Goal: Task Accomplishment & Management: Manage account settings

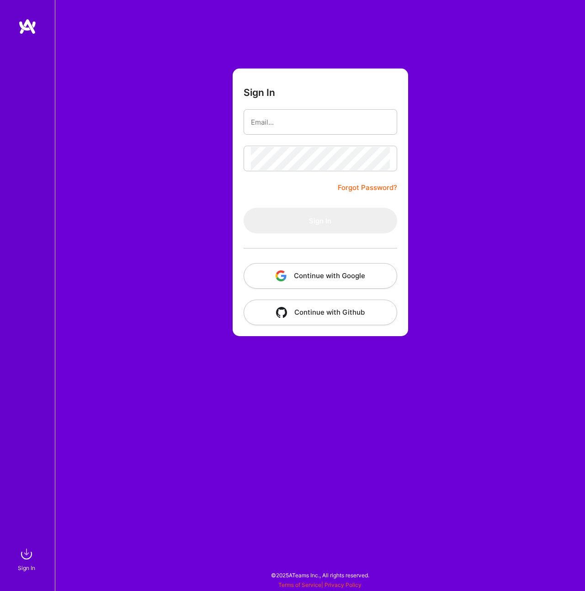
type input "[EMAIL_ADDRESS][DOMAIN_NAME]"
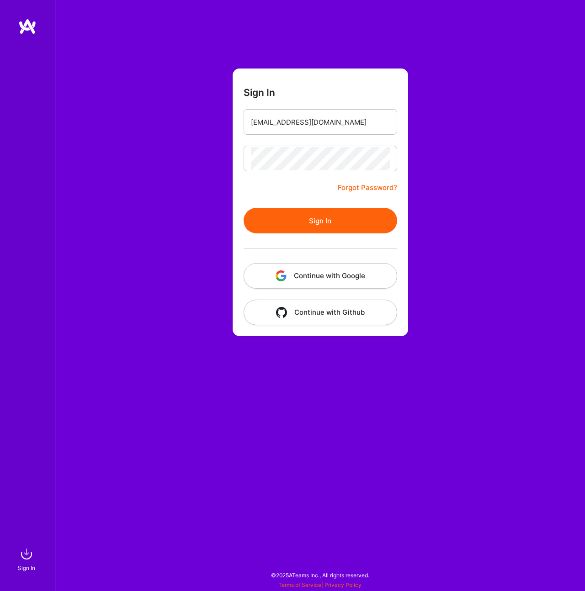
click at [314, 217] on button "Sign In" at bounding box center [319, 221] width 153 height 26
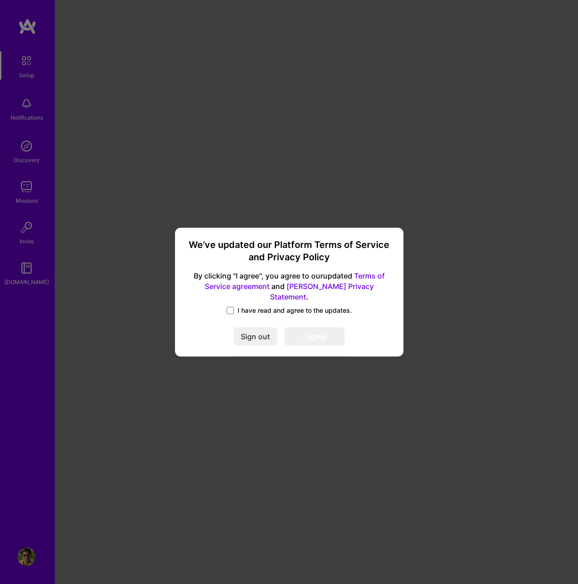
click at [247, 309] on span "I have read and agree to the updates." at bounding box center [295, 310] width 114 height 9
click at [0, 0] on input "I have read and agree to the updates." at bounding box center [0, 0] width 0 height 0
click at [307, 330] on button "I agree" at bounding box center [315, 337] width 60 height 18
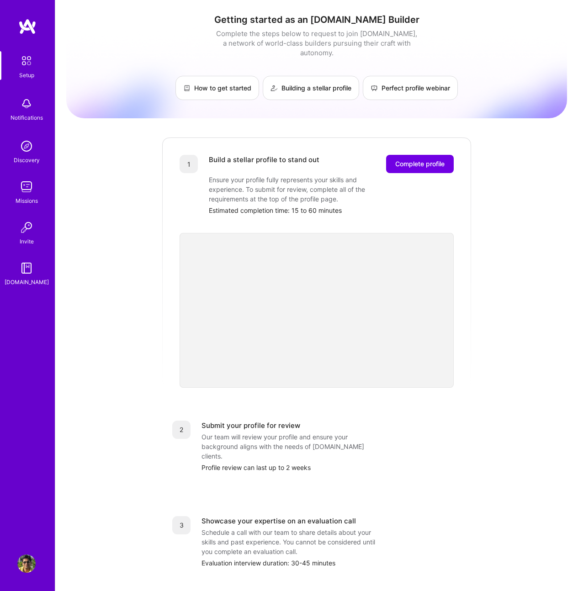
click at [32, 559] on img at bounding box center [26, 564] width 18 height 18
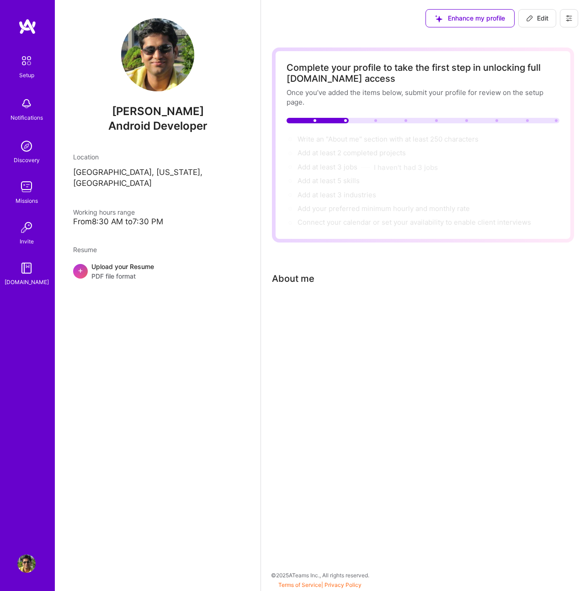
click at [126, 262] on div "Upload your Resume PDF file format" at bounding box center [122, 271] width 63 height 19
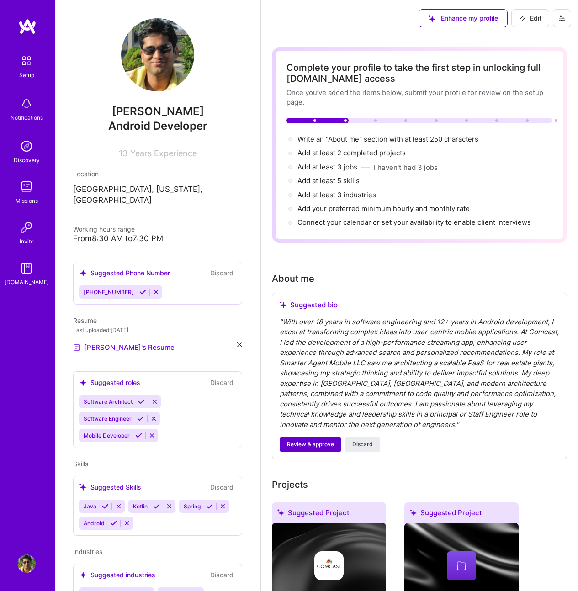
click at [310, 445] on span "Review & approve" at bounding box center [310, 444] width 47 height 8
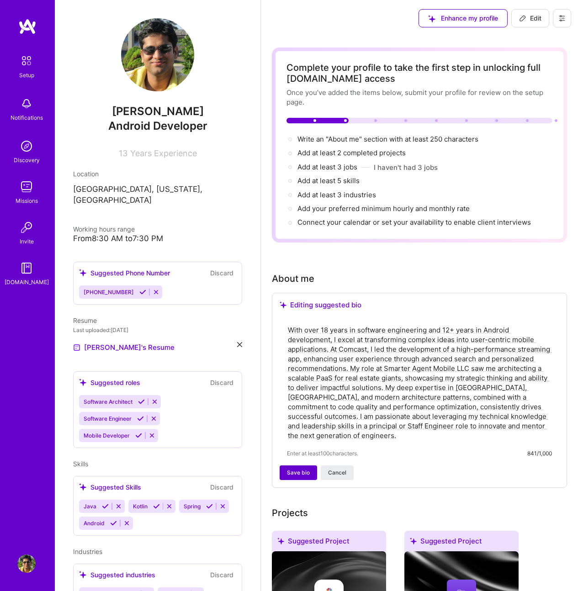
click at [293, 475] on span "Save bio" at bounding box center [298, 473] width 23 height 8
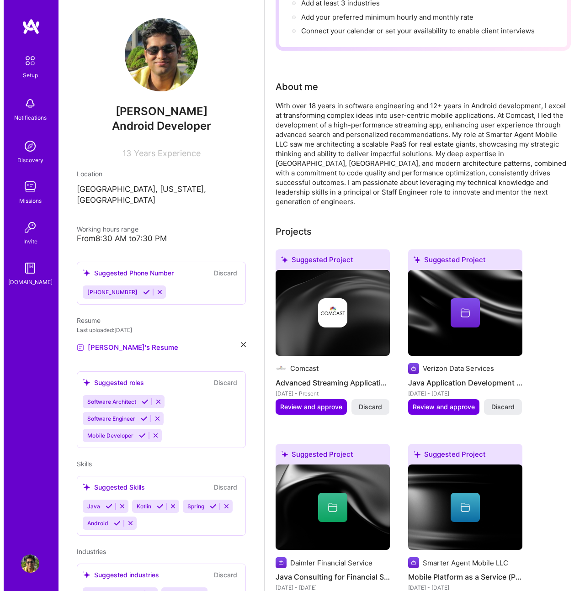
scroll to position [182, 0]
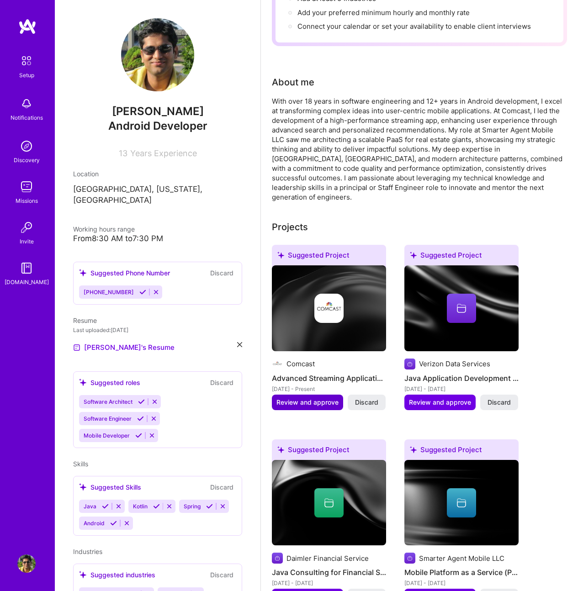
click at [298, 398] on span "Review and approve" at bounding box center [307, 402] width 62 height 9
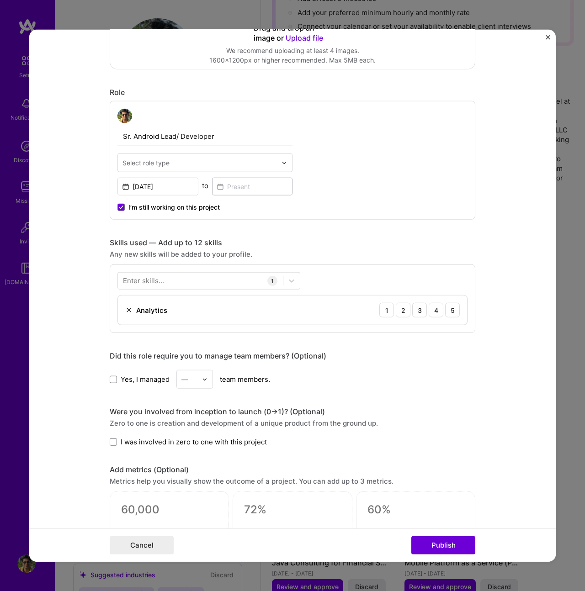
scroll to position [0, 0]
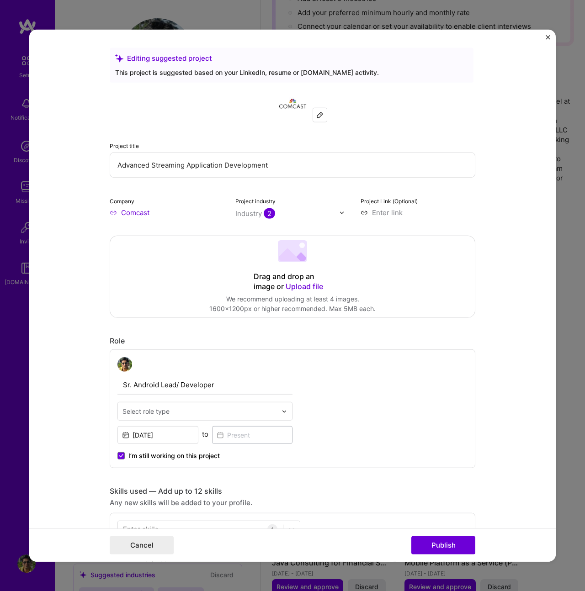
click at [545, 37] on img "Close" at bounding box center [547, 37] width 5 height 5
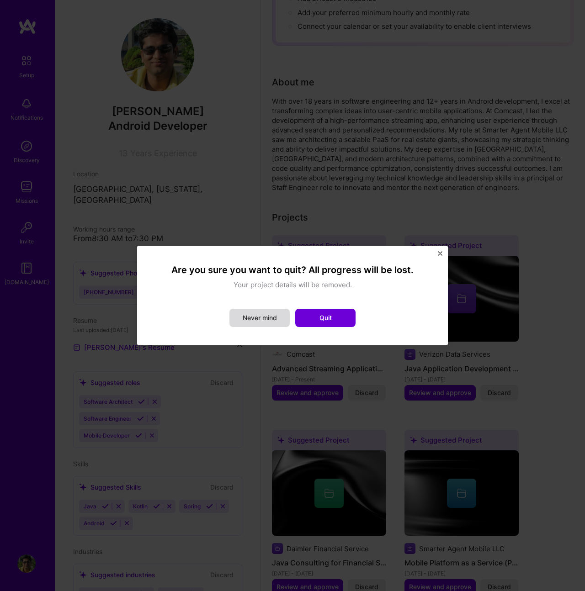
click at [247, 319] on button "Never mind" at bounding box center [259, 318] width 60 height 18
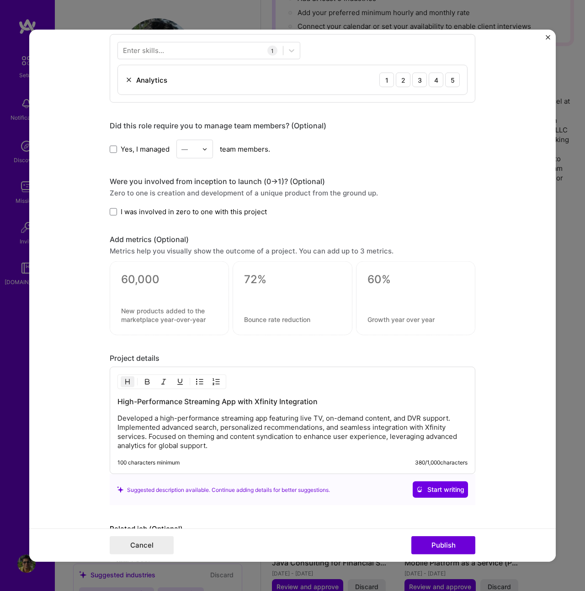
scroll to position [538, 0]
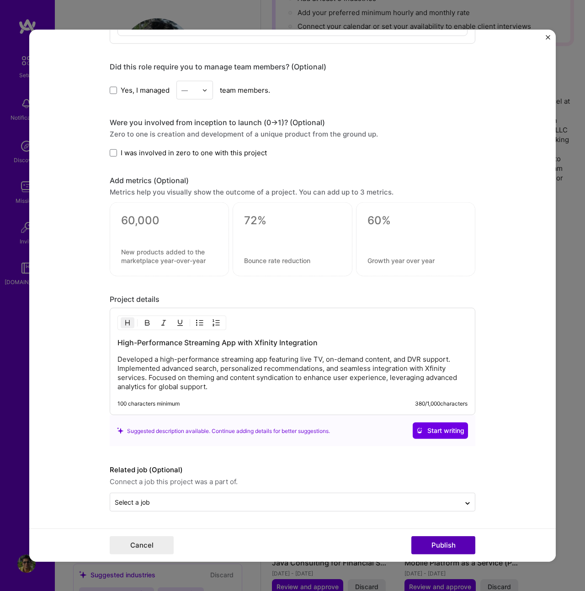
click at [440, 543] on button "Publish" at bounding box center [443, 545] width 64 height 18
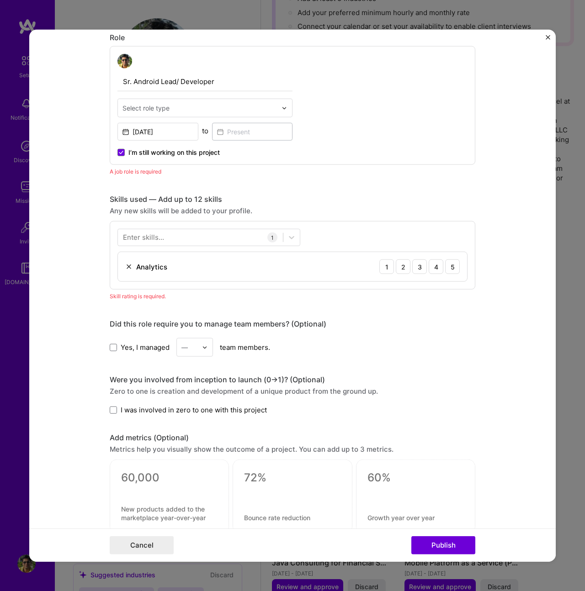
scroll to position [303, 0]
click at [212, 104] on input "text" at bounding box center [199, 109] width 154 height 10
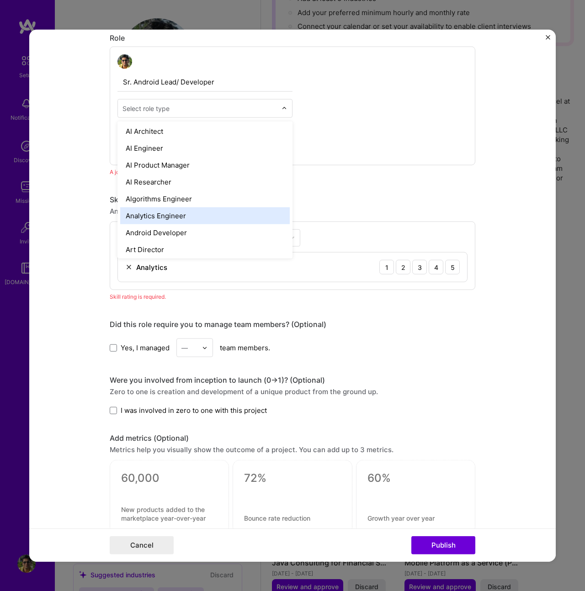
scroll to position [2, 0]
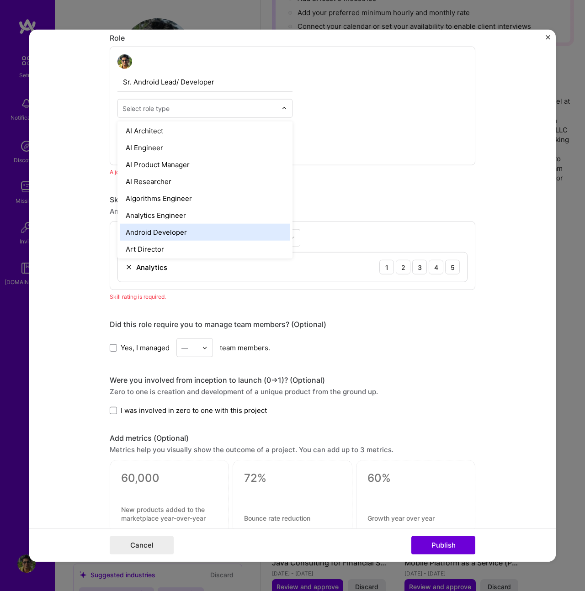
click at [190, 234] on div "Android Developer" at bounding box center [204, 232] width 169 height 17
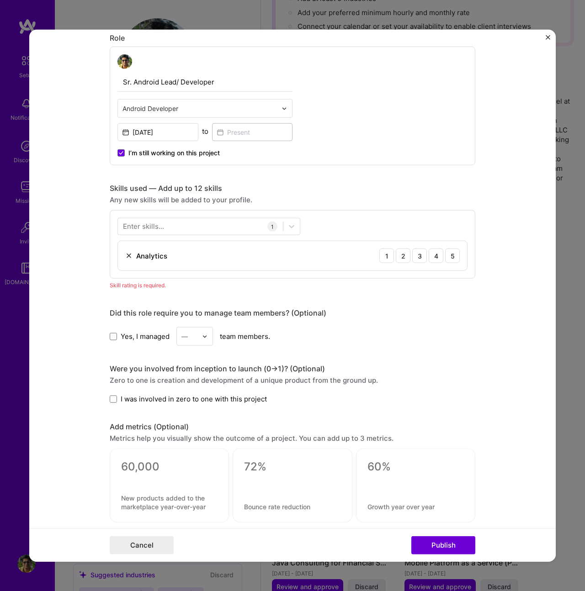
click at [331, 155] on div "Sr. Android Lead/ Developer Android Developer [DATE] to I’m still working on th…" at bounding box center [292, 106] width 365 height 119
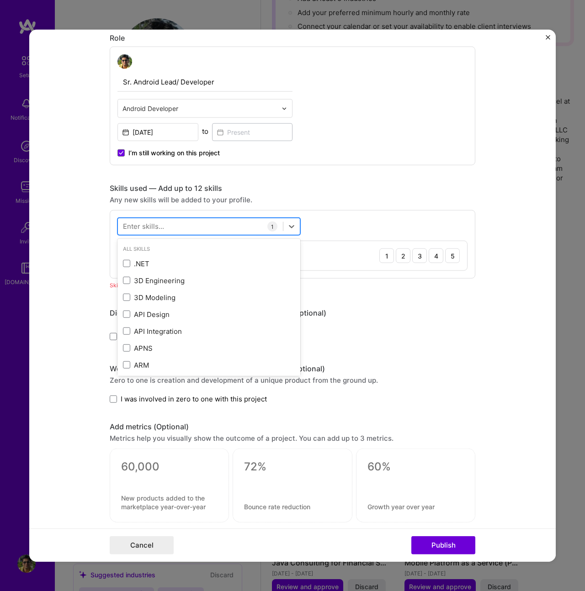
click at [200, 228] on div at bounding box center [200, 226] width 165 height 15
click at [170, 331] on div "API Integration" at bounding box center [209, 332] width 172 height 10
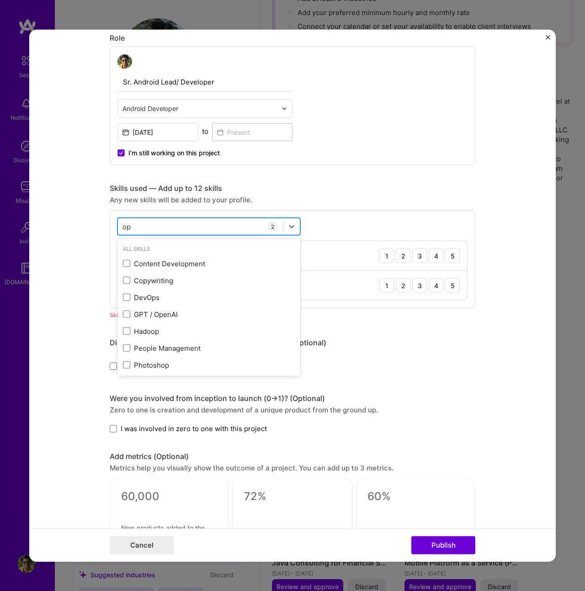
type input "o"
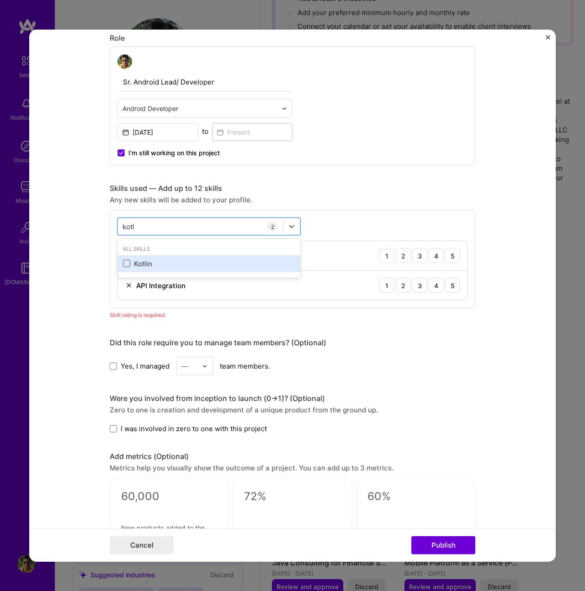
click at [124, 262] on span at bounding box center [126, 263] width 7 height 7
click at [0, 0] on input "checkbox" at bounding box center [0, 0] width 0 height 0
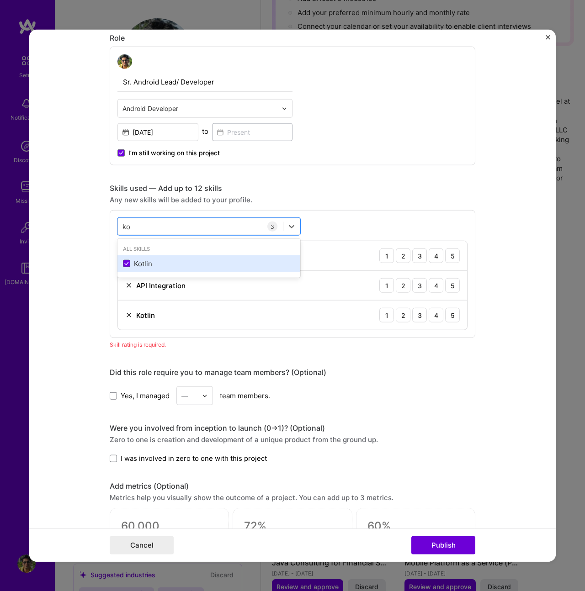
type input "k"
click at [134, 266] on div "Java" at bounding box center [209, 264] width 172 height 10
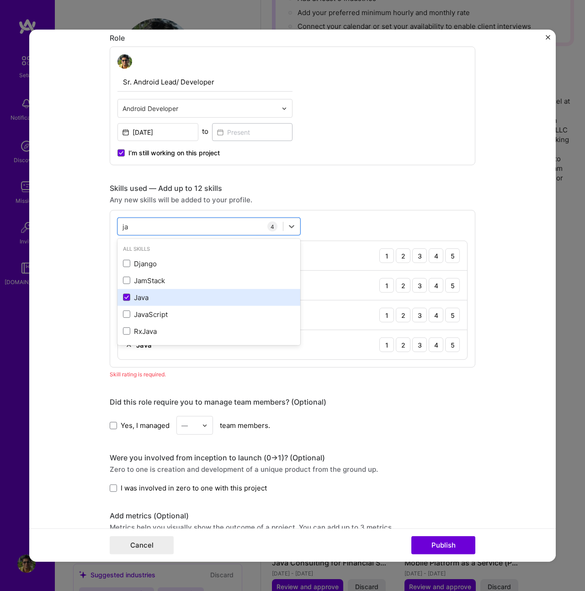
type input "j"
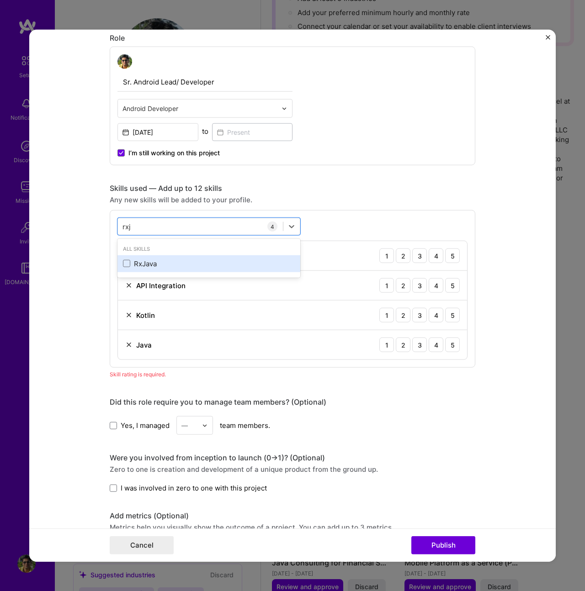
click at [132, 260] on div "RxJava" at bounding box center [209, 264] width 172 height 10
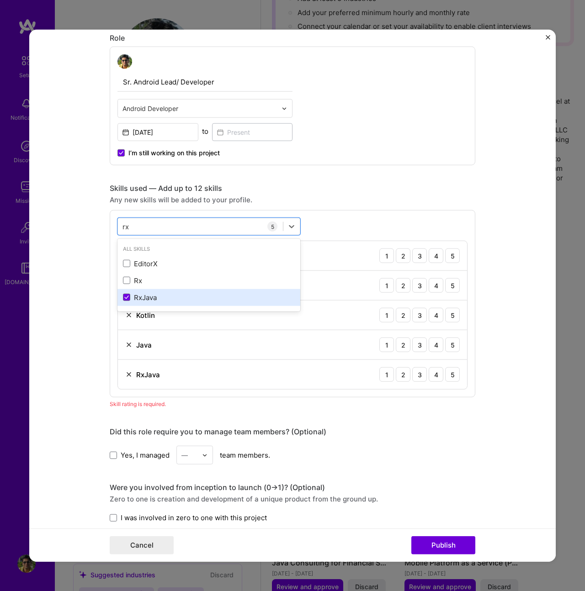
type input "r"
type input "o"
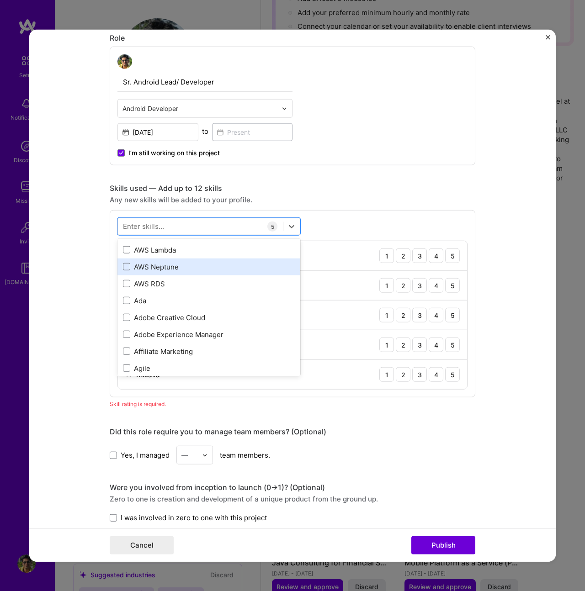
scroll to position [417, 0]
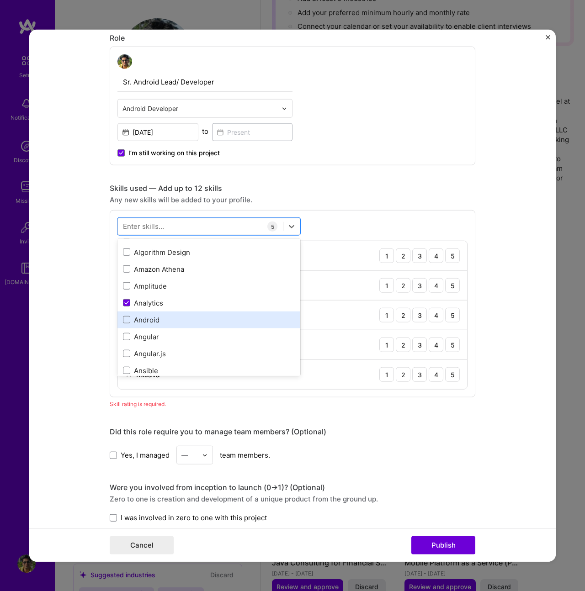
click at [180, 320] on div "Android" at bounding box center [209, 320] width 172 height 10
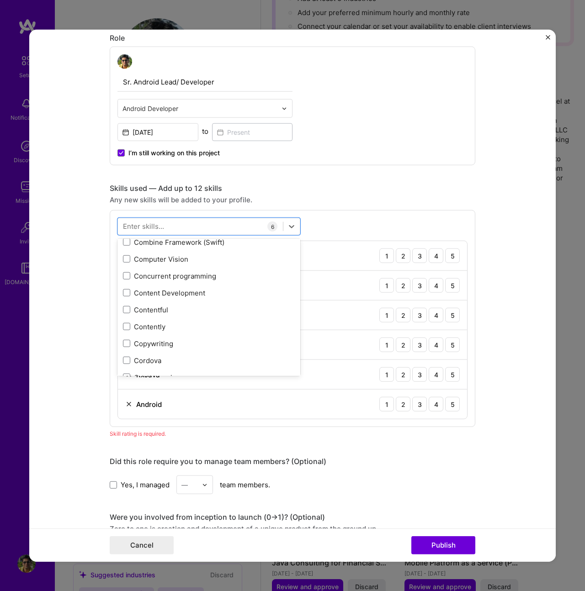
scroll to position [1204, 0]
click at [186, 279] on div "Concurrent programming" at bounding box center [209, 277] width 172 height 10
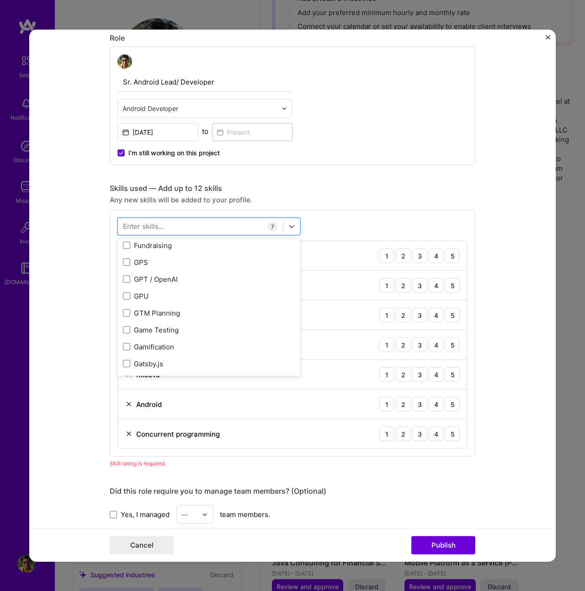
scroll to position [2335, 0]
click at [174, 258] on div "GPS" at bounding box center [209, 261] width 172 height 10
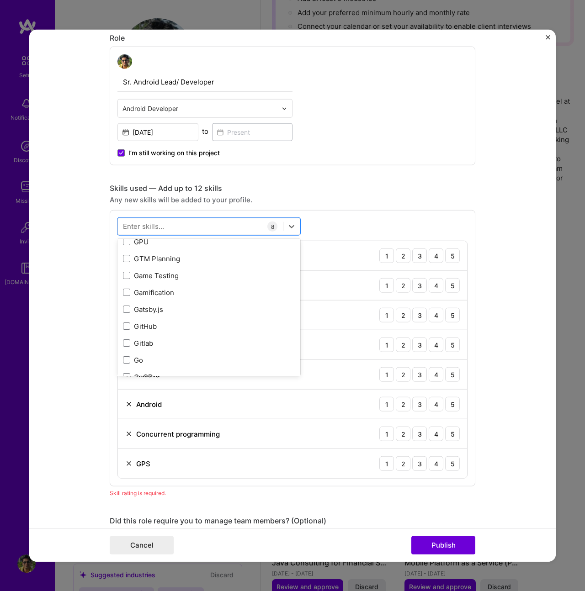
scroll to position [2389, 0]
click at [181, 322] on div "GitHub" at bounding box center [209, 325] width 172 height 10
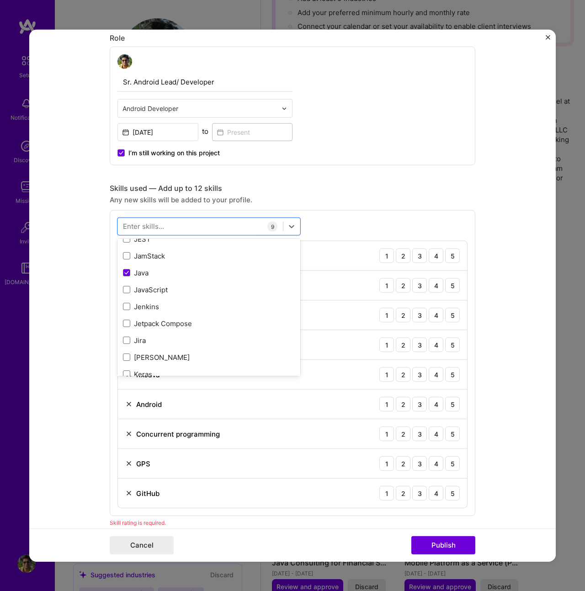
scroll to position [2916, 0]
click at [181, 322] on div "Jetpack Compose" at bounding box center [209, 323] width 172 height 10
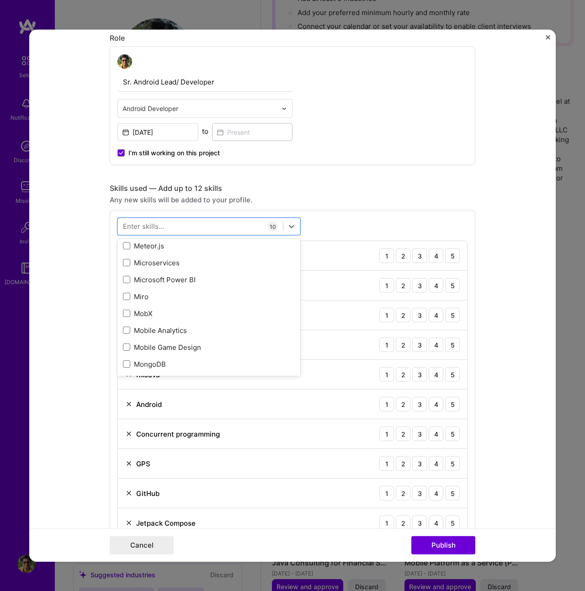
scroll to position [3481, 0]
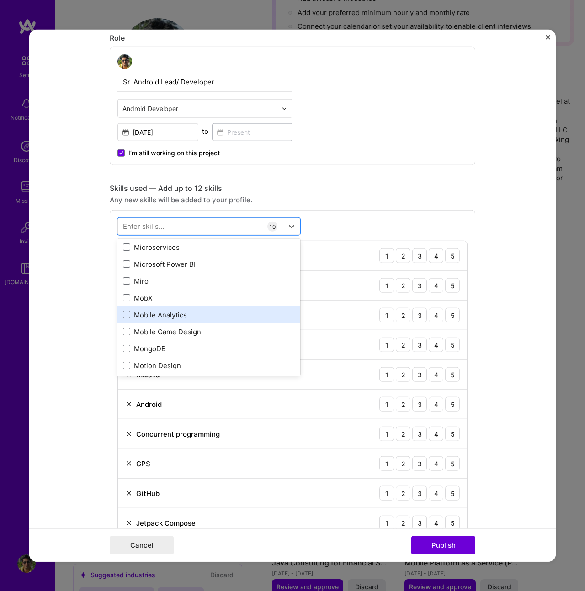
click at [183, 313] on div "Mobile Analytics" at bounding box center [209, 315] width 172 height 10
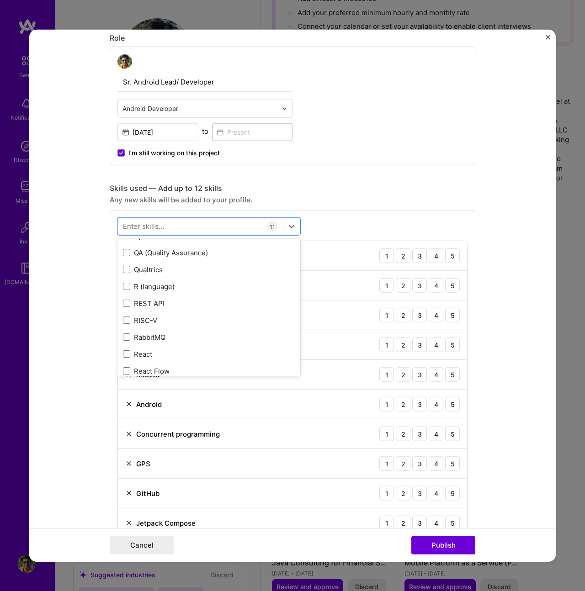
scroll to position [4407, 0]
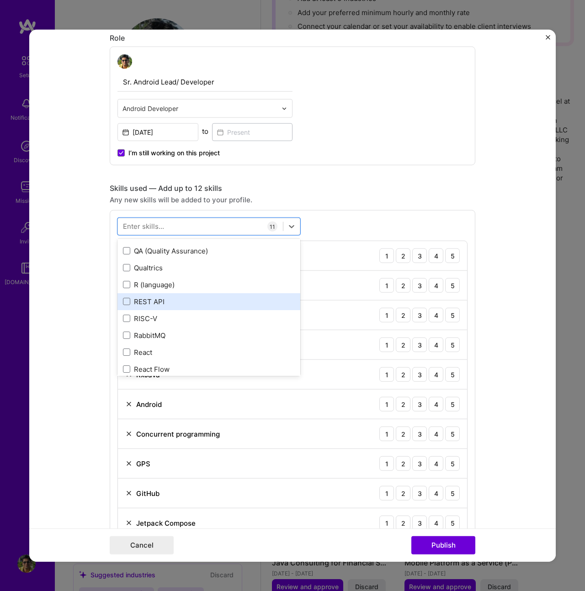
click at [185, 298] on div "REST API" at bounding box center [209, 302] width 172 height 10
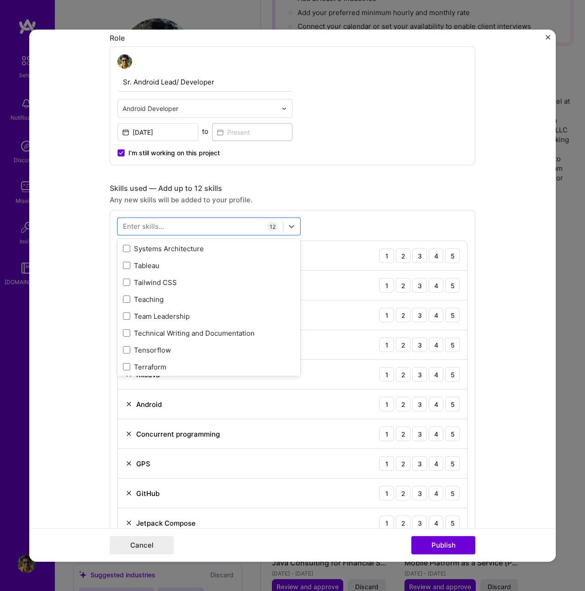
scroll to position [5519, 0]
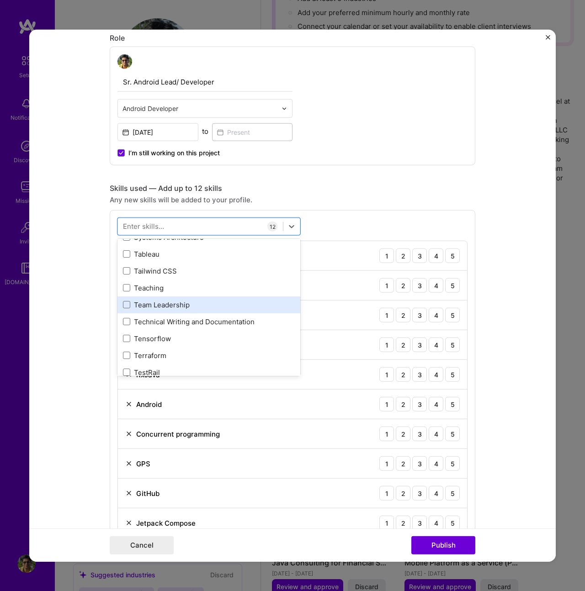
click at [191, 304] on div "Team Leadership" at bounding box center [209, 305] width 172 height 10
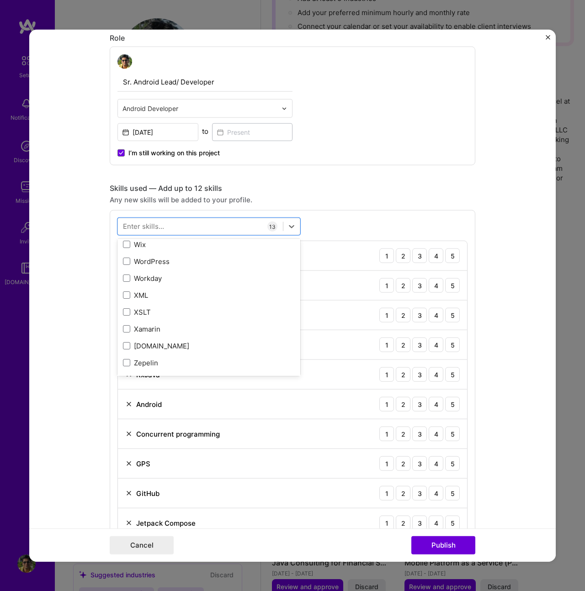
scroll to position [6158, 0]
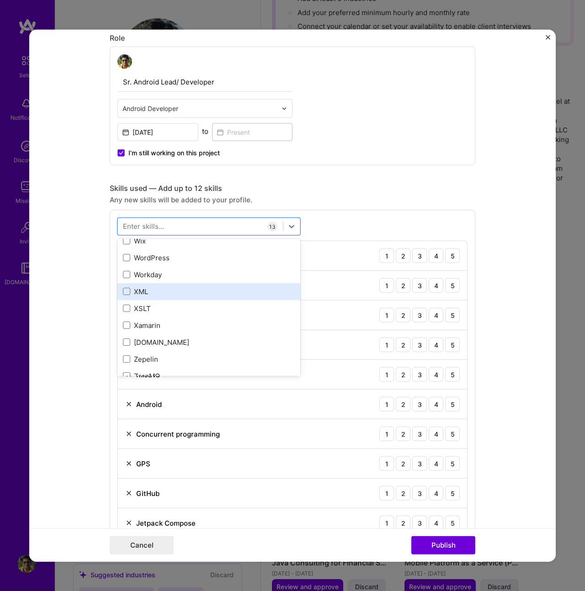
click at [190, 291] on div "XML" at bounding box center [209, 292] width 172 height 10
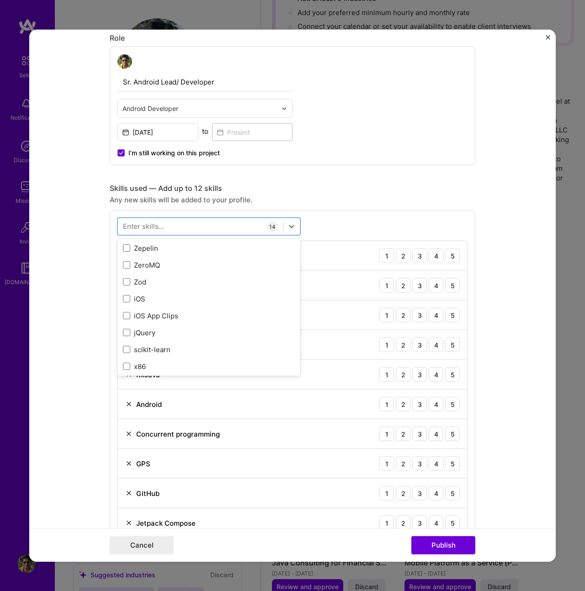
scroll to position [6274, 0]
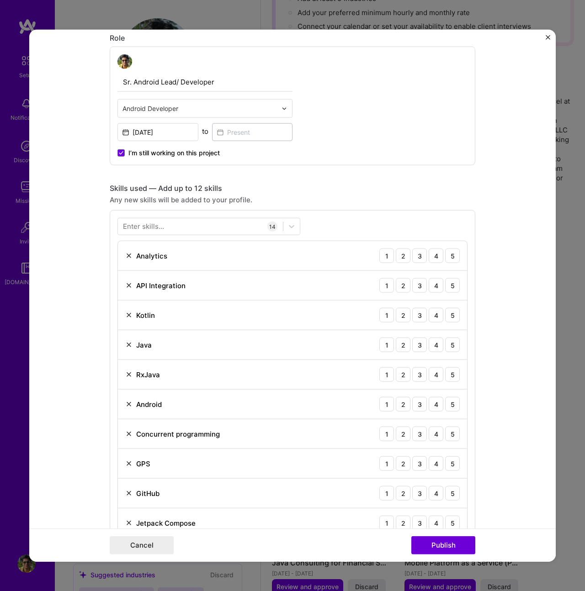
click at [344, 178] on div "Editing suggested project This project is suggested based on your LinkedIn, res…" at bounding box center [292, 444] width 365 height 1399
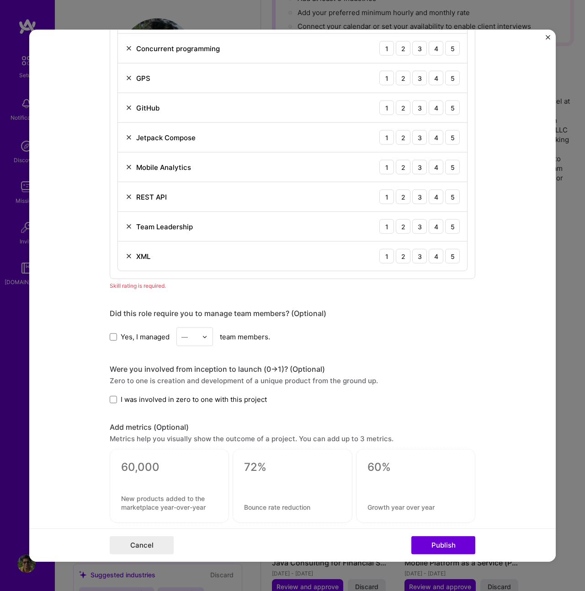
scroll to position [689, 0]
click at [202, 338] on img at bounding box center [204, 335] width 5 height 5
click at [112, 336] on span at bounding box center [113, 335] width 7 height 7
click at [0, 0] on input "Yes, I managed" at bounding box center [0, 0] width 0 height 0
click at [112, 336] on span at bounding box center [113, 335] width 7 height 7
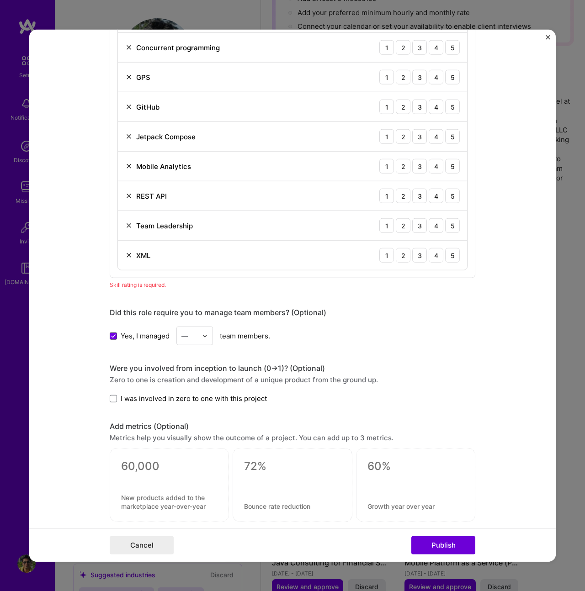
click at [0, 0] on input "Yes, I managed" at bounding box center [0, 0] width 0 height 0
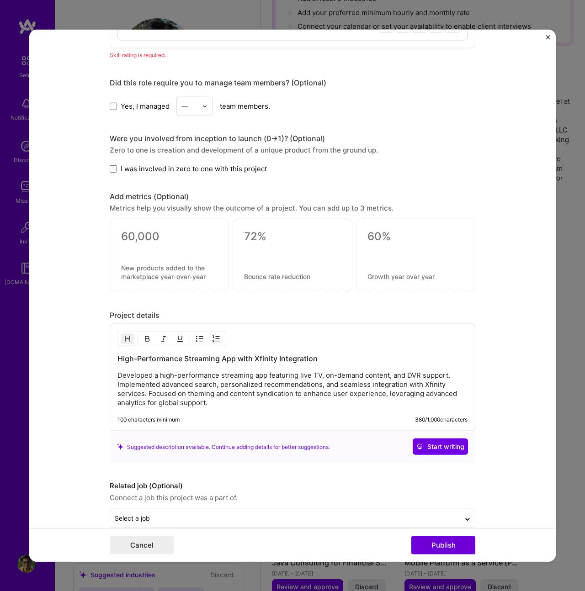
scroll to position [935, 0]
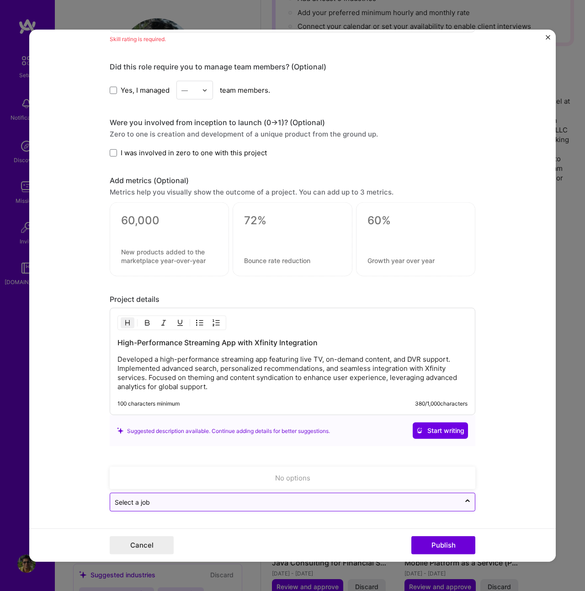
click at [344, 501] on input "text" at bounding box center [285, 502] width 341 height 10
click at [500, 455] on form "Editing suggested project This project is suggested based on your LinkedIn, res…" at bounding box center [292, 296] width 526 height 532
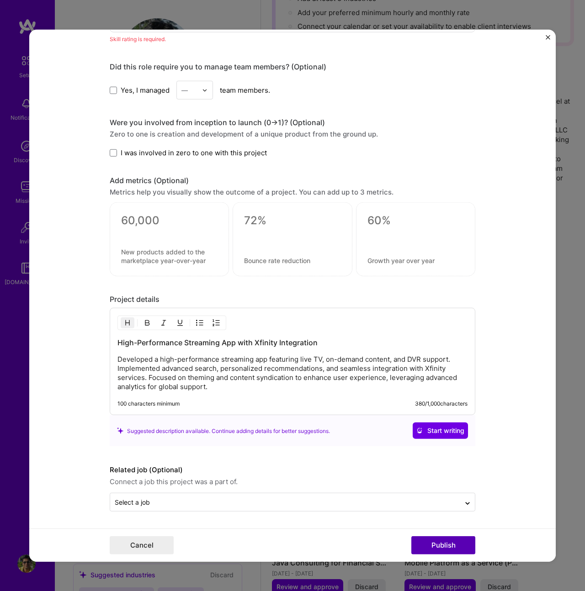
click at [458, 545] on button "Publish" at bounding box center [443, 545] width 64 height 18
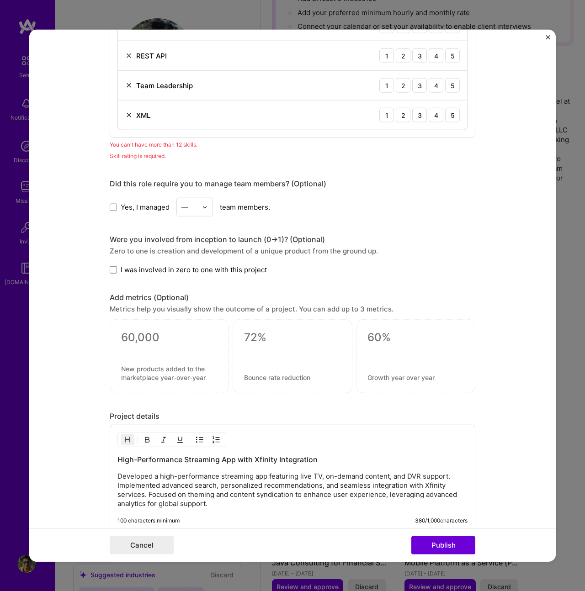
scroll to position [946, 0]
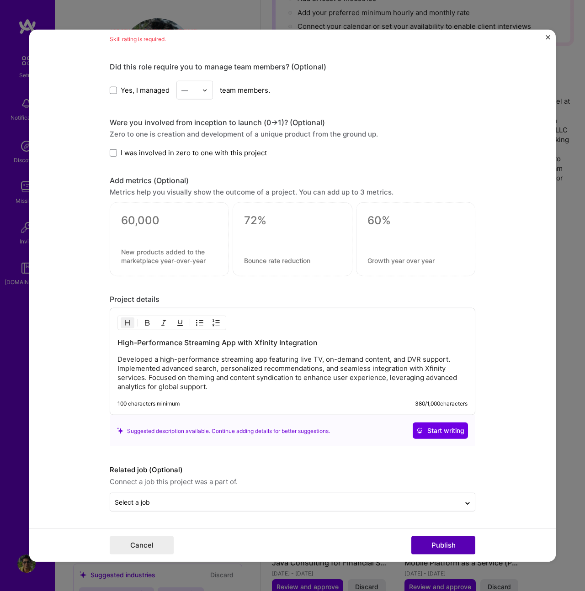
click at [444, 545] on button "Publish" at bounding box center [443, 545] width 64 height 18
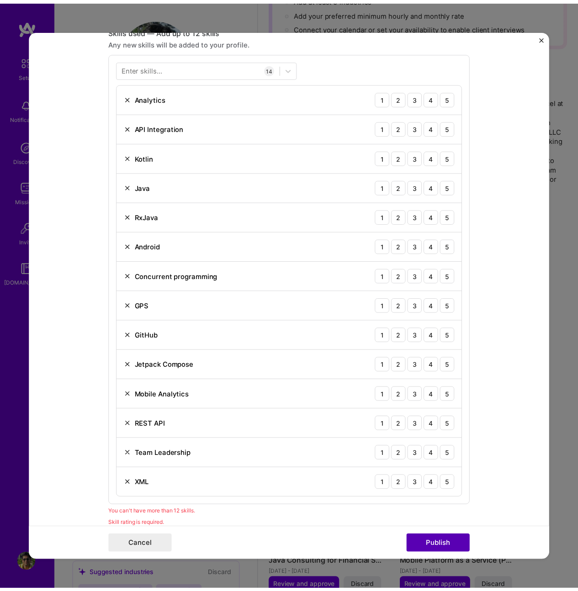
scroll to position [457, 0]
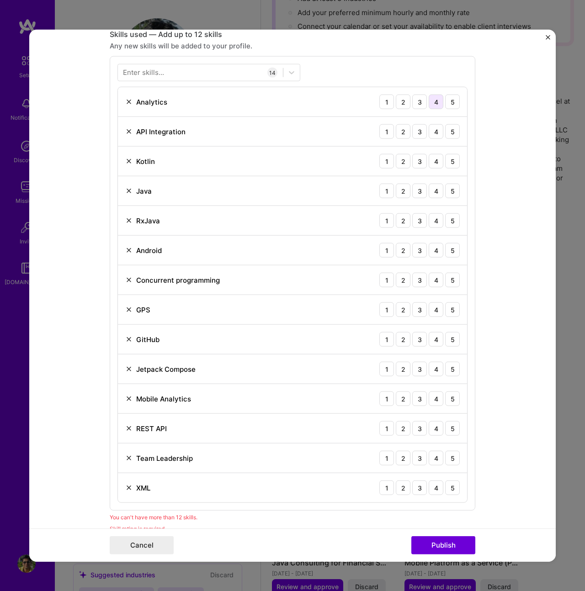
click at [431, 101] on div "4" at bounding box center [435, 102] width 15 height 15
click at [436, 132] on div "4" at bounding box center [435, 131] width 15 height 15
click at [452, 158] on div "5" at bounding box center [452, 161] width 15 height 15
click at [450, 188] on div "5" at bounding box center [452, 191] width 15 height 15
click at [451, 219] on div "5" at bounding box center [452, 220] width 15 height 15
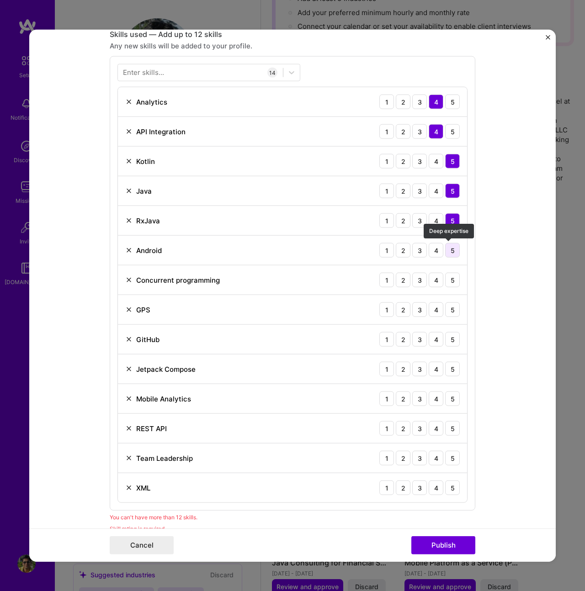
click at [452, 251] on div "5" at bounding box center [452, 250] width 15 height 15
click at [450, 284] on div "5" at bounding box center [452, 280] width 15 height 15
click at [448, 309] on div "5" at bounding box center [452, 309] width 15 height 15
click at [446, 338] on div "5" at bounding box center [452, 339] width 15 height 15
click at [450, 370] on div "5" at bounding box center [452, 369] width 15 height 15
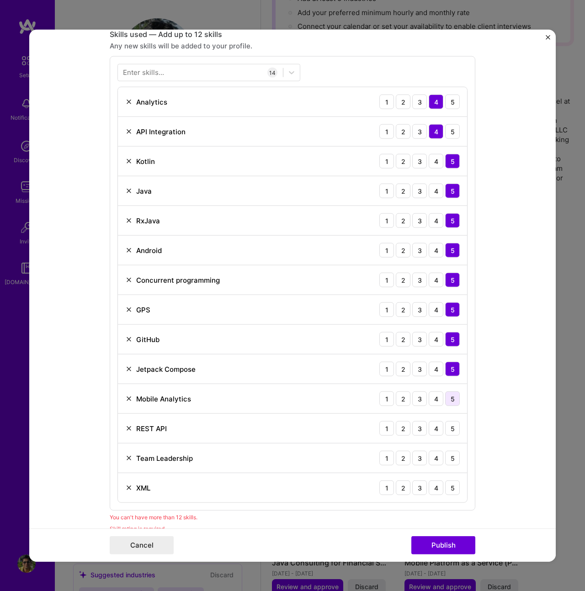
click at [455, 401] on div "5" at bounding box center [452, 398] width 15 height 15
click at [452, 430] on div "5" at bounding box center [452, 428] width 15 height 15
click at [432, 459] on div "4" at bounding box center [435, 458] width 15 height 15
click at [445, 486] on div "5" at bounding box center [452, 488] width 15 height 15
click at [447, 543] on button "Publish" at bounding box center [443, 545] width 64 height 18
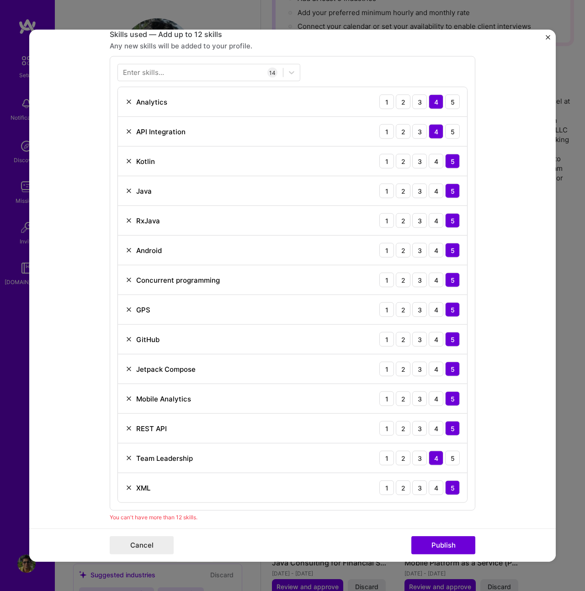
click at [125, 455] on img at bounding box center [128, 458] width 7 height 7
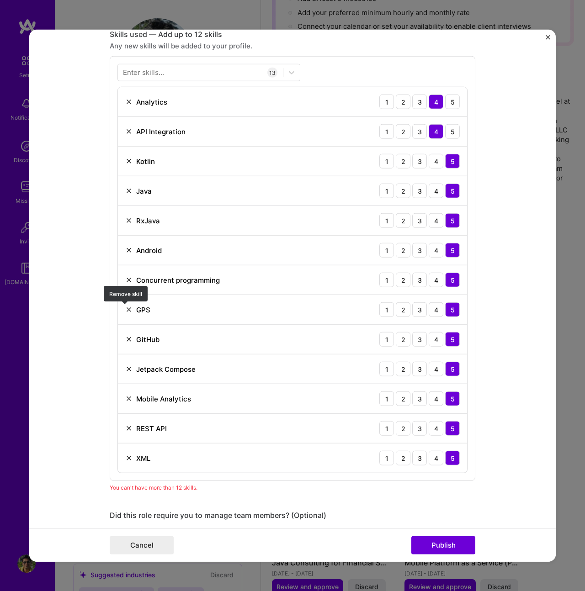
click at [127, 312] on img at bounding box center [128, 309] width 7 height 7
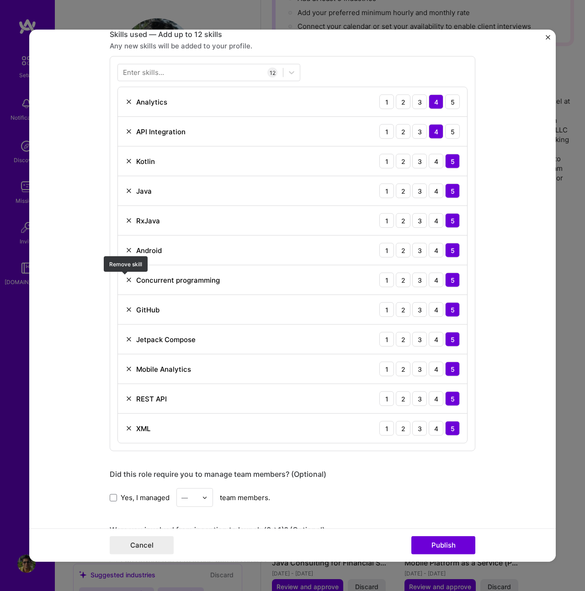
click at [125, 279] on img at bounding box center [128, 279] width 7 height 7
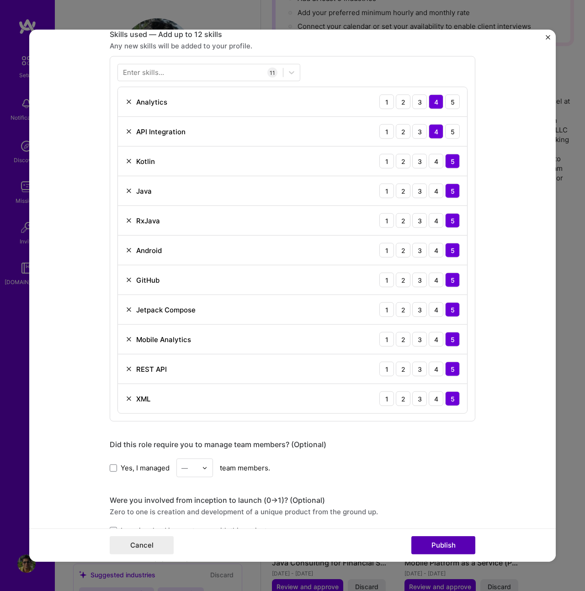
click at [440, 544] on button "Publish" at bounding box center [443, 545] width 64 height 18
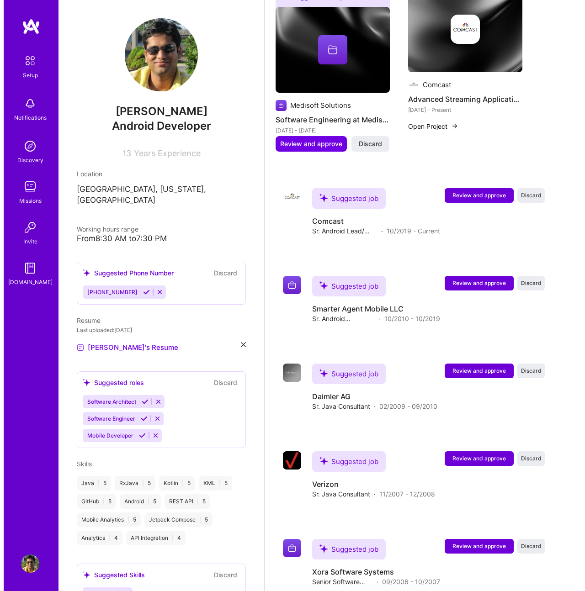
scroll to position [818, 0]
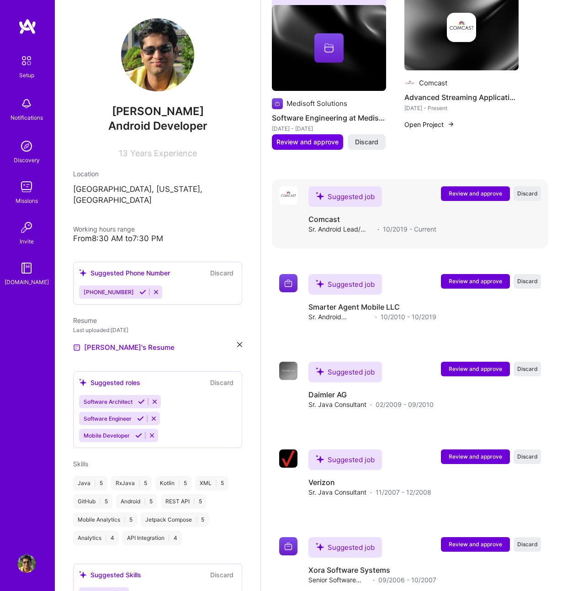
click at [483, 190] on span "Review and approve" at bounding box center [475, 194] width 53 height 8
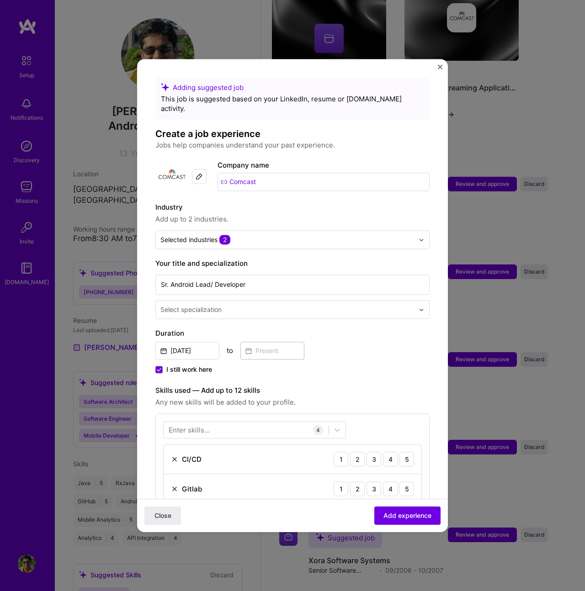
click at [438, 63] on div "Adding suggested job This job is suggested based on your LinkedIn, resume or [D…" at bounding box center [292, 295] width 311 height 473
click at [439, 67] on img "Close" at bounding box center [440, 66] width 5 height 5
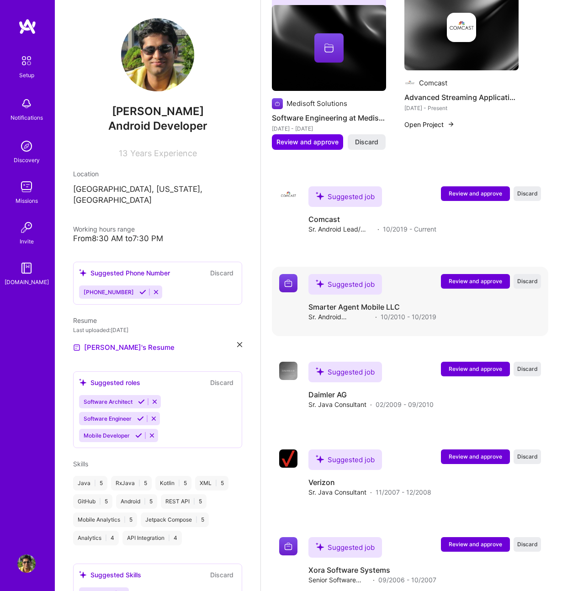
click at [481, 277] on span "Review and approve" at bounding box center [475, 281] width 53 height 8
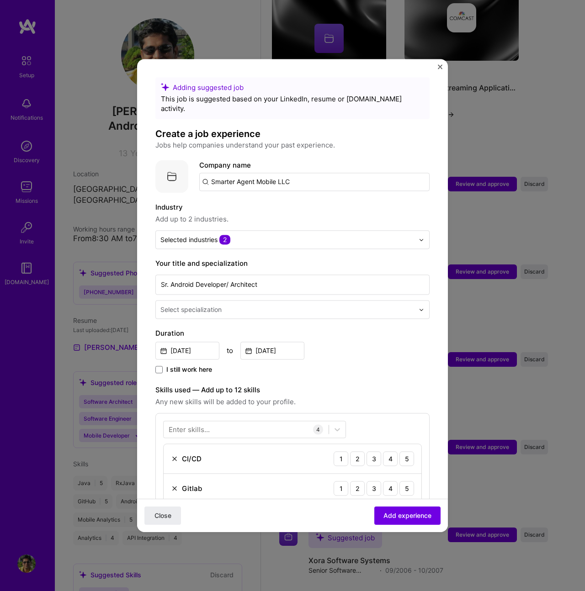
click at [270, 305] on input "text" at bounding box center [287, 310] width 255 height 10
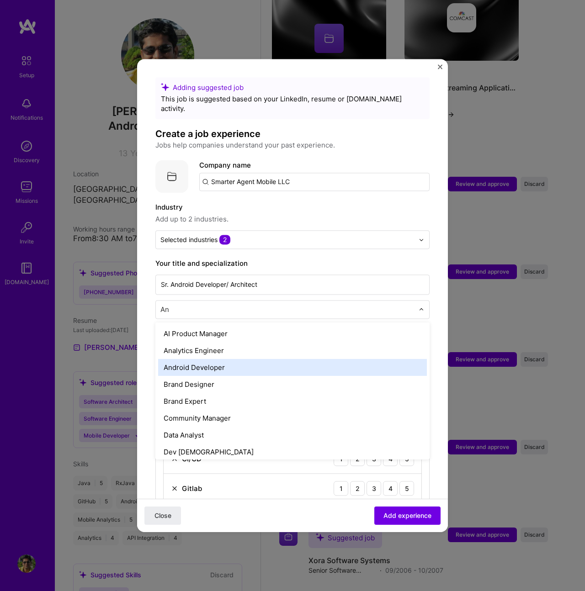
type input "A"
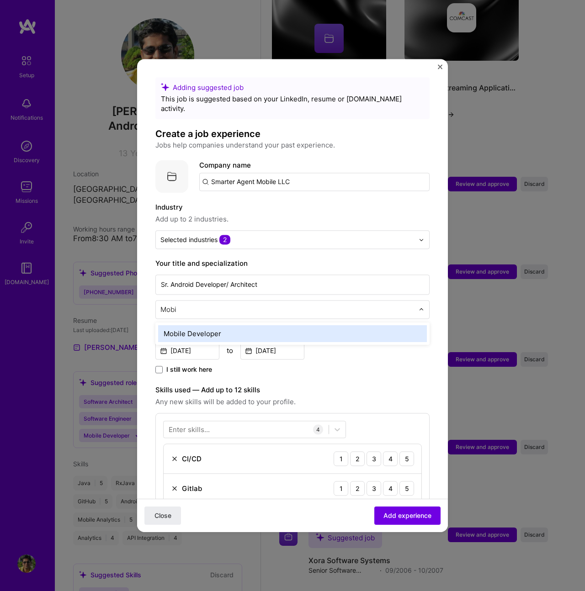
type input "Mobil"
click at [229, 325] on div "Mobile Developer" at bounding box center [292, 333] width 269 height 17
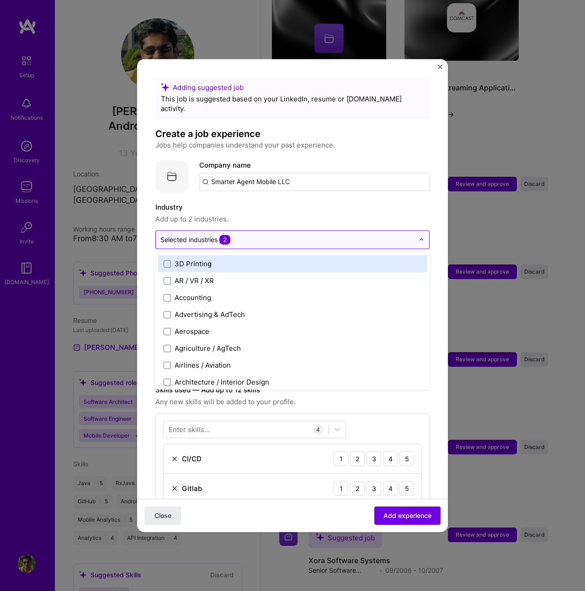
click at [248, 235] on input "text" at bounding box center [287, 240] width 254 height 10
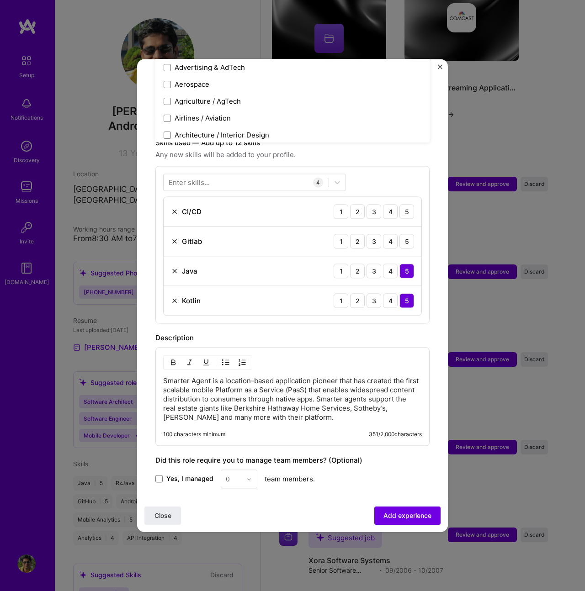
scroll to position [144, 0]
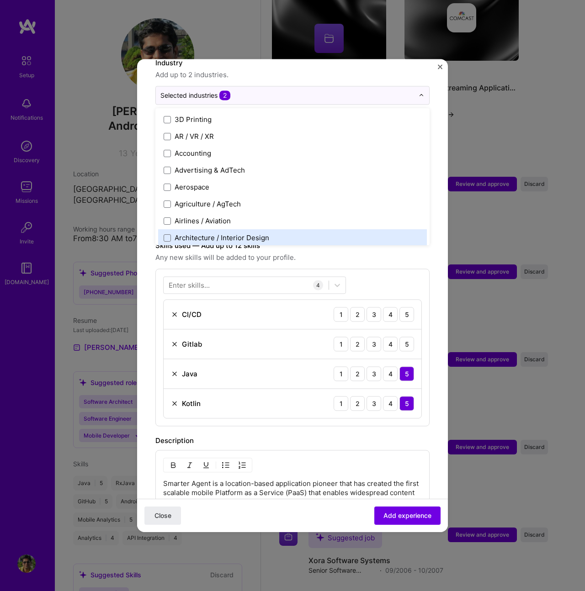
click at [436, 248] on form "Adding suggested job This job is suggested based on your LinkedIn, resume or [D…" at bounding box center [292, 340] width 311 height 814
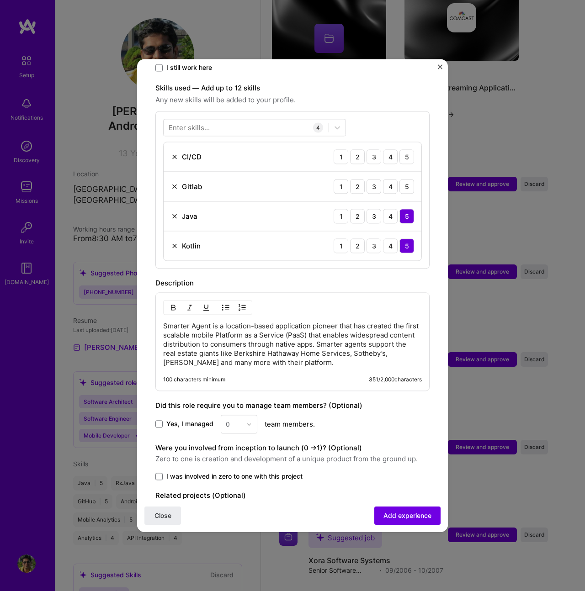
scroll to position [349, 0]
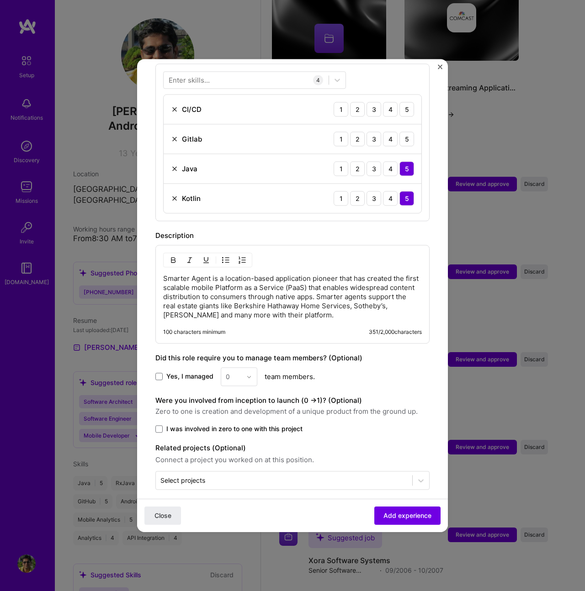
click at [189, 372] on span "Yes, I managed" at bounding box center [189, 376] width 47 height 9
click at [0, 0] on input "Yes, I managed" at bounding box center [0, 0] width 0 height 0
click at [244, 368] on div "0" at bounding box center [233, 377] width 25 height 18
click at [233, 443] on div "4" at bounding box center [238, 451] width 31 height 17
click at [388, 513] on span "Add experience" at bounding box center [407, 515] width 48 height 9
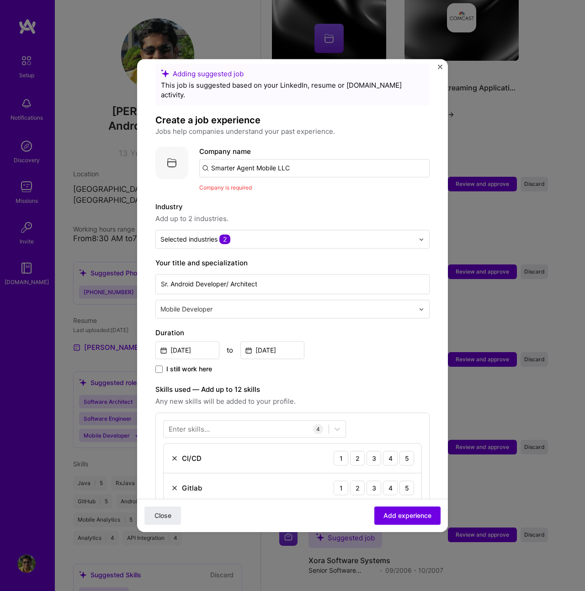
scroll to position [0, 0]
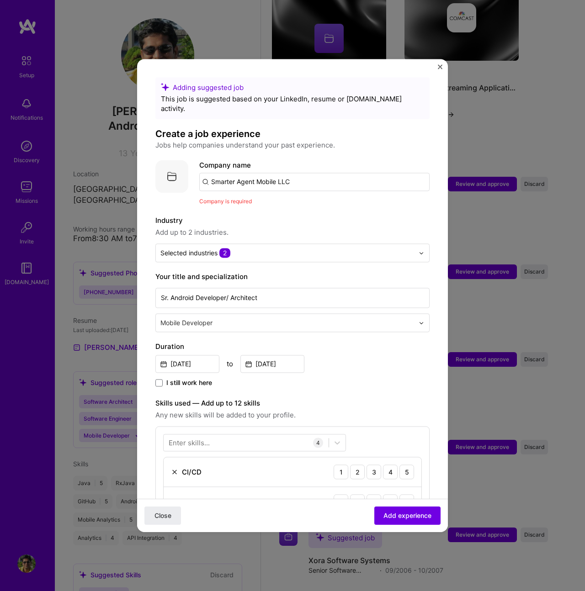
click at [328, 173] on input "Smarter Agent Mobile LLC" at bounding box center [314, 182] width 230 height 18
type input "Smarter Agent Mobile"
click at [301, 199] on div "Smarter Agent Mobile" at bounding box center [289, 207] width 79 height 16
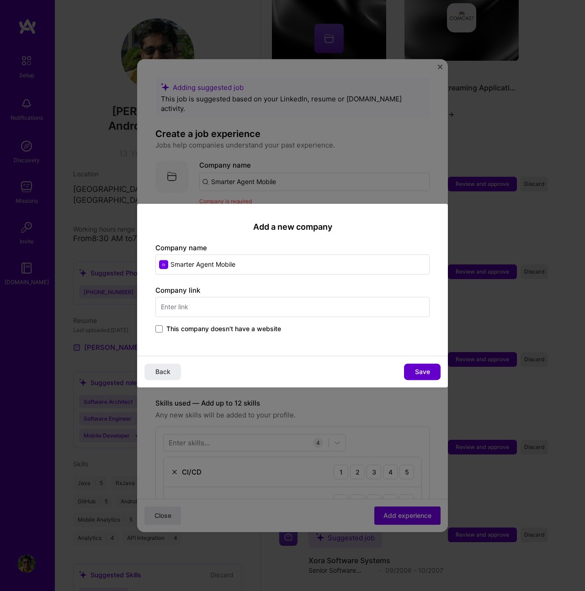
click at [420, 370] on span "Save" at bounding box center [422, 371] width 15 height 9
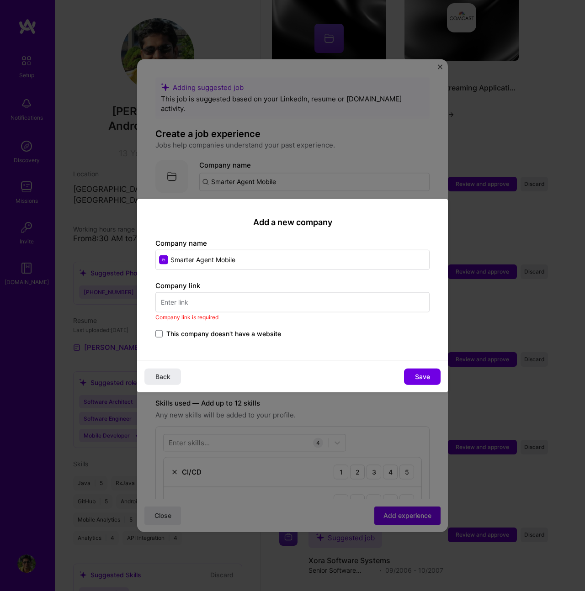
click at [218, 301] on input "text" at bounding box center [292, 302] width 274 height 20
paste input "[URL][DOMAIN_NAME]"
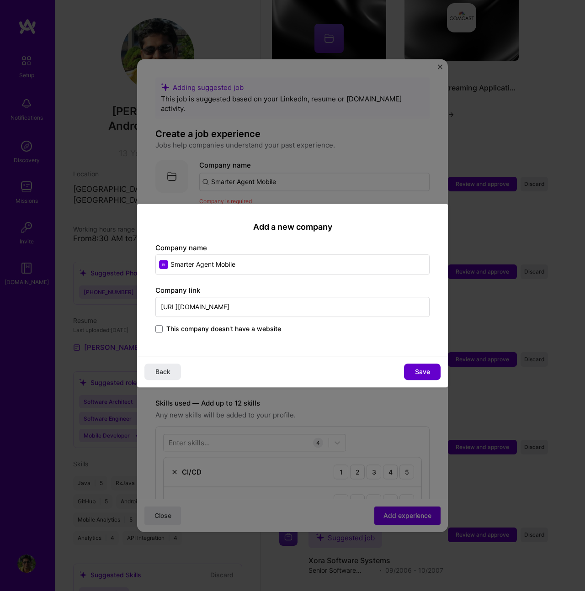
type input "[URL][DOMAIN_NAME]"
click at [426, 372] on span "Save" at bounding box center [422, 371] width 15 height 9
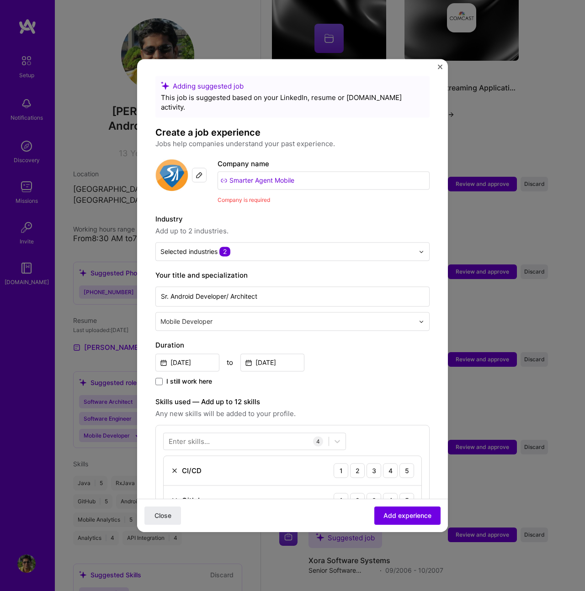
scroll to position [2, 0]
click at [399, 513] on span "Add experience" at bounding box center [407, 515] width 48 height 9
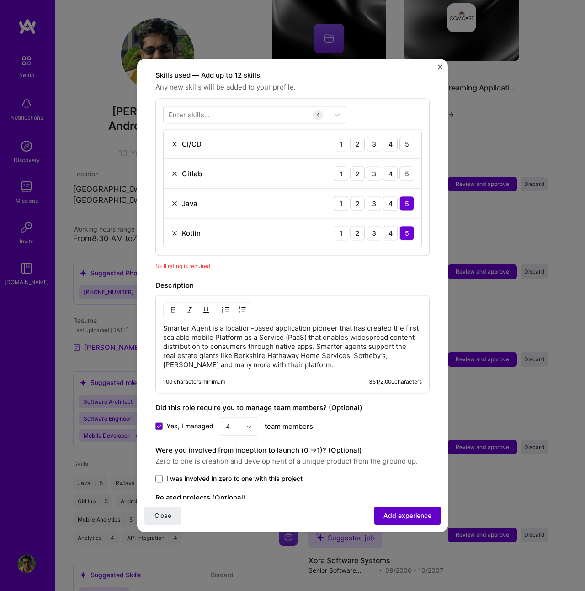
scroll to position [316, 0]
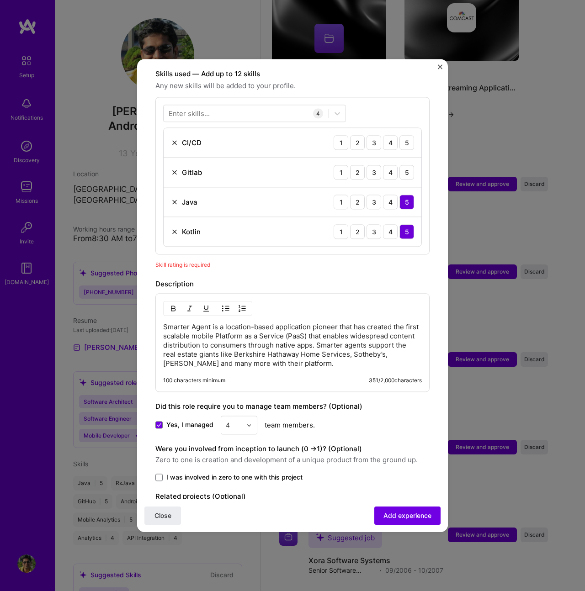
click at [175, 169] on img at bounding box center [174, 172] width 7 height 7
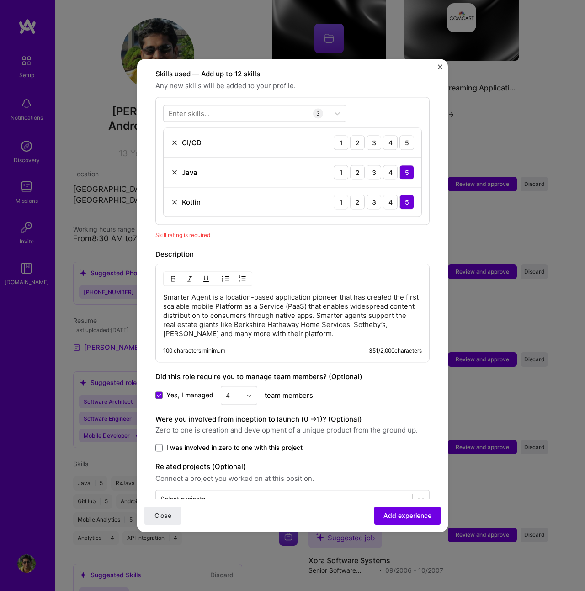
click at [174, 139] on img at bounding box center [174, 142] width 7 height 7
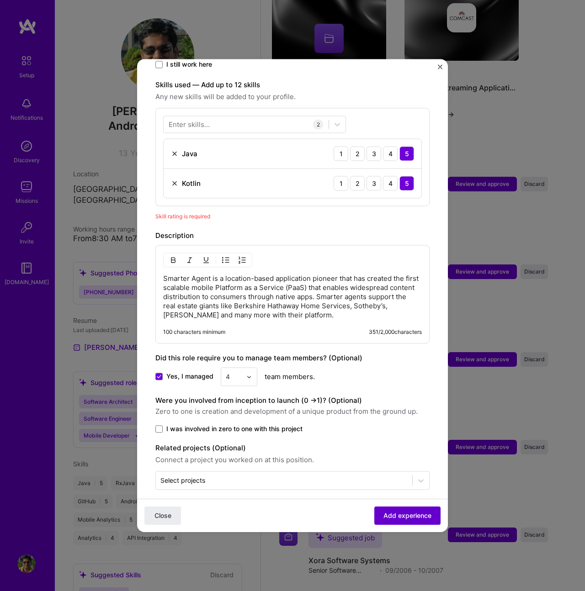
click at [399, 513] on span "Add experience" at bounding box center [407, 515] width 48 height 9
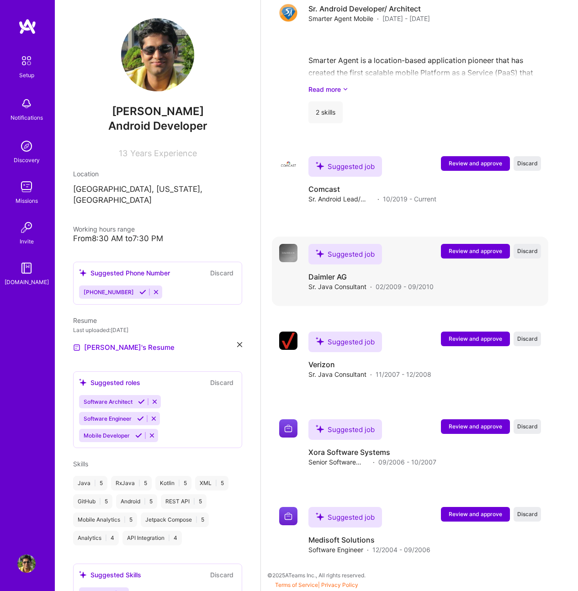
scroll to position [1020, 0]
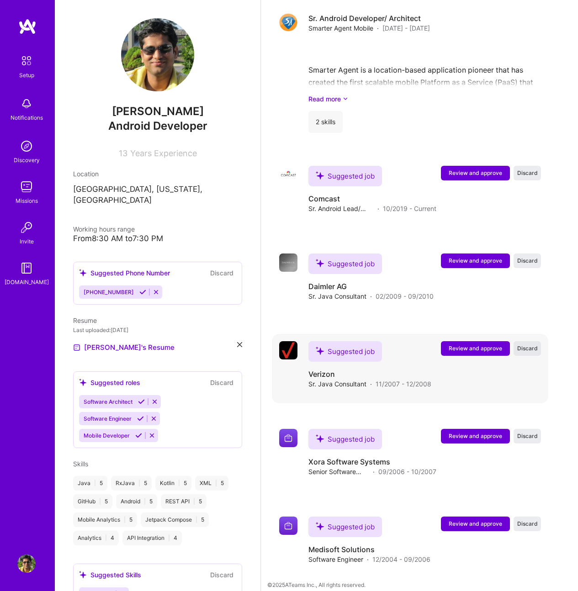
click at [530, 344] on span "Discard" at bounding box center [527, 348] width 21 height 8
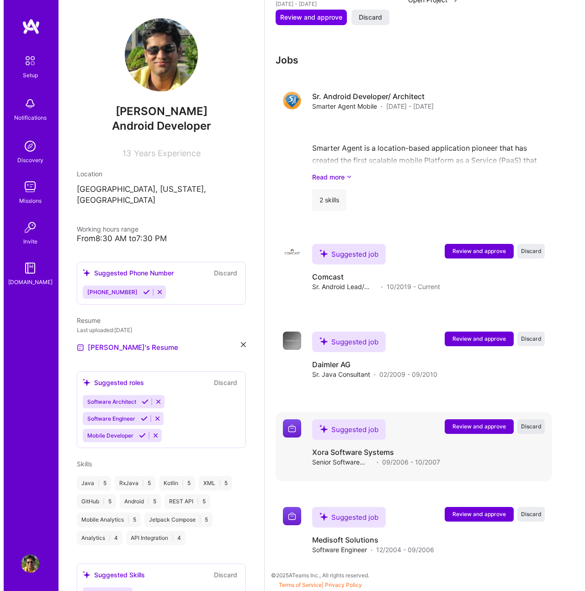
scroll to position [933, 0]
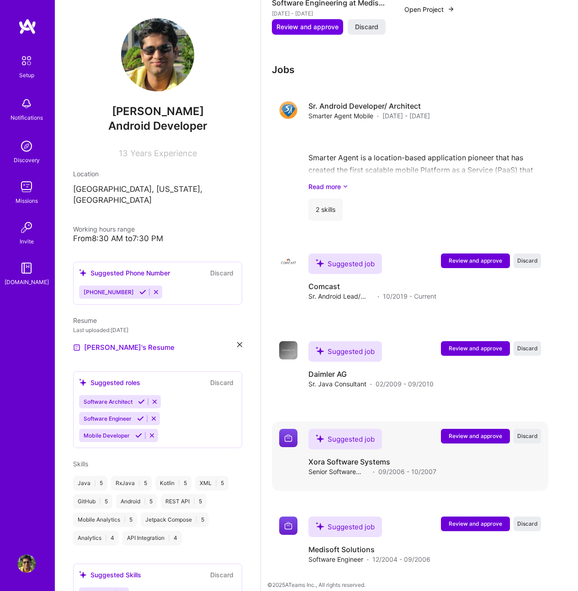
click at [470, 432] on span "Review and approve" at bounding box center [475, 436] width 53 height 8
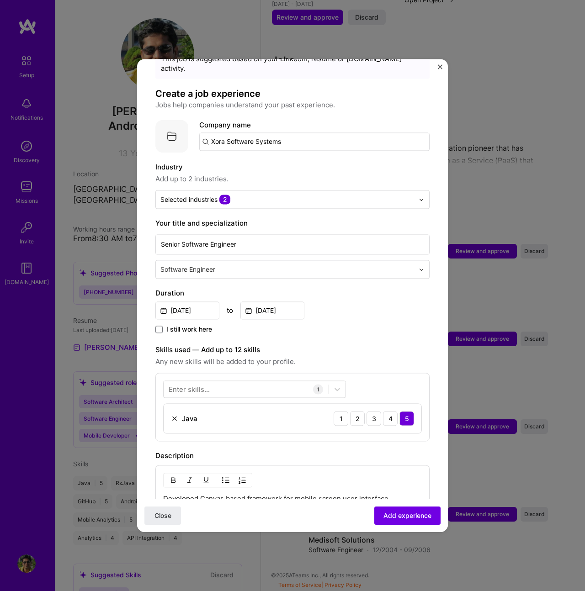
scroll to position [233, 0]
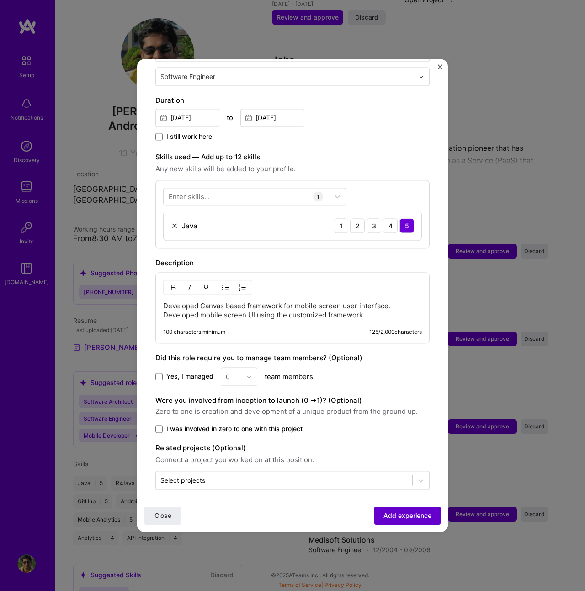
click at [407, 516] on span "Add experience" at bounding box center [407, 515] width 48 height 9
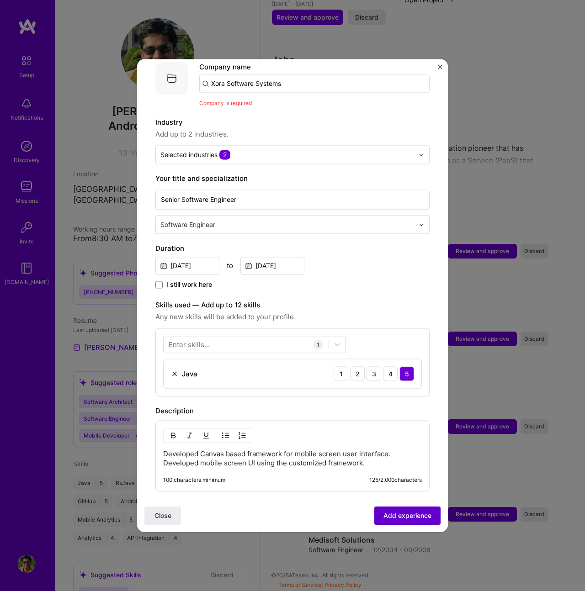
scroll to position [91, 0]
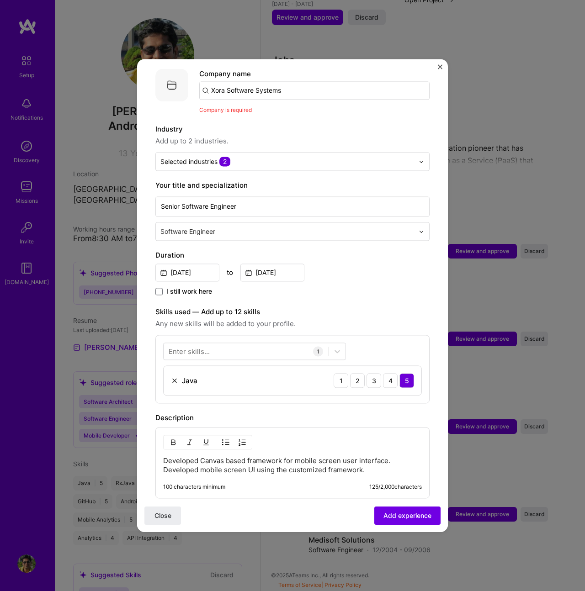
click at [301, 81] on input "Xora Software Systems" at bounding box center [314, 90] width 230 height 18
type input "Xora Software System"
click at [321, 108] on div "Xora Software System" at bounding box center [291, 116] width 82 height 16
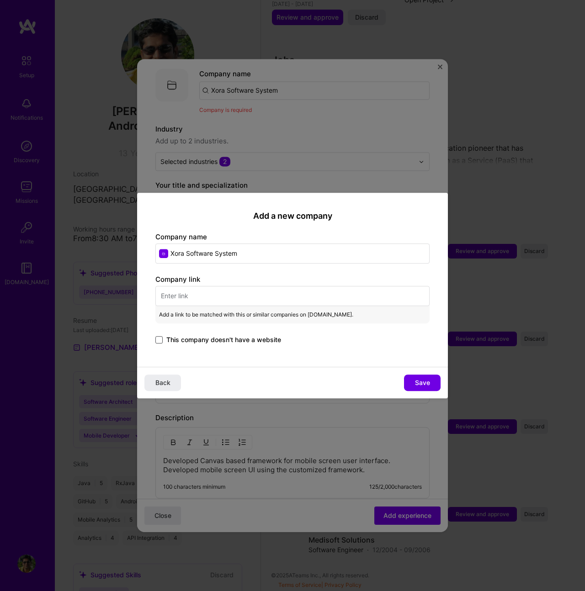
click at [159, 338] on span at bounding box center [158, 339] width 7 height 7
click at [0, 0] on input "This company doesn't have a website" at bounding box center [0, 0] width 0 height 0
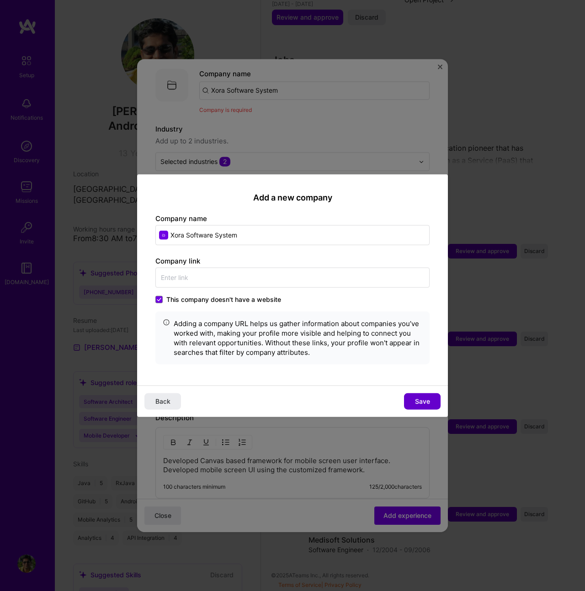
click at [420, 400] on span "Save" at bounding box center [422, 400] width 15 height 9
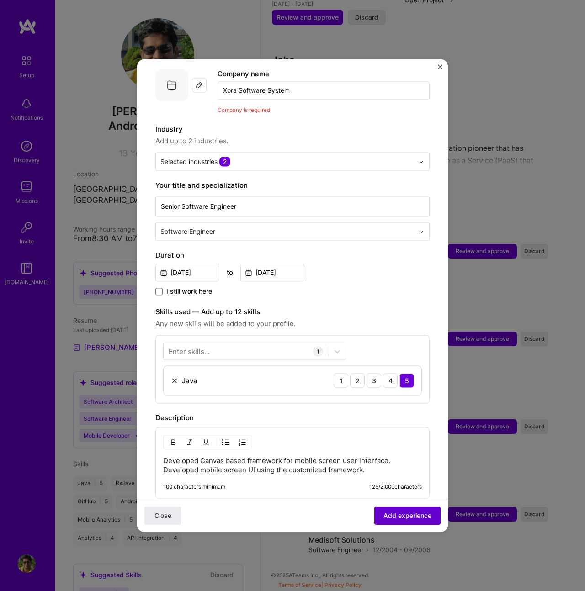
click at [393, 513] on span "Add experience" at bounding box center [407, 515] width 48 height 9
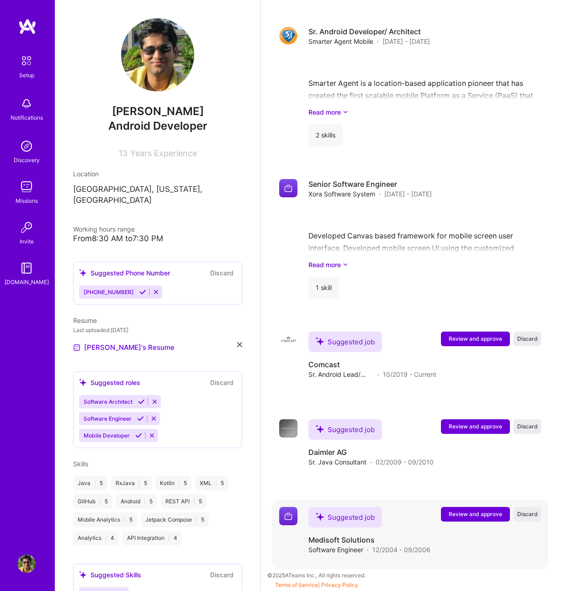
scroll to position [998, 0]
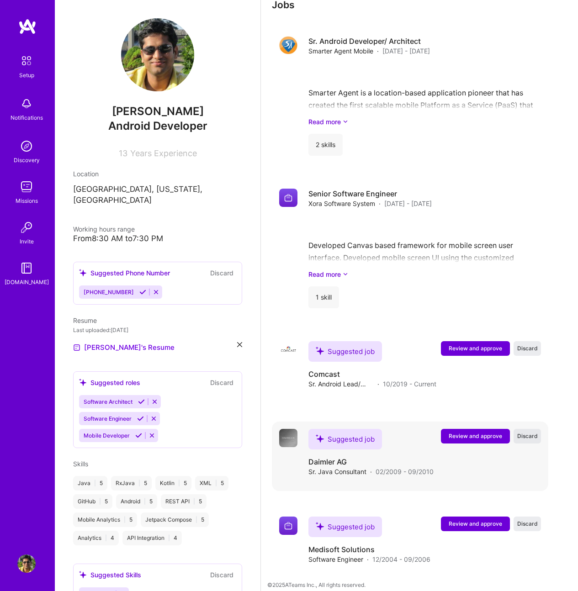
click at [538, 432] on span "Discard" at bounding box center [527, 436] width 21 height 8
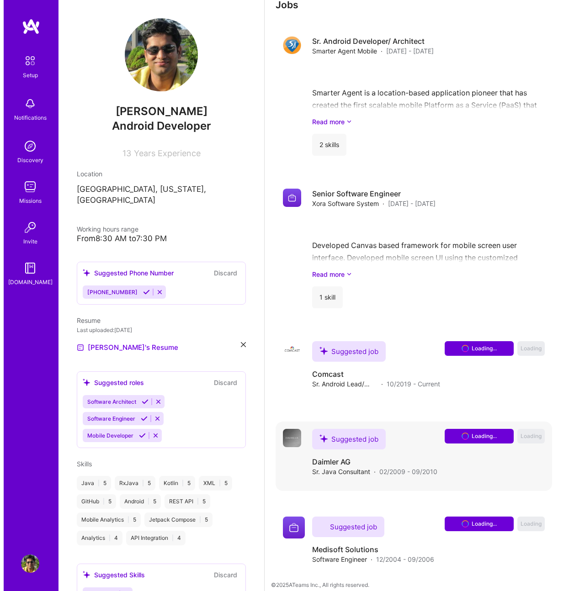
scroll to position [910, 0]
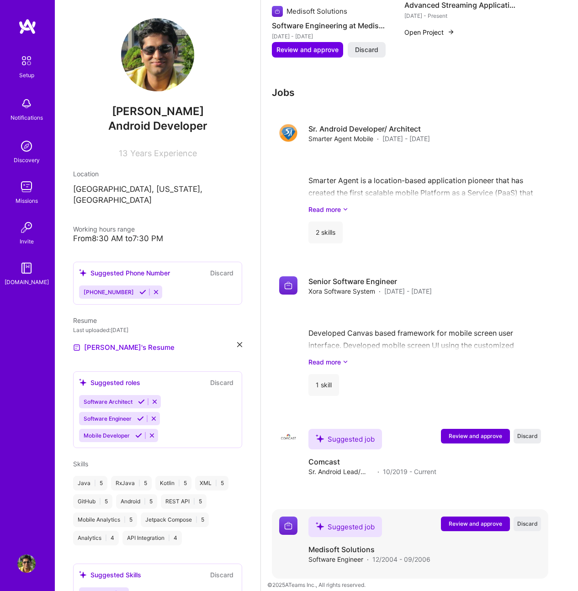
click at [477, 520] on span "Review and approve" at bounding box center [475, 524] width 53 height 8
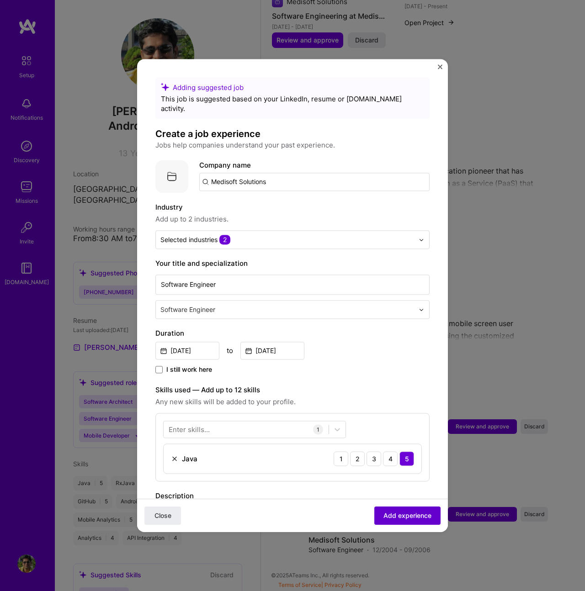
click at [407, 519] on span "Add experience" at bounding box center [407, 515] width 48 height 9
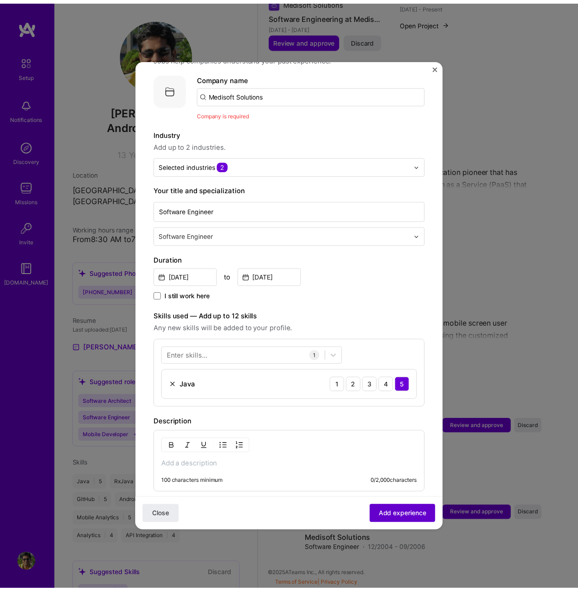
scroll to position [91, 0]
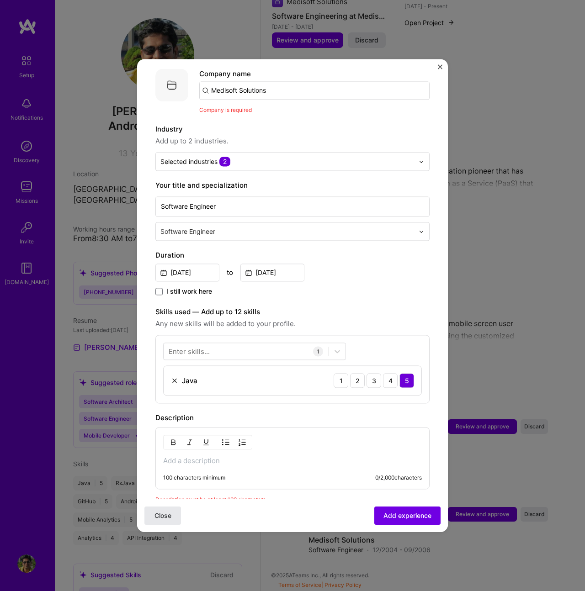
click at [171, 516] on button "Close" at bounding box center [162, 516] width 37 height 18
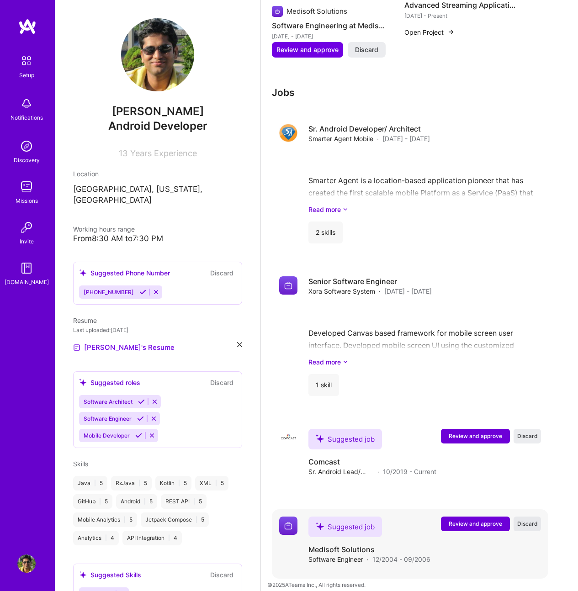
click at [534, 520] on span "Discard" at bounding box center [527, 524] width 21 height 8
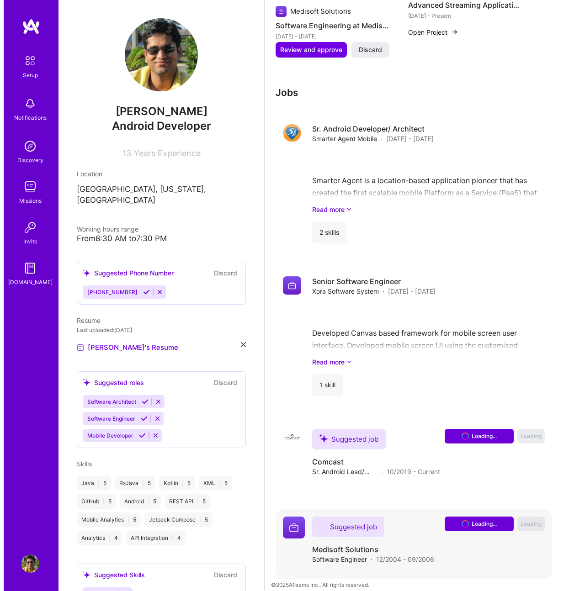
scroll to position [822, 0]
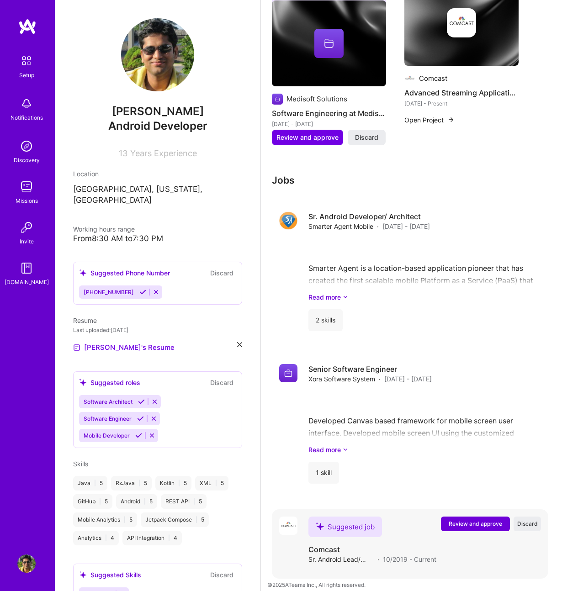
click at [478, 520] on span "Review and approve" at bounding box center [475, 524] width 53 height 8
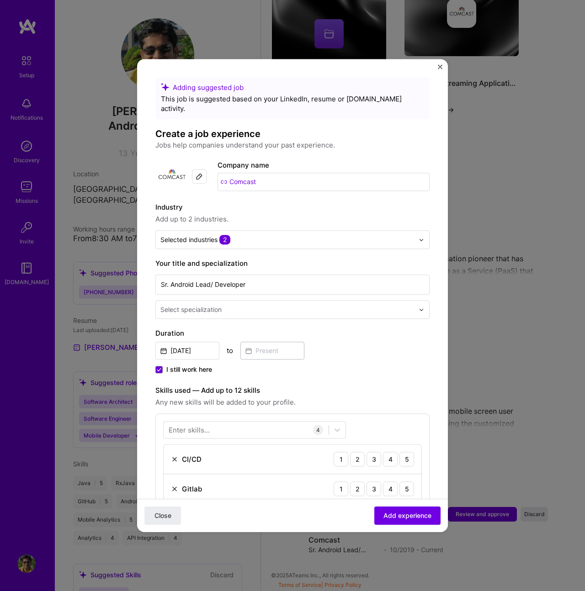
click at [248, 305] on input "text" at bounding box center [287, 310] width 255 height 10
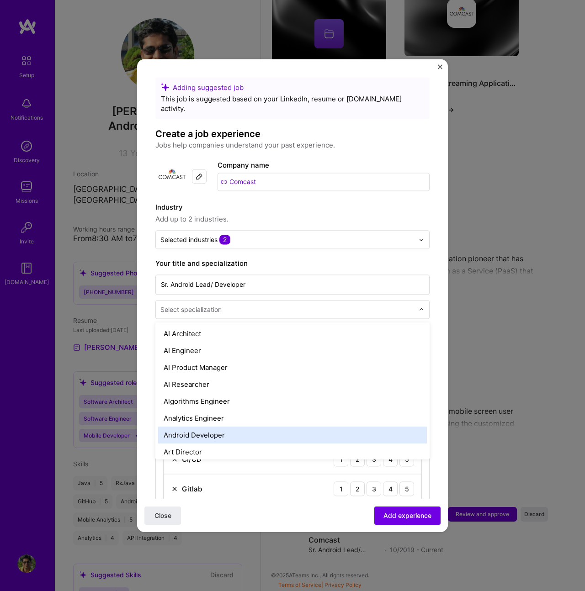
click at [241, 427] on div "Android Developer" at bounding box center [292, 435] width 269 height 17
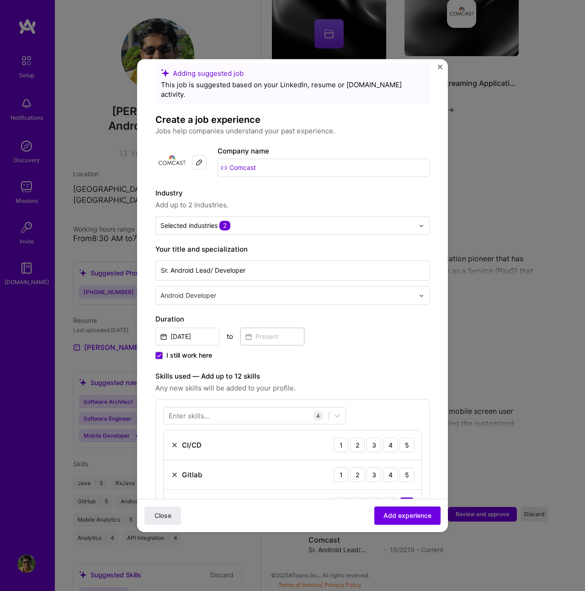
scroll to position [41, 0]
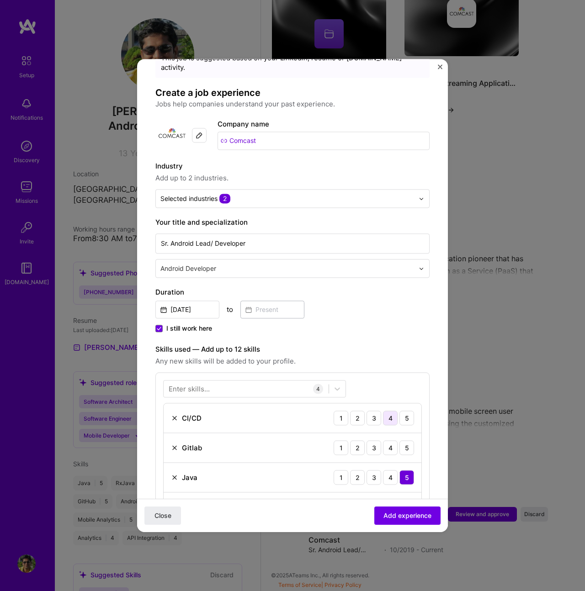
click at [383, 411] on div "4" at bounding box center [390, 418] width 15 height 15
click at [174, 444] on img at bounding box center [174, 447] width 7 height 7
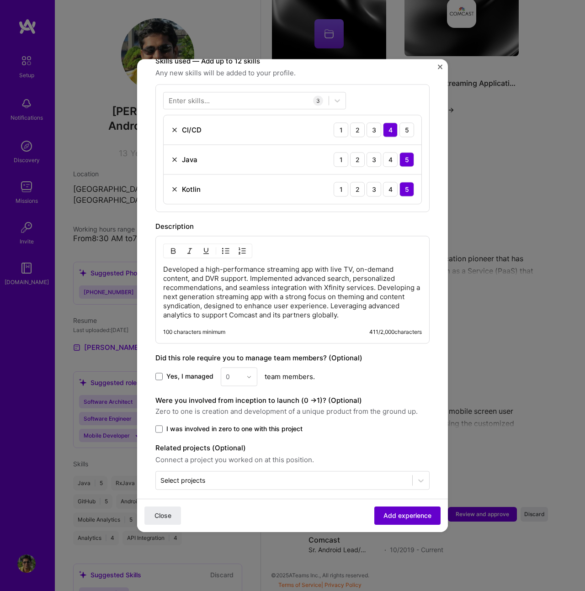
click at [384, 511] on span "Add experience" at bounding box center [407, 515] width 48 height 9
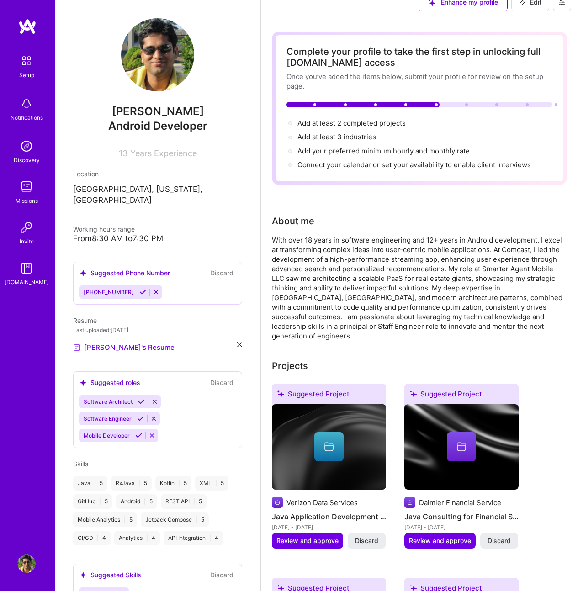
scroll to position [0, 0]
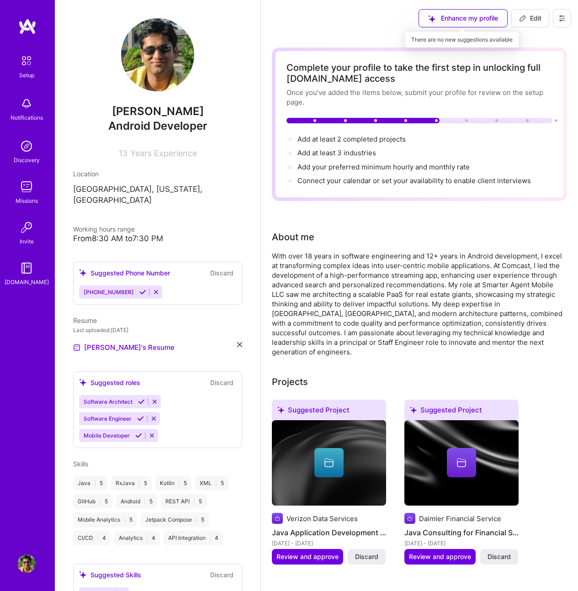
click at [481, 16] on div "Enhance my profile" at bounding box center [462, 18] width 89 height 18
click at [139, 289] on icon at bounding box center [142, 292] width 7 height 7
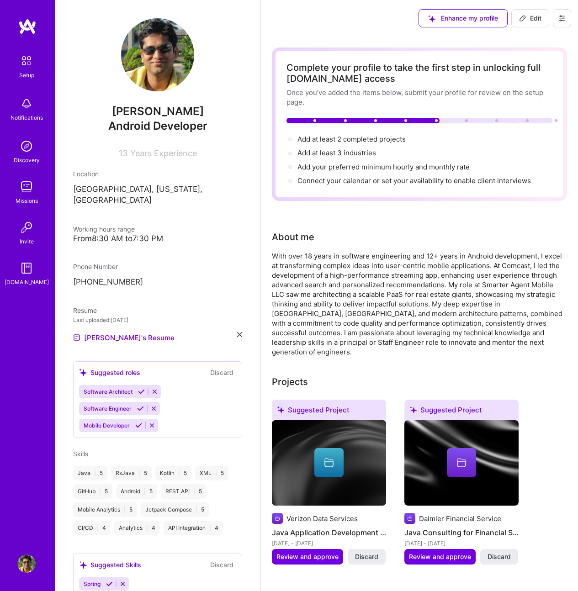
click at [142, 388] on icon at bounding box center [141, 391] width 7 height 7
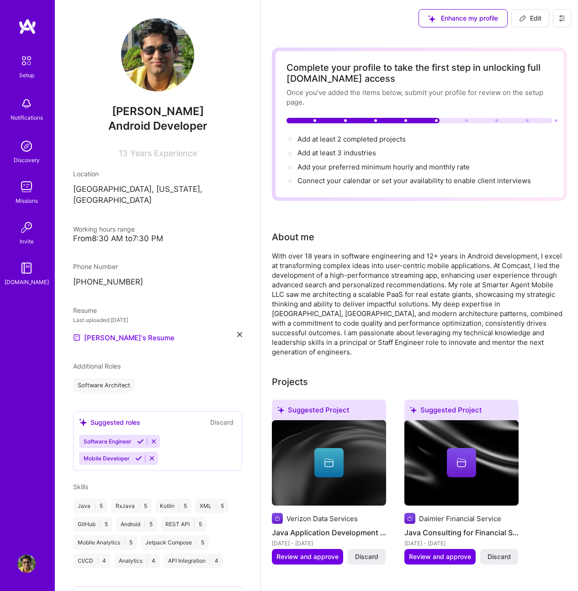
click at [141, 438] on icon at bounding box center [140, 441] width 7 height 7
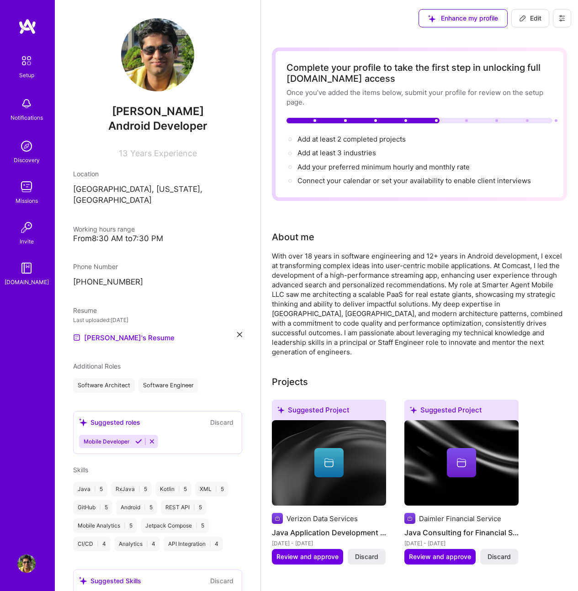
click at [138, 438] on icon at bounding box center [138, 441] width 7 height 7
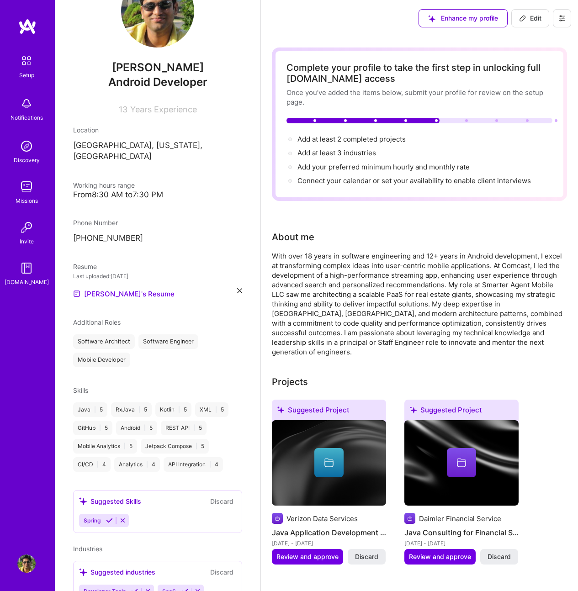
scroll to position [54, 0]
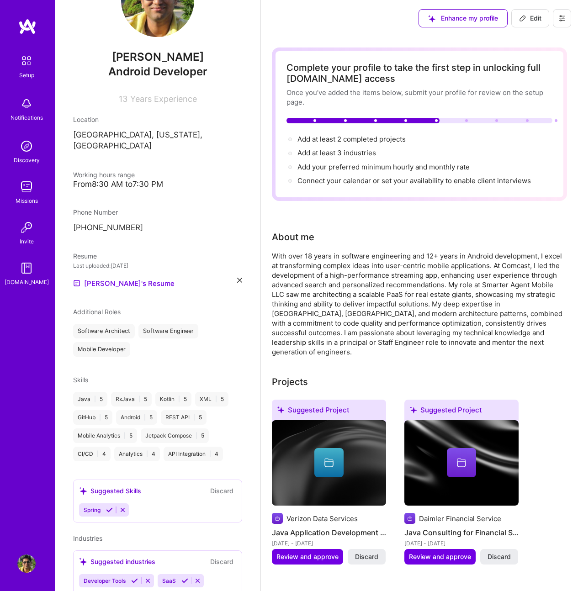
click at [123, 507] on icon at bounding box center [122, 510] width 7 height 7
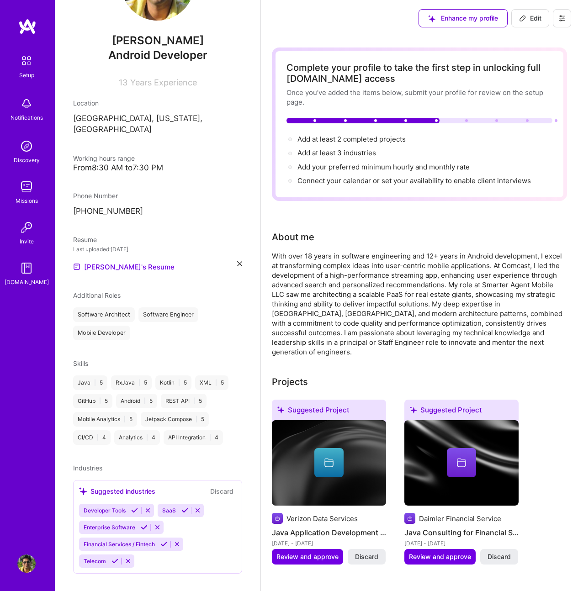
scroll to position [72, 0]
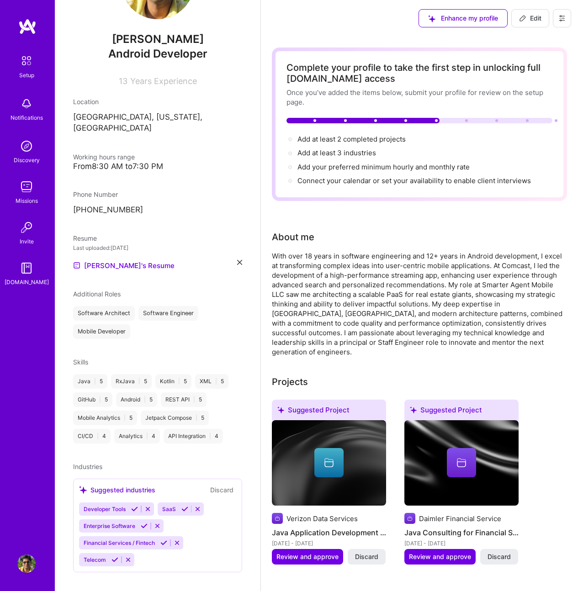
click at [136, 506] on icon at bounding box center [134, 509] width 7 height 7
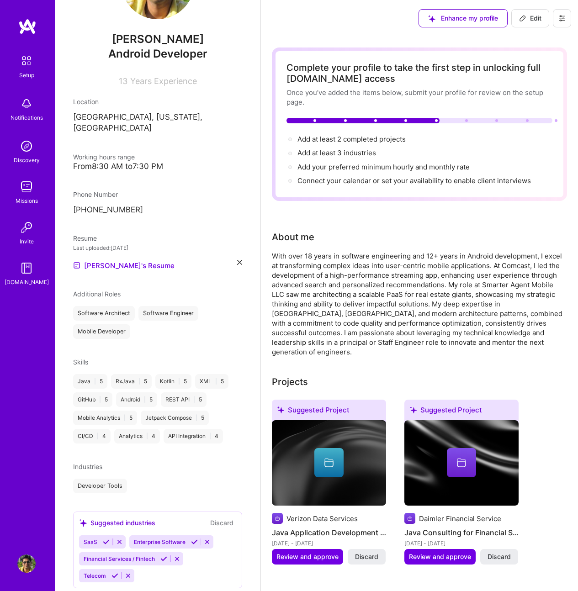
click at [196, 539] on icon at bounding box center [194, 542] width 7 height 7
click at [111, 562] on icon at bounding box center [114, 558] width 7 height 7
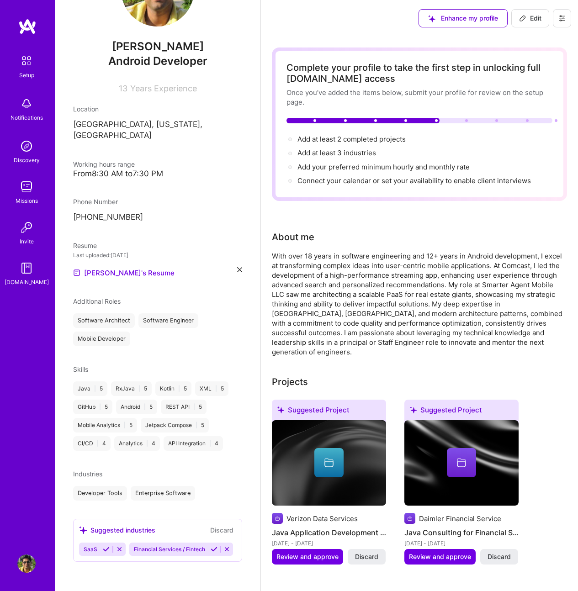
click at [211, 548] on icon at bounding box center [214, 549] width 7 height 7
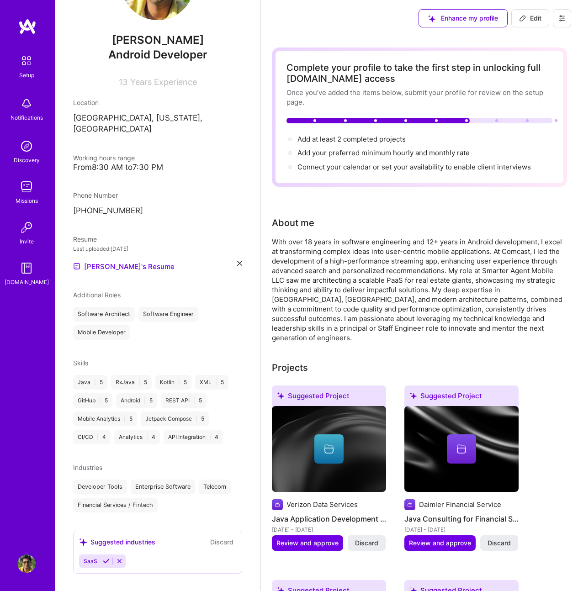
click at [105, 558] on icon at bounding box center [106, 561] width 7 height 7
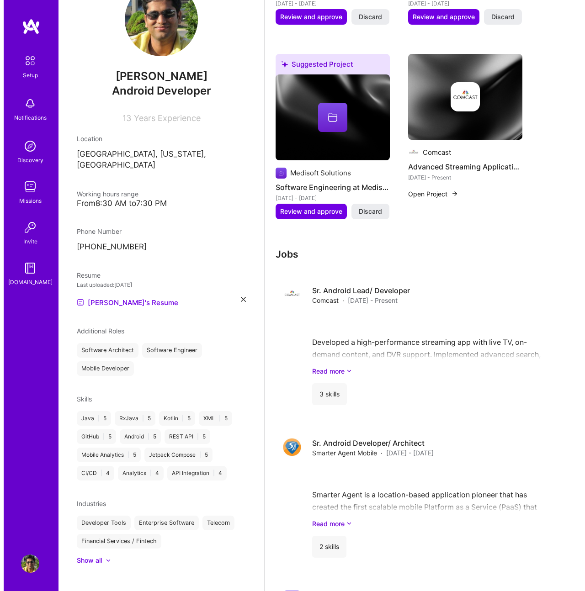
scroll to position [634, 0]
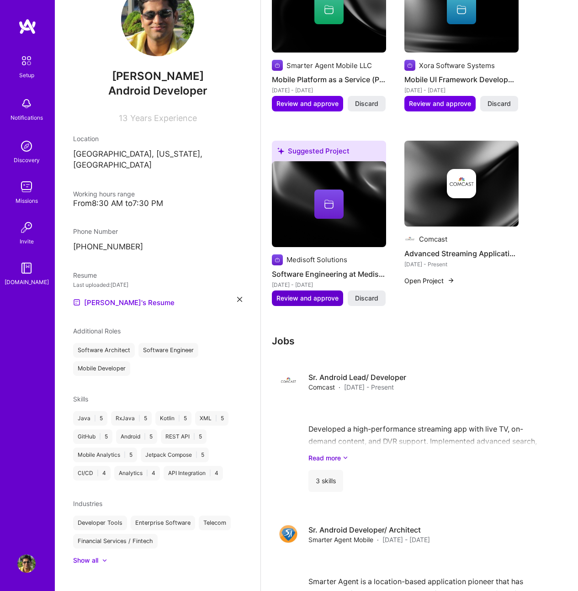
click at [312, 294] on span "Review and approve" at bounding box center [307, 298] width 62 height 9
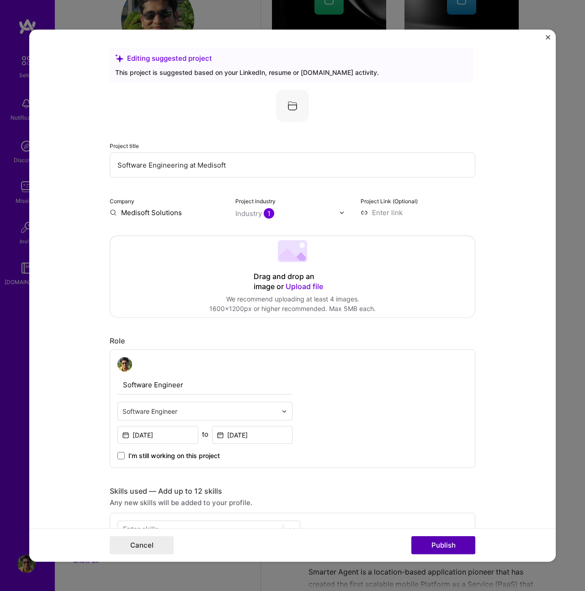
click at [447, 545] on button "Publish" at bounding box center [443, 545] width 64 height 18
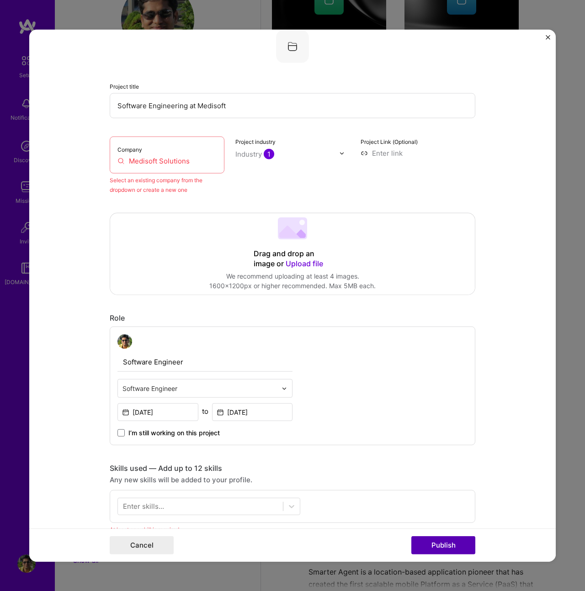
scroll to position [60, 0]
click at [174, 163] on input "Medisoft Solutions" at bounding box center [166, 161] width 99 height 10
click at [438, 540] on button "Publish" at bounding box center [443, 545] width 64 height 18
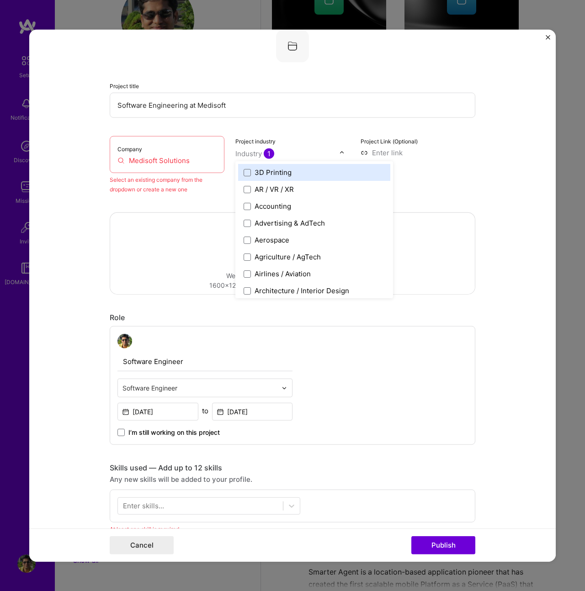
click at [296, 154] on input "text" at bounding box center [287, 154] width 104 height 10
click at [448, 149] on input at bounding box center [417, 153] width 115 height 10
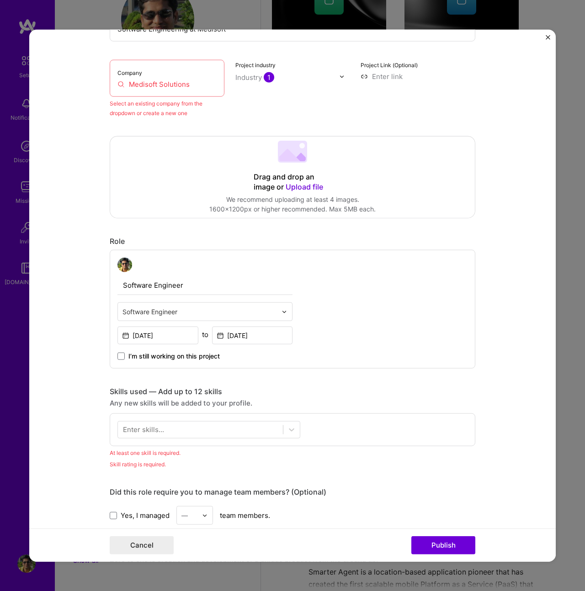
scroll to position [38, 0]
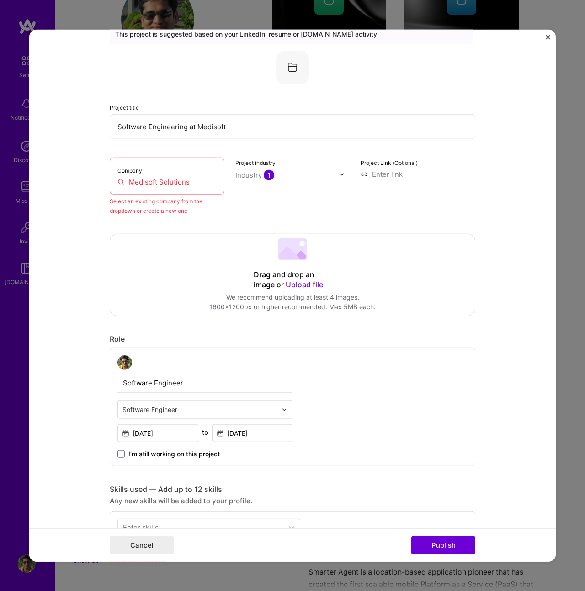
click at [146, 168] on div "Company Medisoft Solutions" at bounding box center [167, 176] width 115 height 37
click at [204, 185] on input "Medisoft Solutions" at bounding box center [166, 182] width 99 height 10
click at [230, 131] on input "Software Engineering at Medisoft" at bounding box center [292, 126] width 365 height 25
click at [186, 177] on input "Medisoft Solutions" at bounding box center [166, 182] width 99 height 10
click at [117, 181] on input "Medisoft Solutions" at bounding box center [166, 182] width 99 height 10
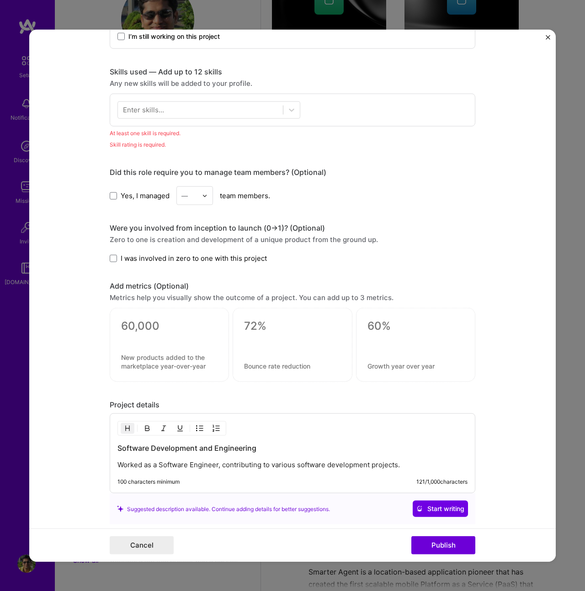
scroll to position [534, 0]
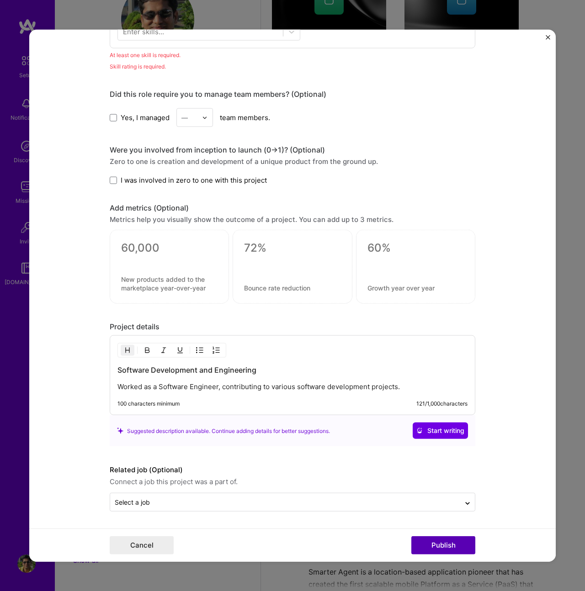
click at [447, 541] on button "Publish" at bounding box center [443, 545] width 64 height 18
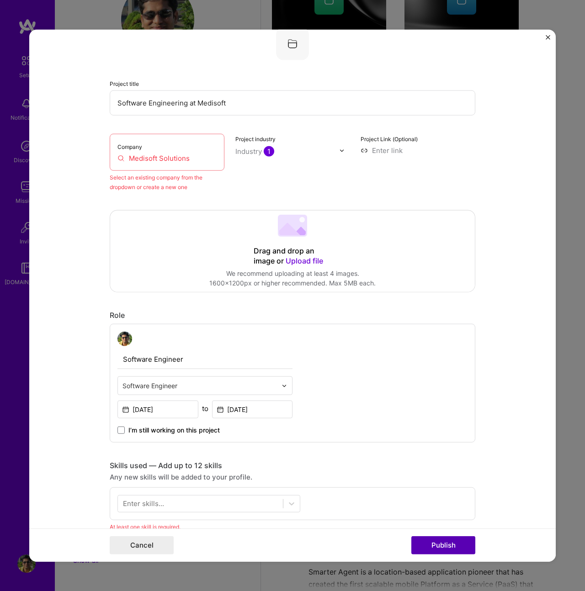
scroll to position [60, 0]
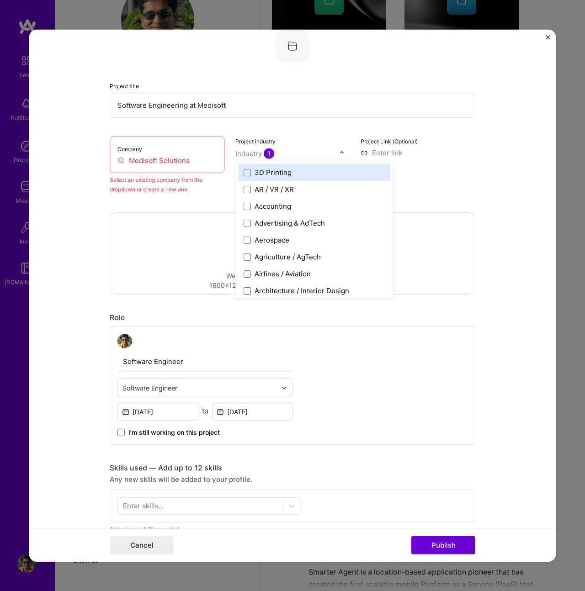
click at [294, 154] on input "text" at bounding box center [287, 154] width 104 height 10
click at [383, 155] on input at bounding box center [417, 153] width 115 height 10
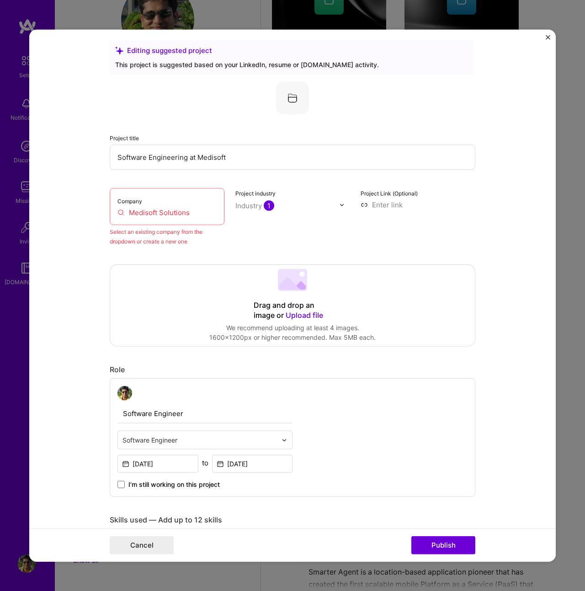
scroll to position [0, 0]
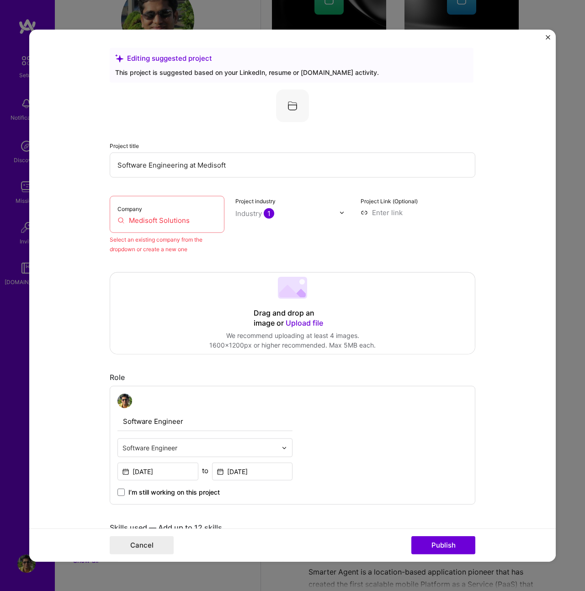
click at [166, 222] on input "Medisoft Solutions" at bounding box center [166, 221] width 99 height 10
drag, startPoint x: 212, startPoint y: 222, endPoint x: 204, endPoint y: 220, distance: 8.3
click at [204, 220] on input "Medisoft Solutions" at bounding box center [166, 221] width 99 height 10
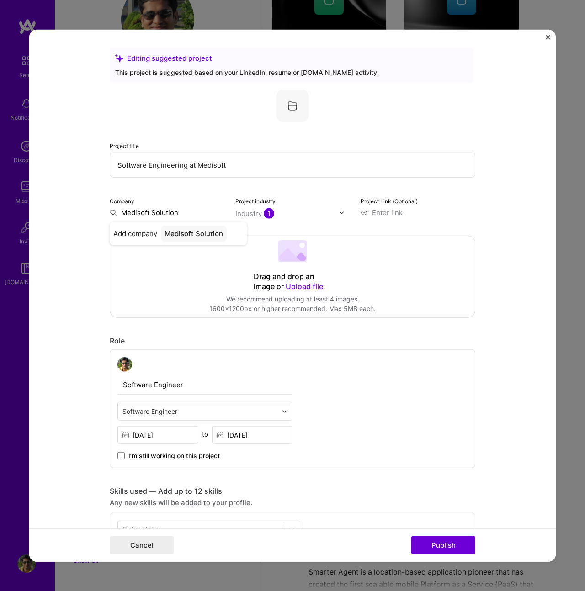
type input "Medisoft Solutions"
click at [198, 235] on div "Medisoft Solutions" at bounding box center [195, 234] width 69 height 16
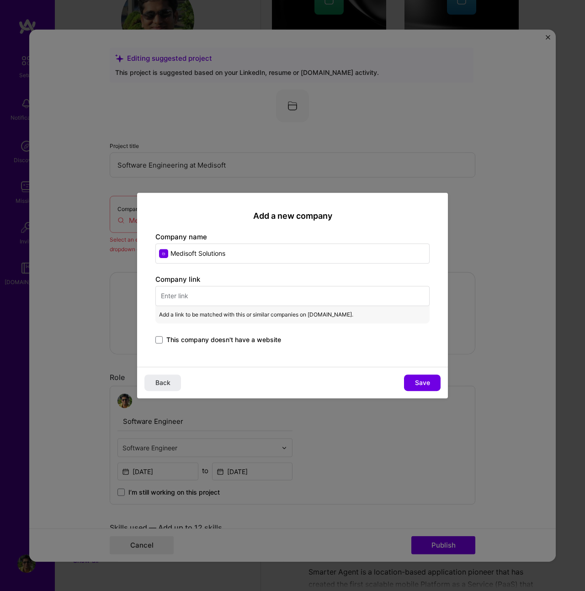
click at [192, 343] on span "This company doesn't have a website" at bounding box center [223, 339] width 115 height 9
click at [0, 0] on input "This company doesn't have a website" at bounding box center [0, 0] width 0 height 0
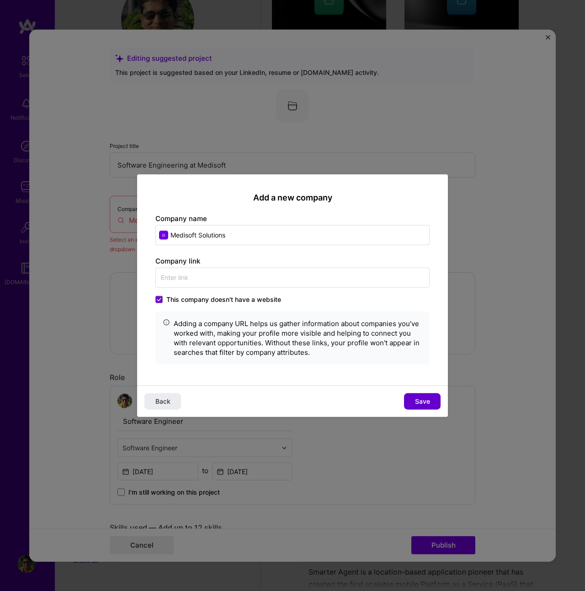
click at [418, 403] on span "Save" at bounding box center [422, 400] width 15 height 9
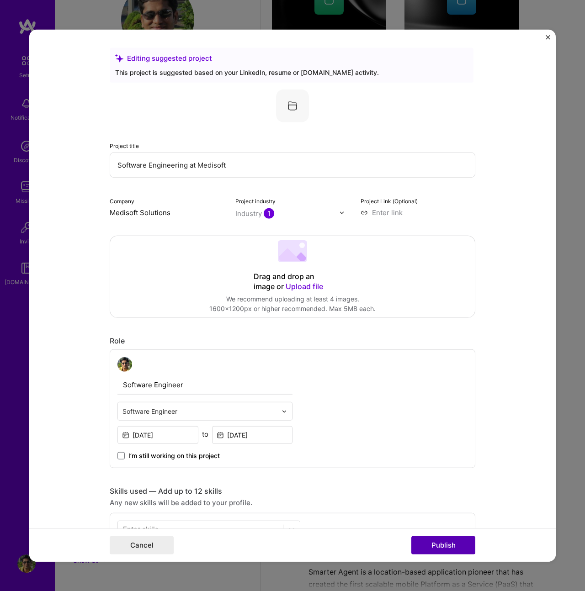
click at [440, 543] on button "Publish" at bounding box center [443, 545] width 64 height 18
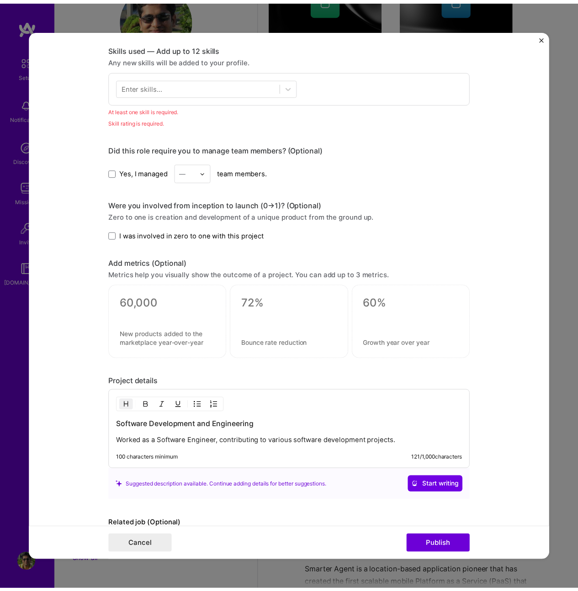
scroll to position [457, 0]
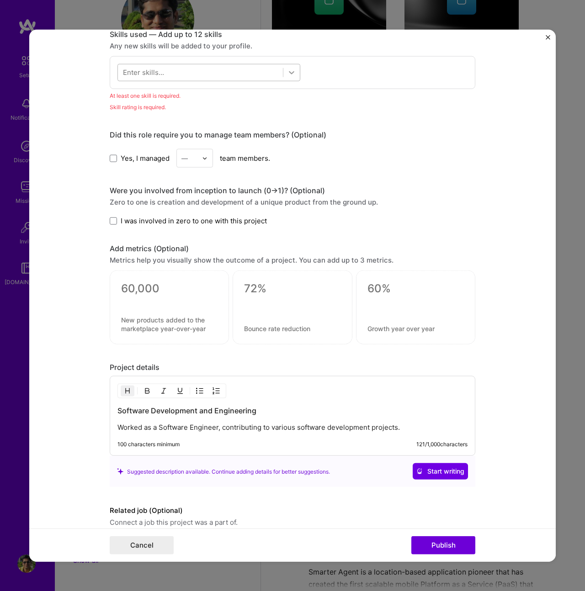
click at [291, 76] on icon at bounding box center [291, 72] width 9 height 9
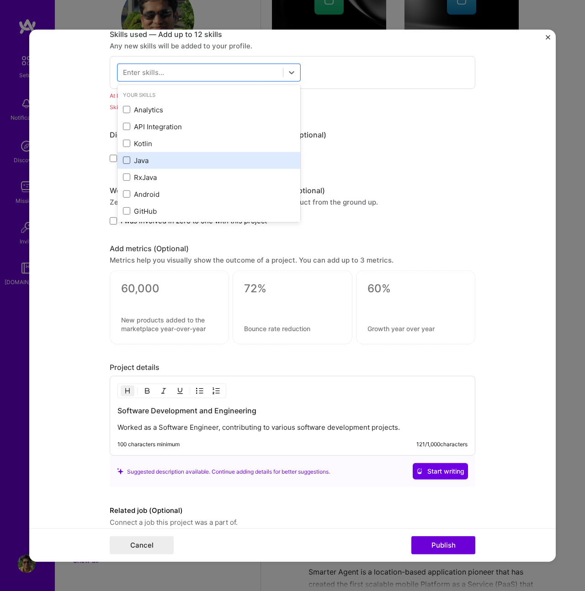
click at [125, 158] on span at bounding box center [126, 160] width 7 height 7
click at [0, 0] on input "checkbox" at bounding box center [0, 0] width 0 height 0
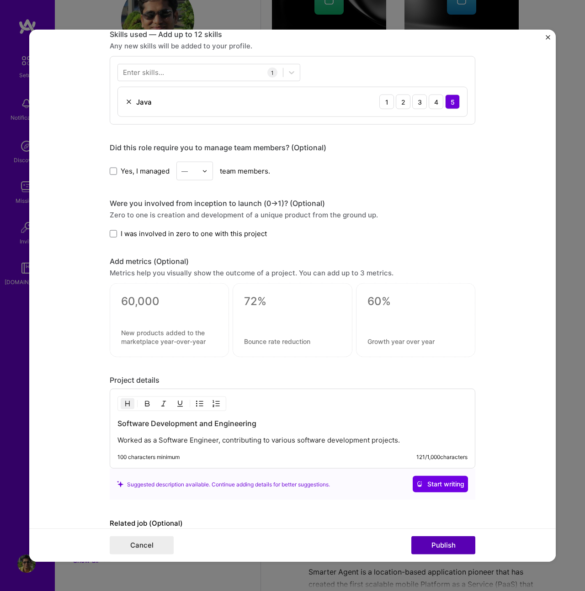
click at [450, 545] on button "Publish" at bounding box center [443, 545] width 64 height 18
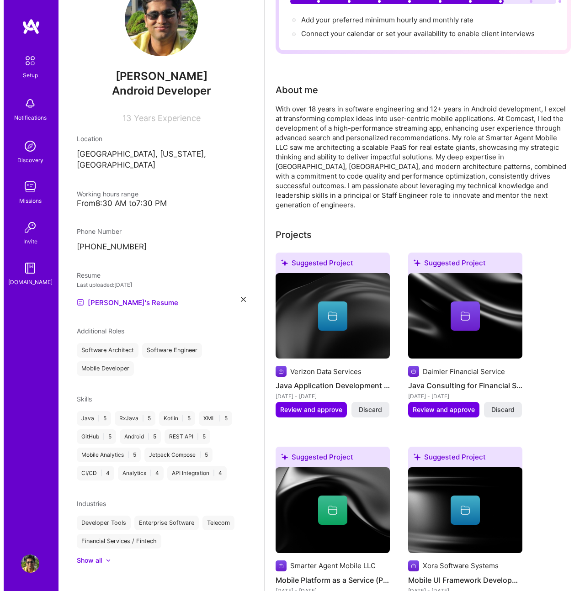
scroll to position [217, 0]
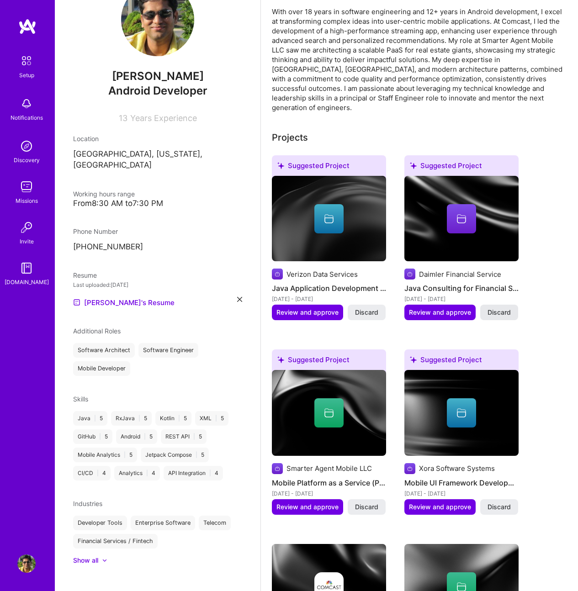
click at [515, 305] on button "Discard" at bounding box center [499, 313] width 38 height 16
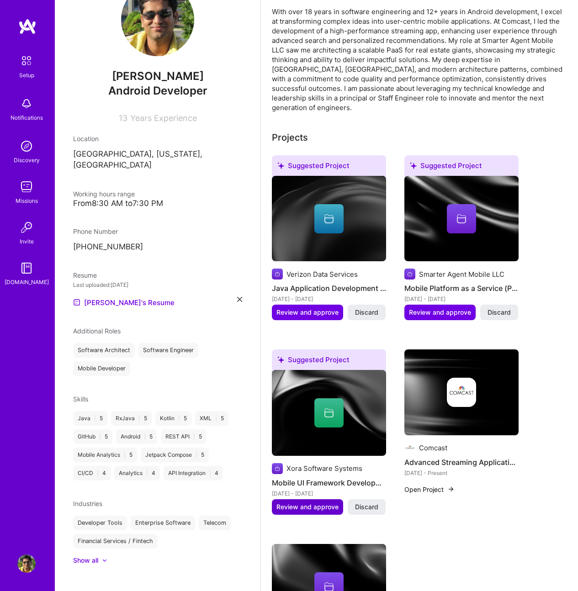
click at [327, 502] on span "Review and approve" at bounding box center [307, 506] width 62 height 9
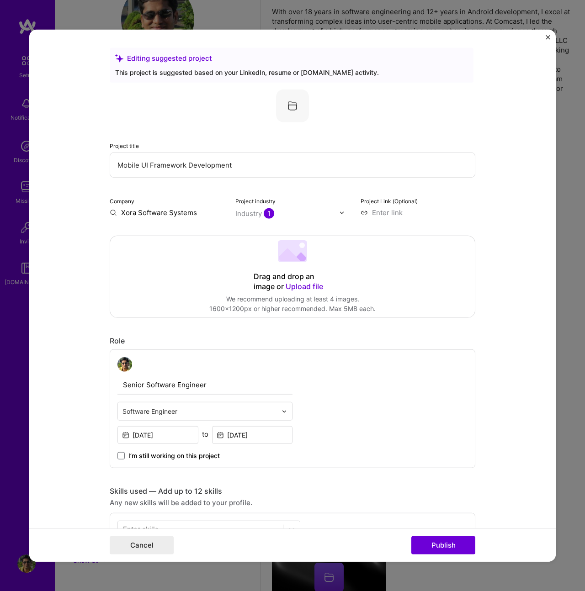
click at [187, 211] on input "Xora Software Systems" at bounding box center [167, 213] width 115 height 10
click at [197, 212] on input "Xora Software Systems" at bounding box center [167, 213] width 115 height 10
type input "Xora Software Systems"
click at [176, 234] on div "Xora Software Systems" at bounding box center [201, 238] width 84 height 25
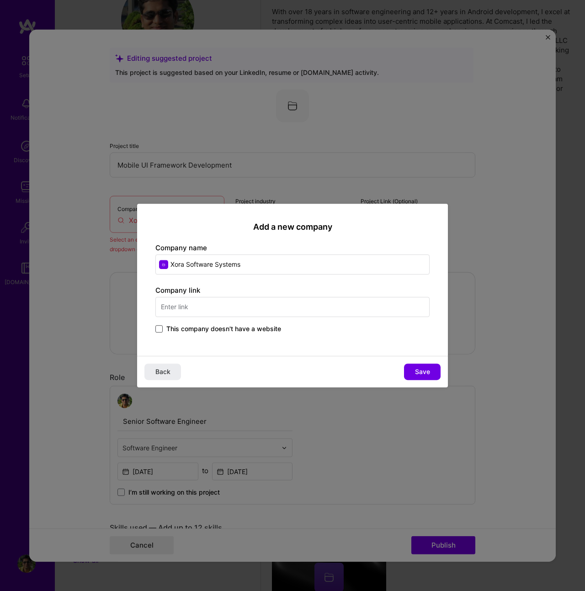
click at [160, 328] on span at bounding box center [158, 328] width 7 height 7
click at [0, 0] on input "This company doesn't have a website" at bounding box center [0, 0] width 0 height 0
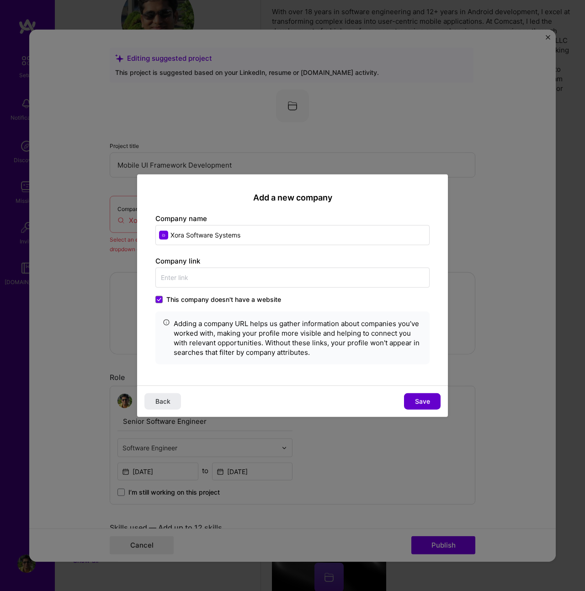
click at [420, 400] on span "Save" at bounding box center [422, 400] width 15 height 9
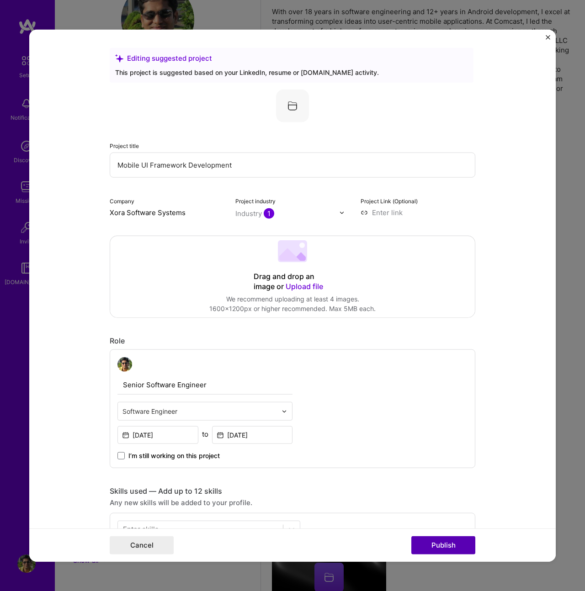
click at [444, 545] on button "Publish" at bounding box center [443, 545] width 64 height 18
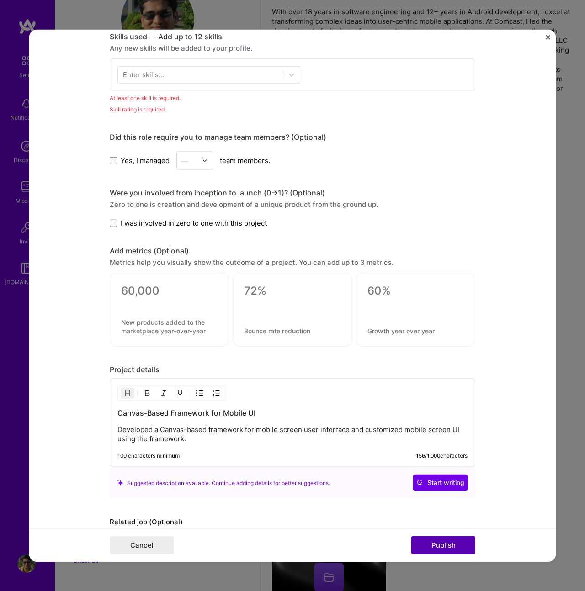
scroll to position [457, 0]
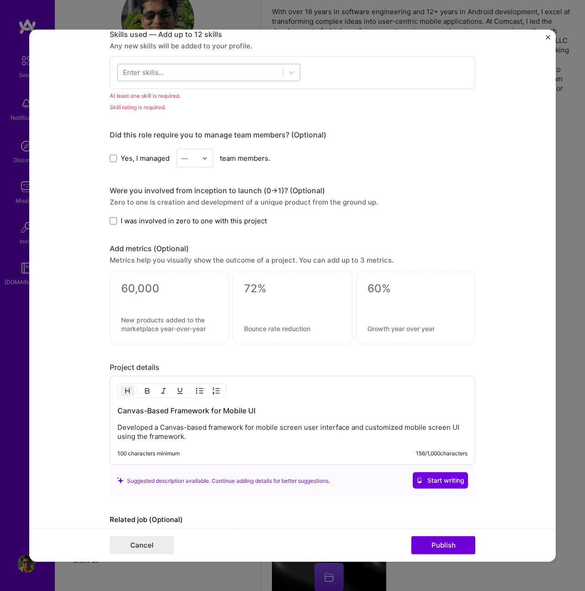
click at [210, 70] on div at bounding box center [200, 72] width 165 height 15
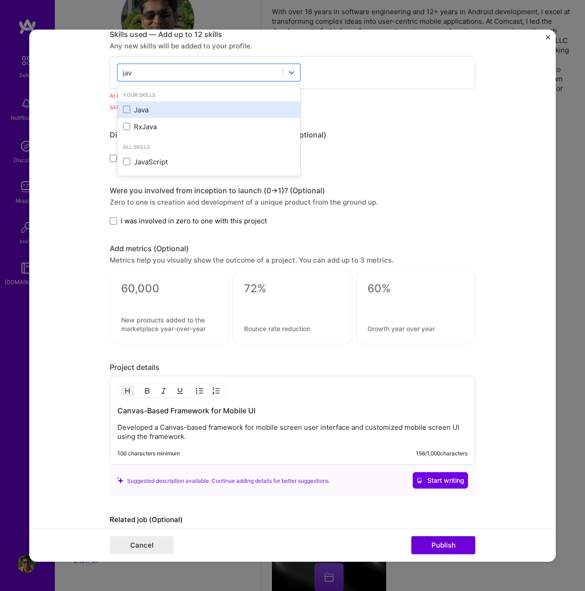
click at [150, 107] on div "Java" at bounding box center [209, 110] width 172 height 10
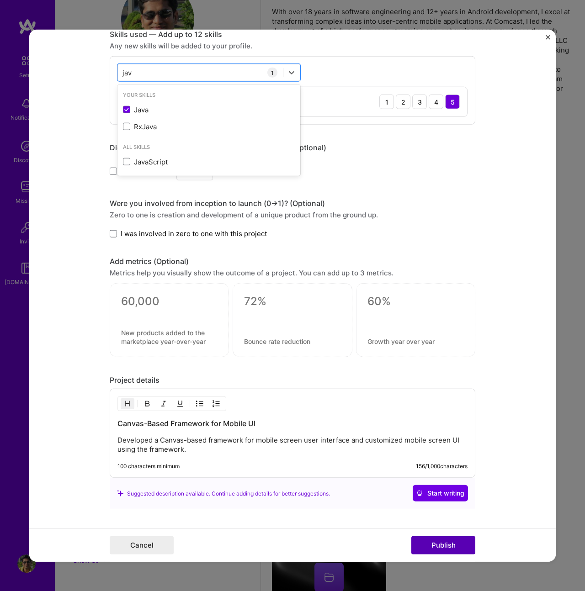
type input "jav"
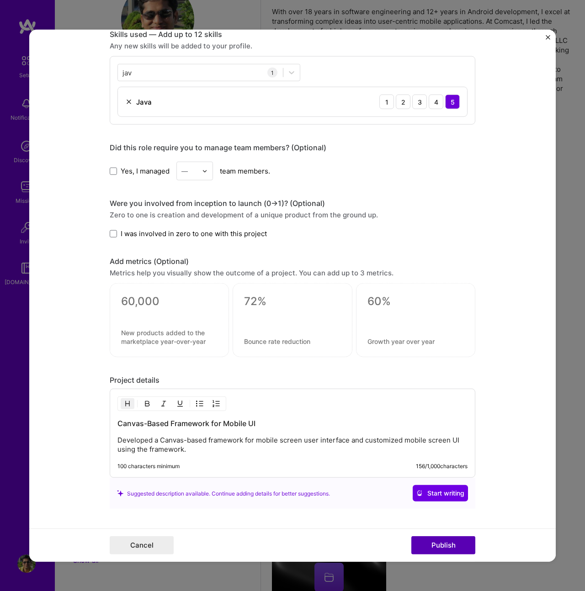
click at [436, 548] on button "Publish" at bounding box center [443, 545] width 64 height 18
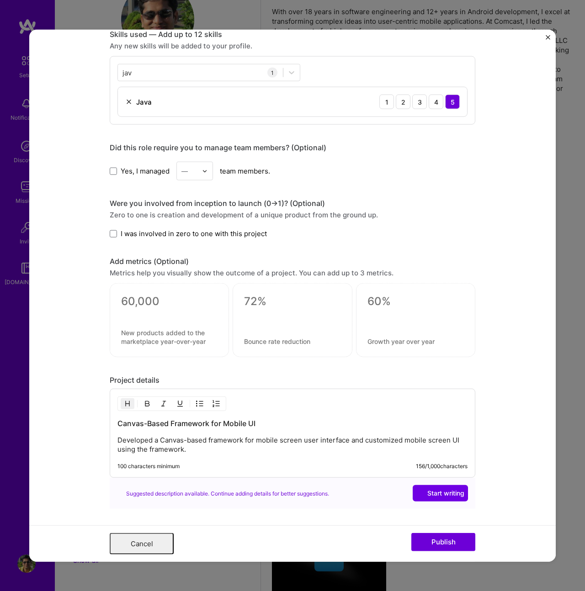
scroll to position [0, 0]
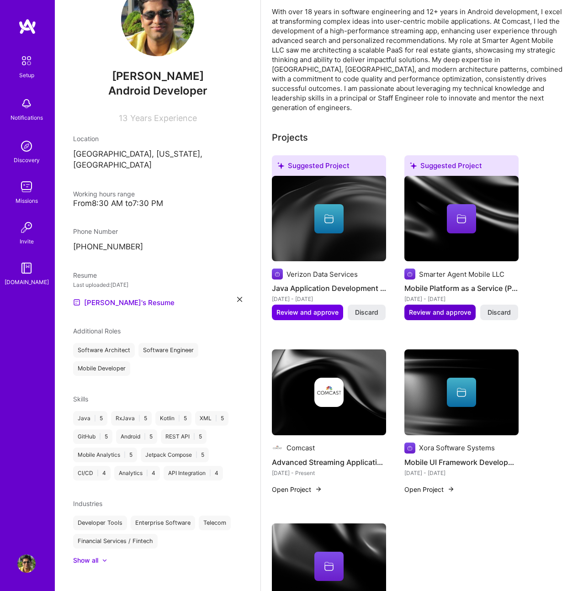
click at [456, 308] on span "Review and approve" at bounding box center [440, 312] width 62 height 9
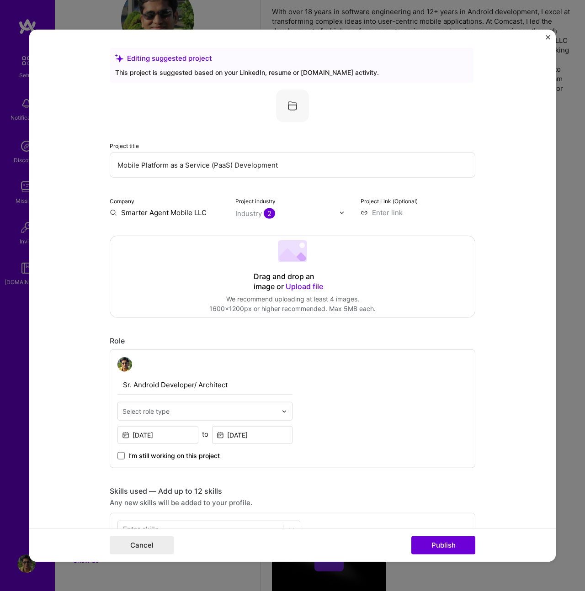
click at [204, 214] on input "Smarter Agent Mobile LLC" at bounding box center [167, 213] width 115 height 10
type input "Smarter Agent Mobile LLc"
click at [184, 239] on div "Smarter Agent Mobile LLc" at bounding box center [200, 238] width 86 height 25
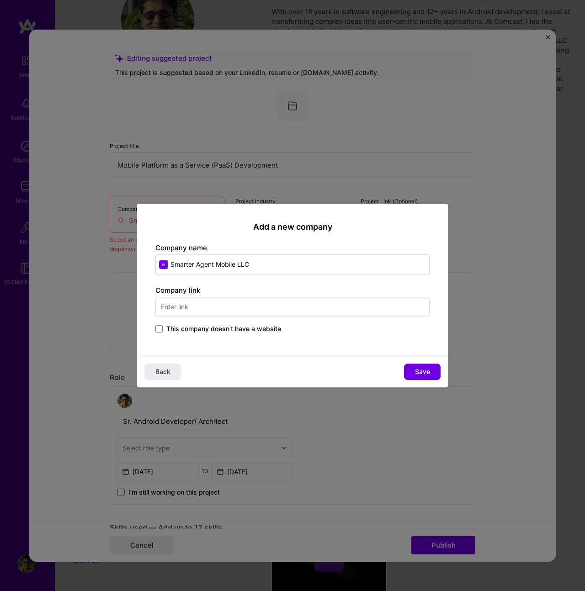
type input "Smarter Agent Mobile LLC"
click at [217, 307] on input "text" at bounding box center [292, 307] width 274 height 20
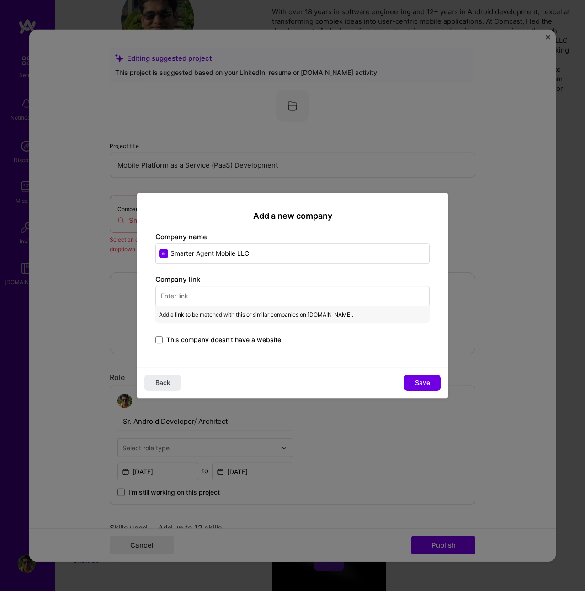
paste input "[URL][DOMAIN_NAME]"
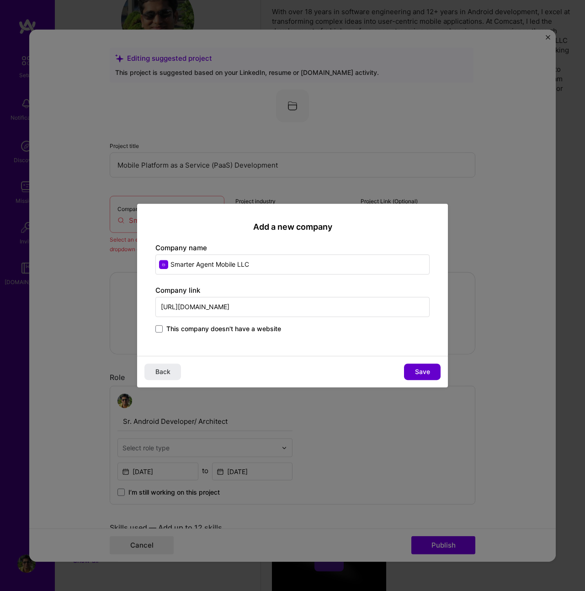
type input "[URL][DOMAIN_NAME]"
click at [429, 369] on span "Save" at bounding box center [422, 371] width 15 height 9
type input "Smarter Agent Mobile LLC"
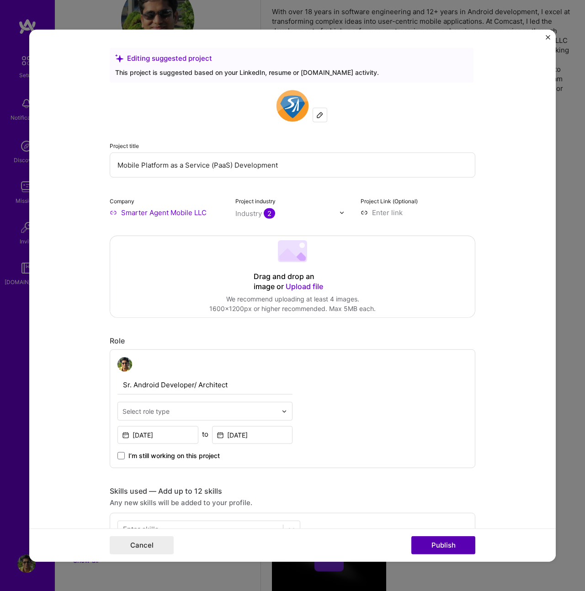
click at [425, 543] on button "Publish" at bounding box center [443, 545] width 64 height 18
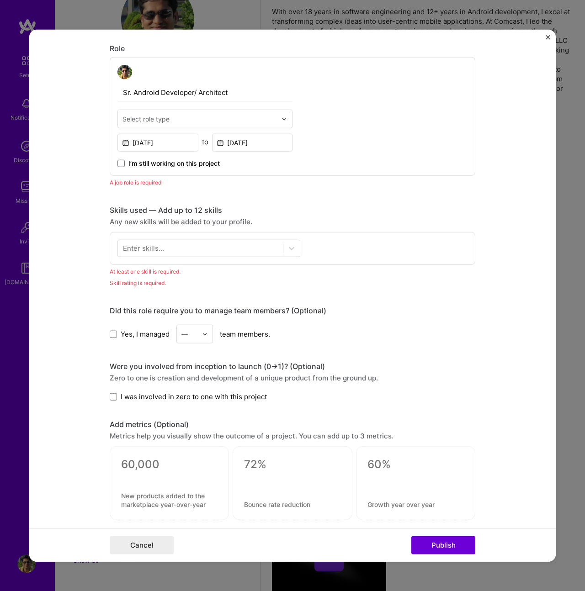
scroll to position [307, 0]
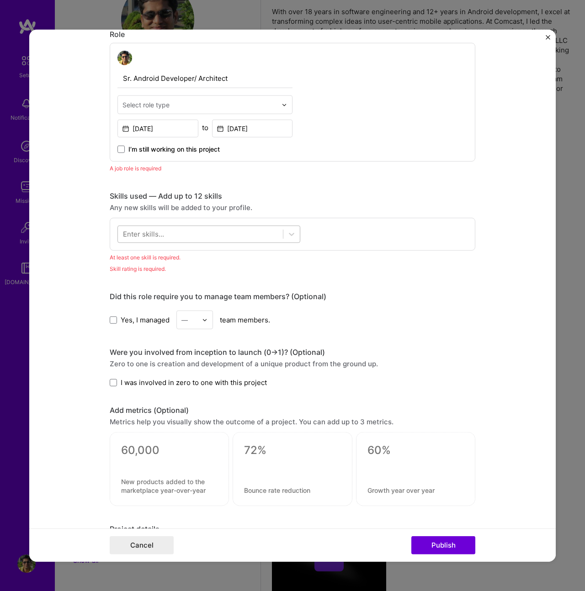
click at [213, 237] on div at bounding box center [200, 234] width 165 height 15
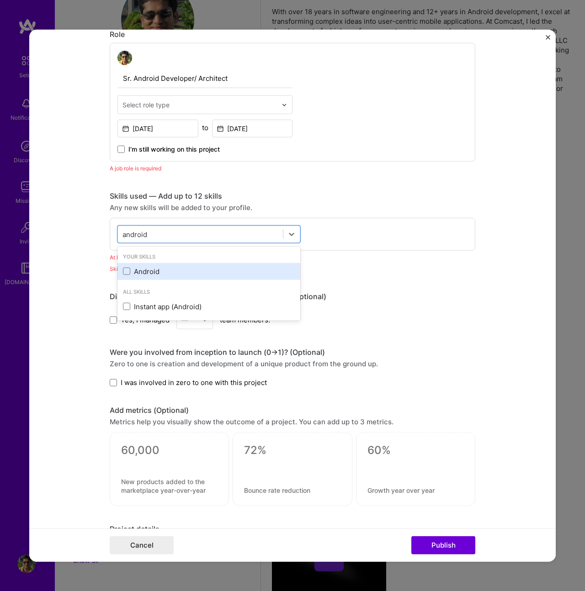
click at [143, 270] on div "Android" at bounding box center [209, 272] width 172 height 10
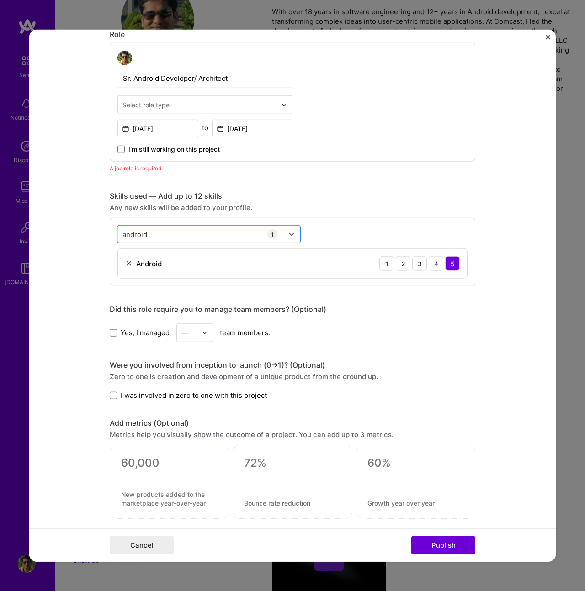
drag, startPoint x: 121, startPoint y: 237, endPoint x: 71, endPoint y: 235, distance: 49.8
click at [71, 235] on form "Editing suggested project This project is suggested based on your LinkedIn, res…" at bounding box center [292, 296] width 526 height 532
drag, startPoint x: 146, startPoint y: 238, endPoint x: 99, endPoint y: 227, distance: 48.8
click at [99, 227] on form "Editing suggested project This project is suggested based on your LinkedIn, res…" at bounding box center [292, 296] width 526 height 532
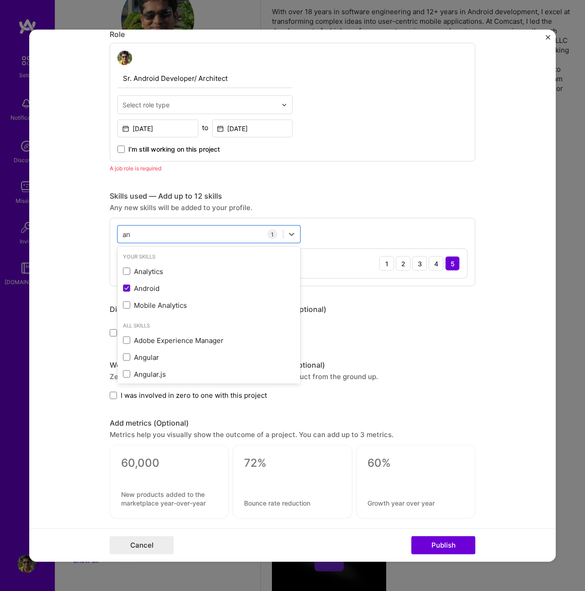
type input "a"
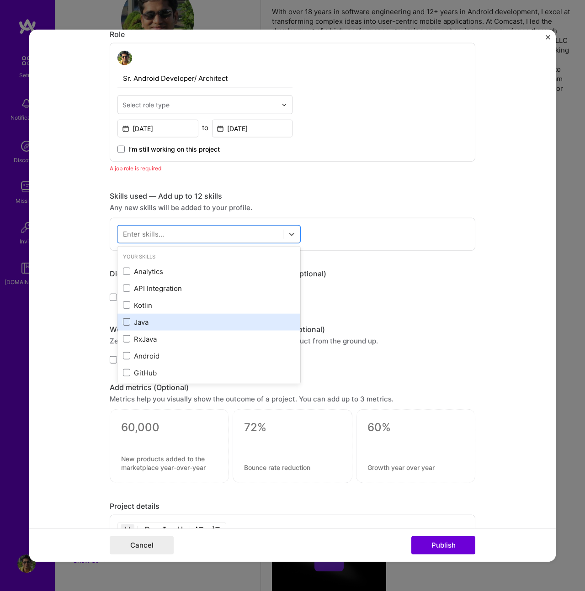
click at [126, 320] on span at bounding box center [126, 321] width 7 height 7
click at [0, 0] on input "checkbox" at bounding box center [0, 0] width 0 height 0
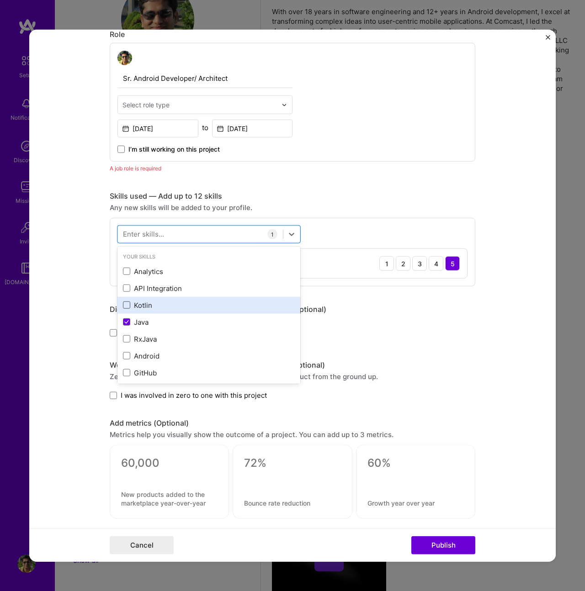
click at [125, 308] on span at bounding box center [126, 304] width 7 height 7
click at [0, 0] on input "checkbox" at bounding box center [0, 0] width 0 height 0
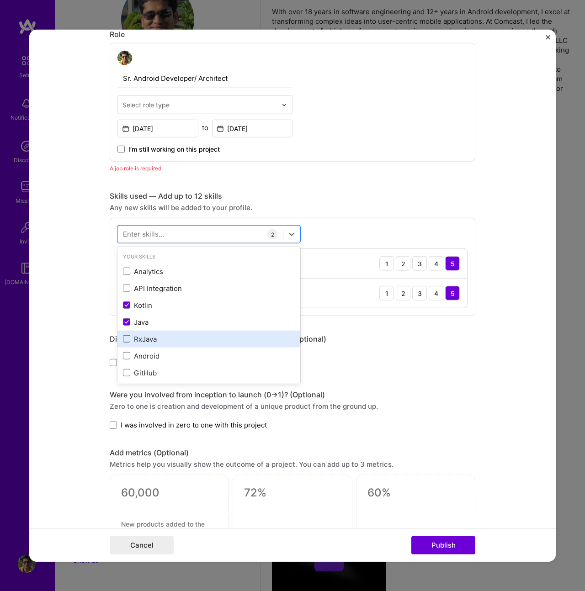
click at [124, 338] on span at bounding box center [126, 338] width 7 height 7
click at [0, 0] on input "checkbox" at bounding box center [0, 0] width 0 height 0
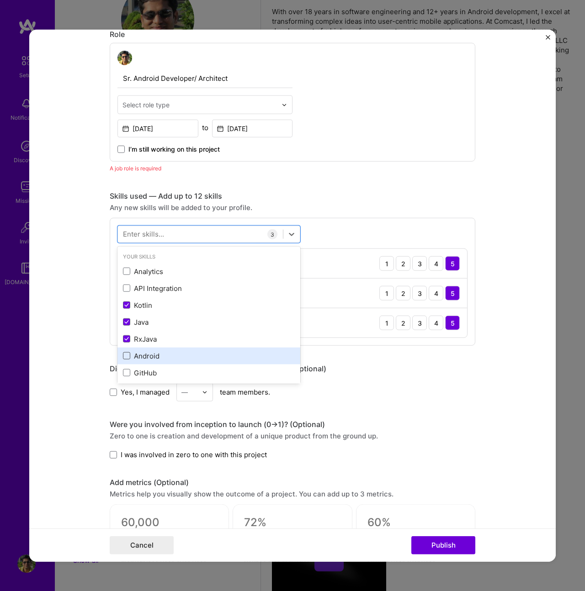
click at [125, 354] on span at bounding box center [126, 355] width 7 height 7
click at [0, 0] on input "checkbox" at bounding box center [0, 0] width 0 height 0
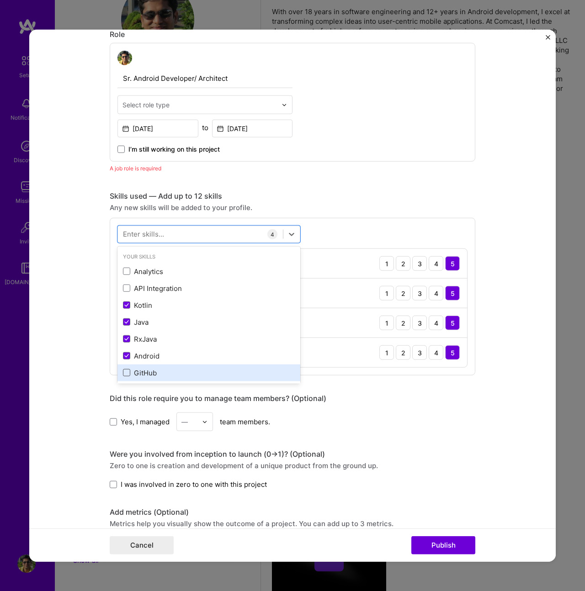
click at [126, 371] on span at bounding box center [126, 372] width 7 height 7
click at [0, 0] on input "checkbox" at bounding box center [0, 0] width 0 height 0
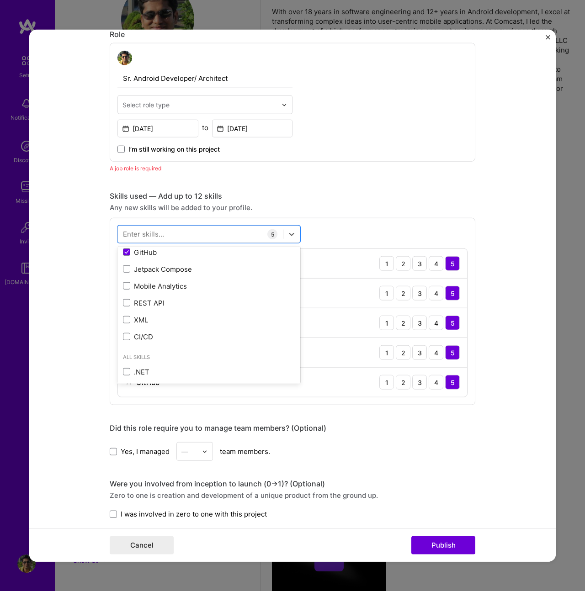
scroll to position [0, 0]
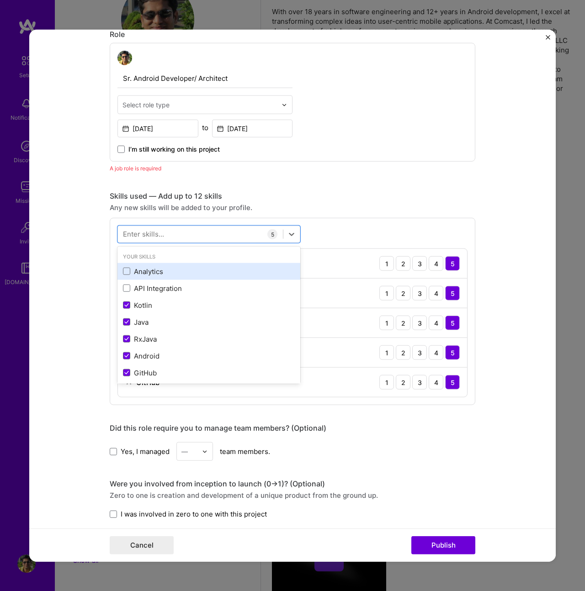
click at [162, 273] on div "Analytics" at bounding box center [209, 272] width 172 height 10
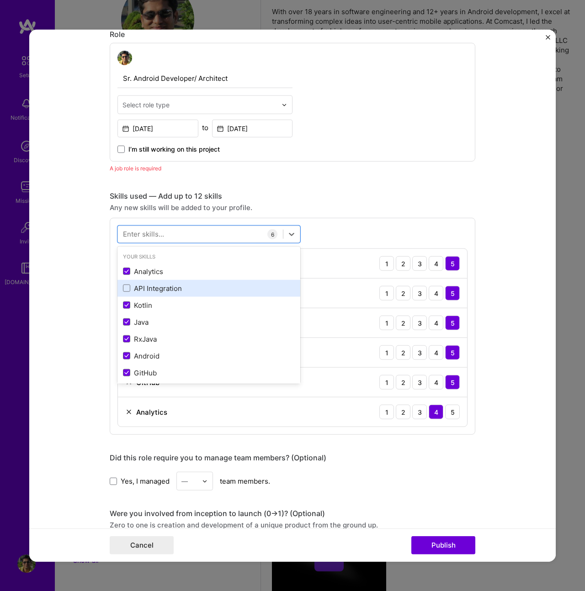
click at [160, 289] on div "API Integration" at bounding box center [209, 289] width 172 height 10
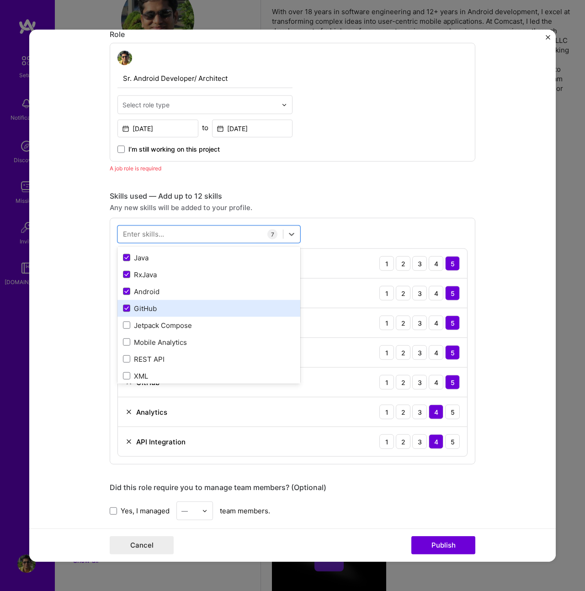
scroll to position [67, 0]
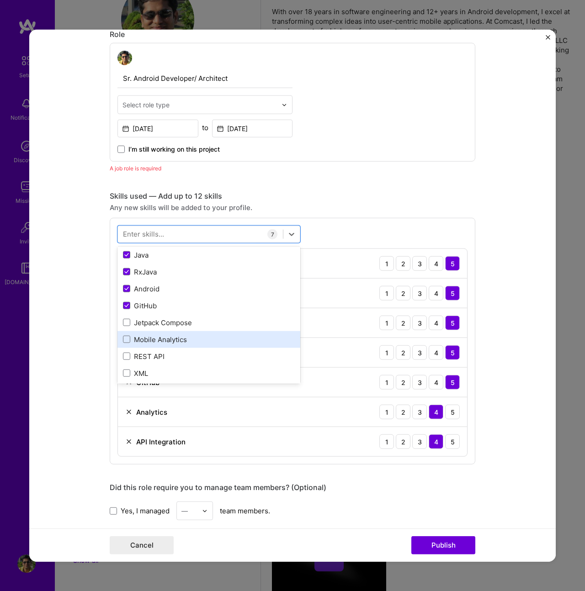
click at [178, 337] on div "Mobile Analytics" at bounding box center [209, 340] width 172 height 10
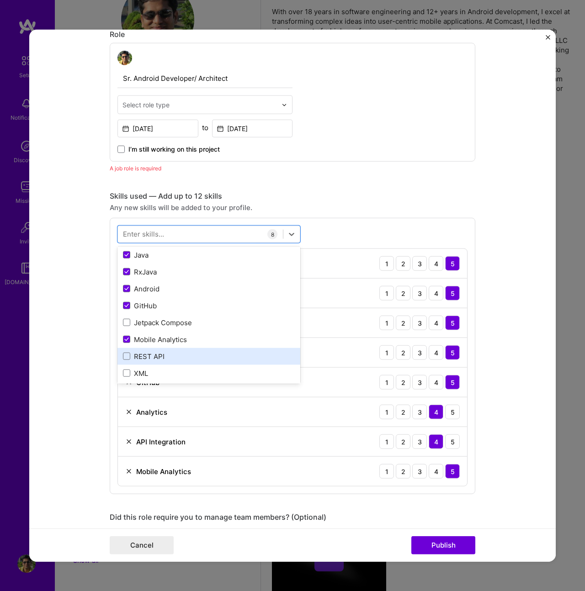
click at [155, 357] on div "REST API" at bounding box center [209, 357] width 172 height 10
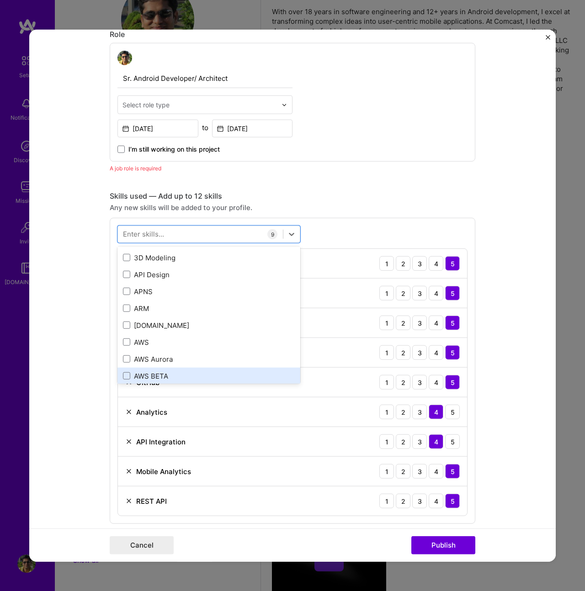
scroll to position [267, 0]
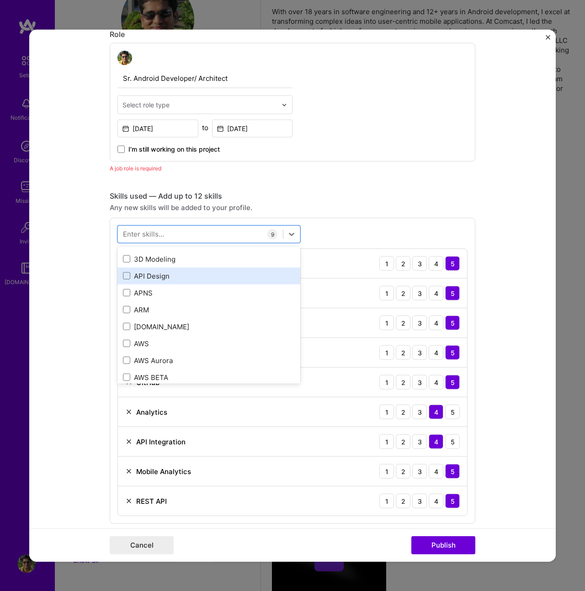
click at [150, 278] on div "API Design" at bounding box center [209, 276] width 172 height 10
click at [346, 196] on div "Skills used — Add up to 12 skills" at bounding box center [292, 196] width 365 height 10
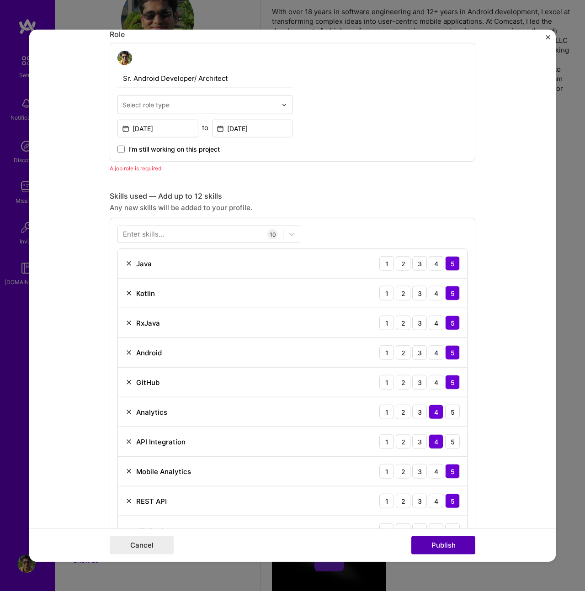
click at [441, 543] on button "Publish" at bounding box center [443, 545] width 64 height 18
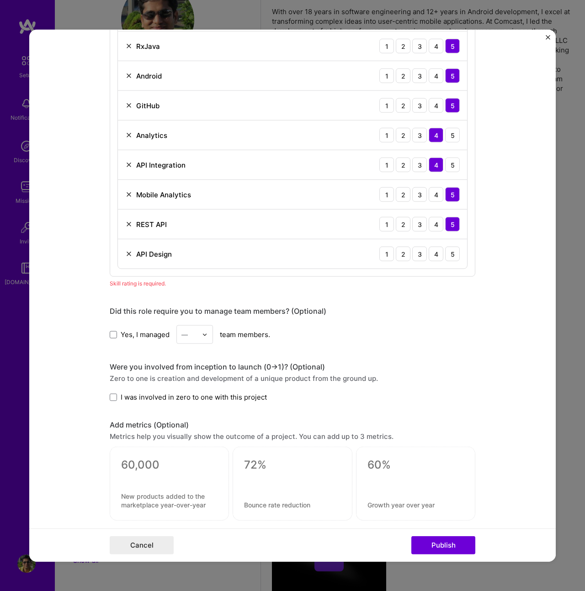
scroll to position [315, 0]
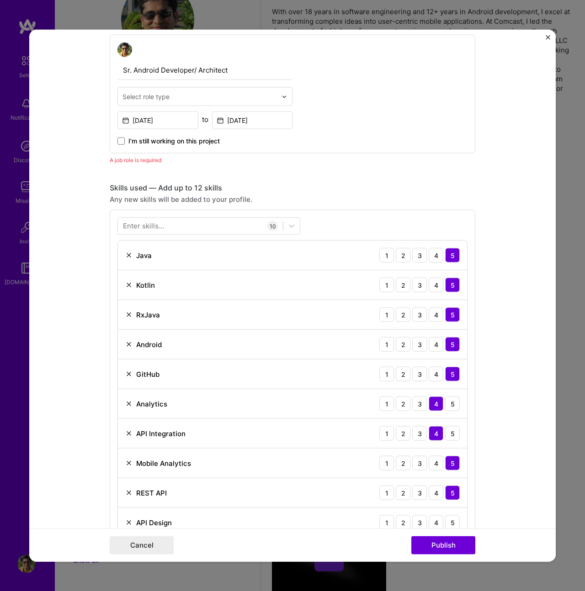
click at [186, 97] on input "text" at bounding box center [199, 97] width 154 height 10
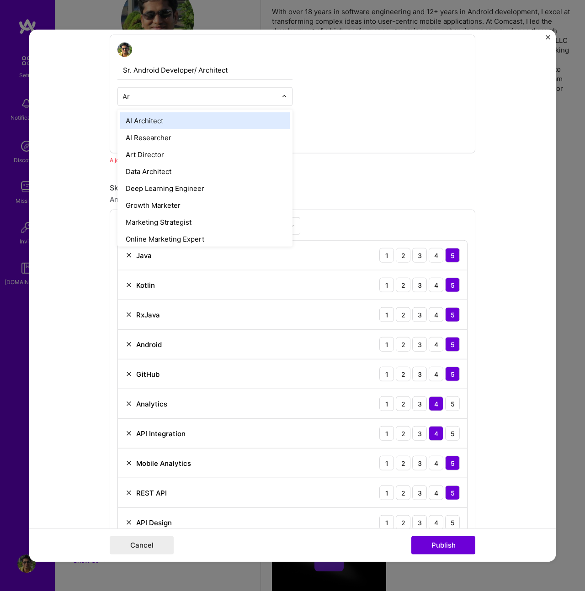
type input "Arc"
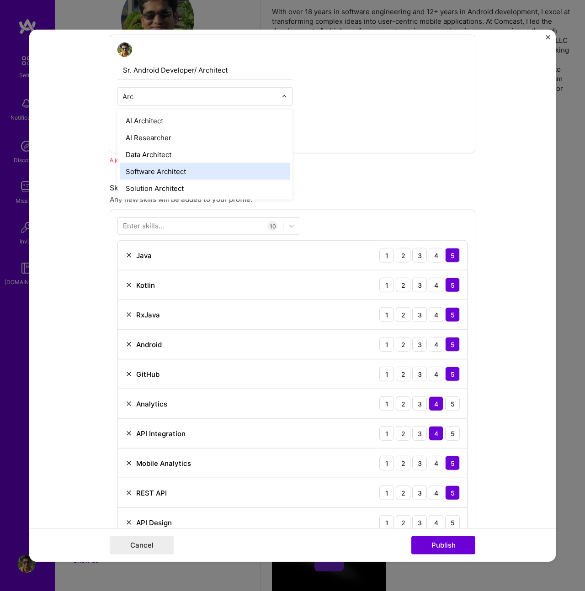
click at [174, 172] on div "Software Architect" at bounding box center [204, 171] width 169 height 17
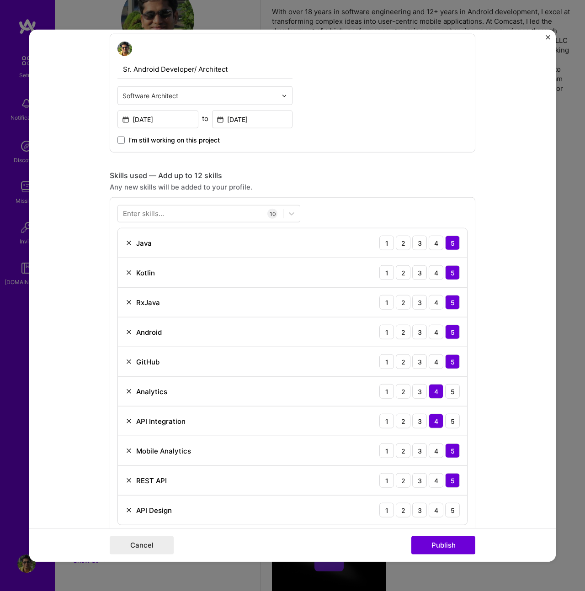
scroll to position [317, 0]
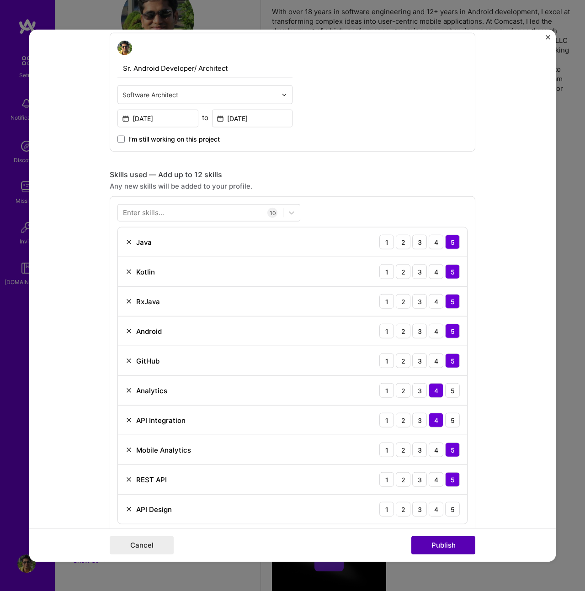
click at [432, 550] on button "Publish" at bounding box center [443, 545] width 64 height 18
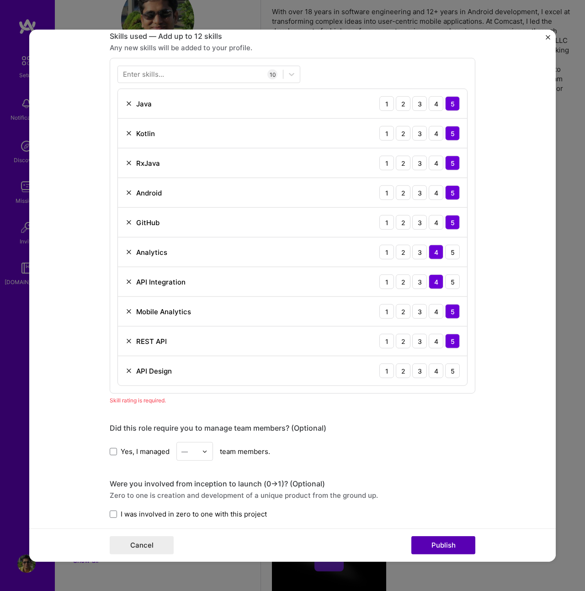
scroll to position [457, 0]
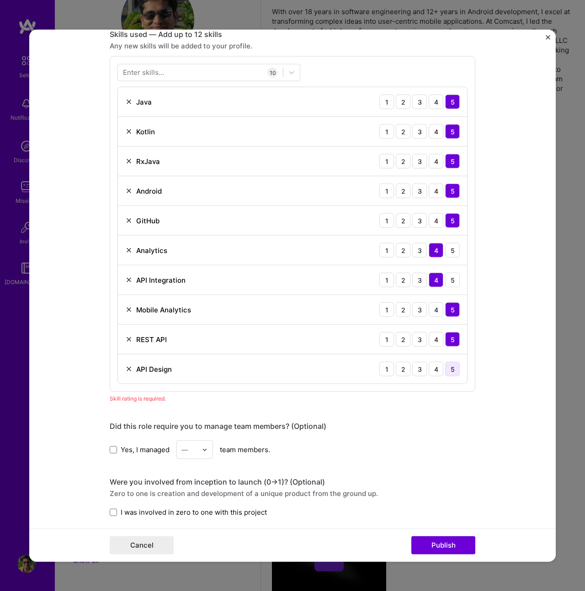
click at [452, 368] on div "5" at bounding box center [452, 369] width 15 height 15
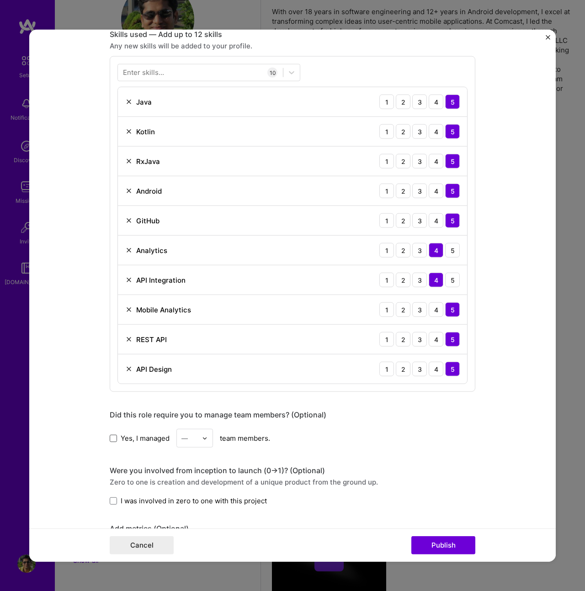
click at [110, 438] on span at bounding box center [113, 437] width 7 height 7
click at [0, 0] on input "Yes, I managed" at bounding box center [0, 0] width 0 height 0
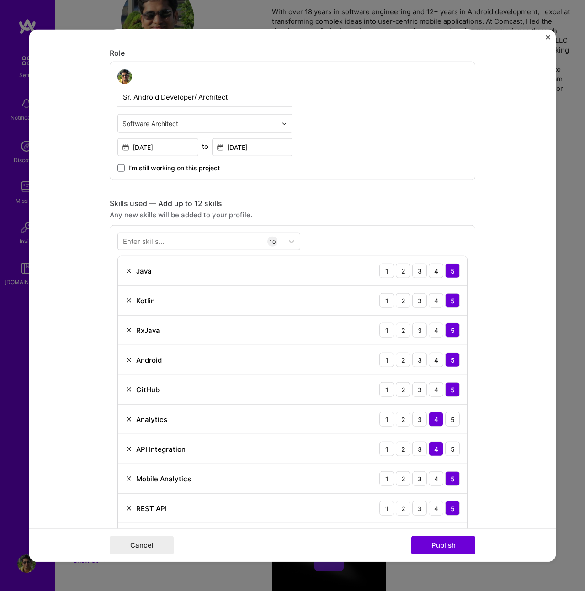
scroll to position [488, 0]
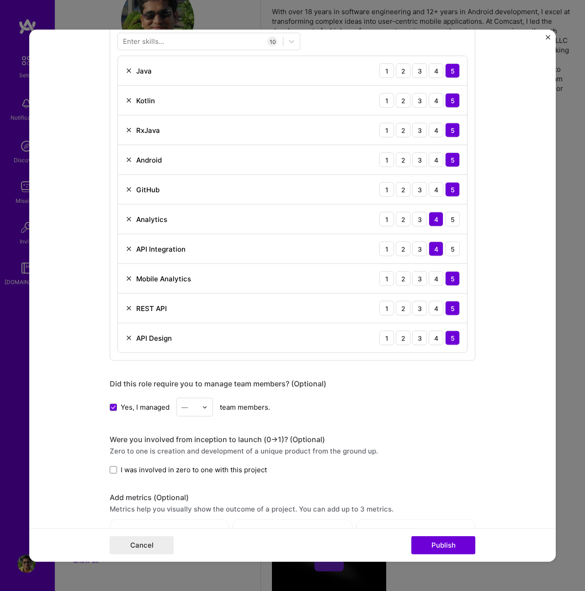
click at [205, 406] on div at bounding box center [207, 407] width 11 height 18
click at [194, 480] on div "4" at bounding box center [194, 482] width 31 height 17
click at [445, 544] on button "Publish" at bounding box center [443, 545] width 64 height 18
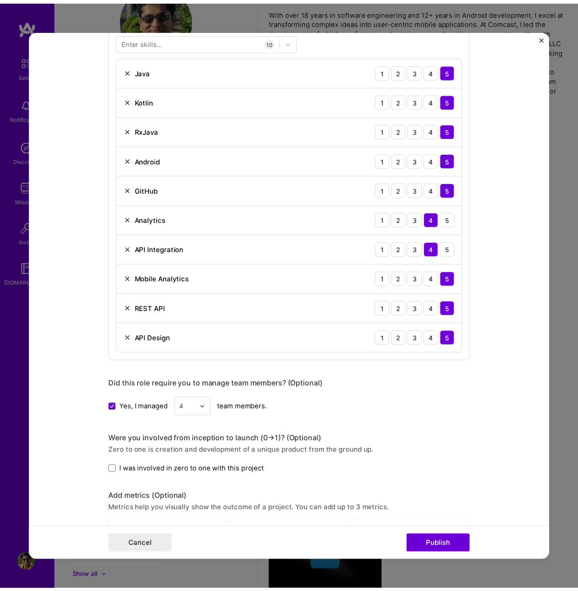
scroll to position [446, 0]
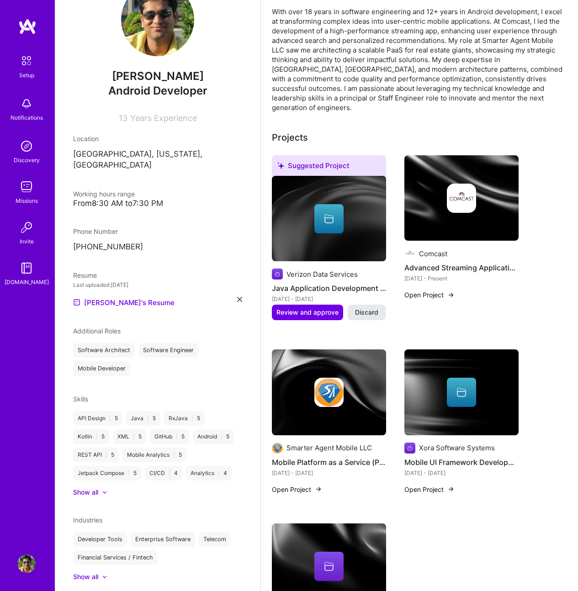
click at [354, 305] on button "Discard" at bounding box center [367, 313] width 38 height 16
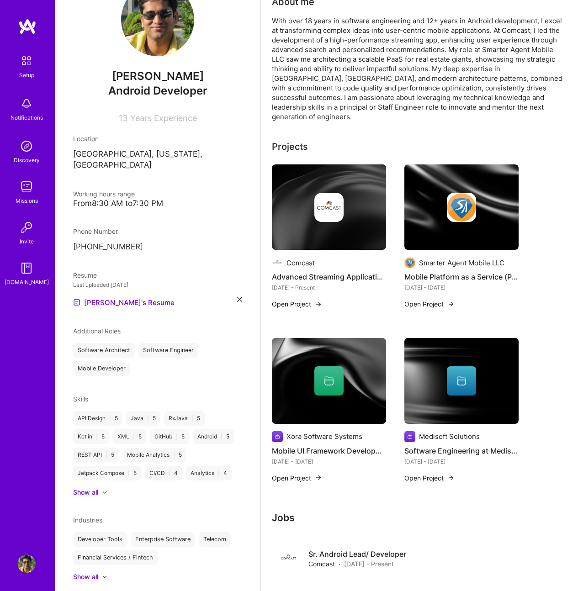
scroll to position [0, 0]
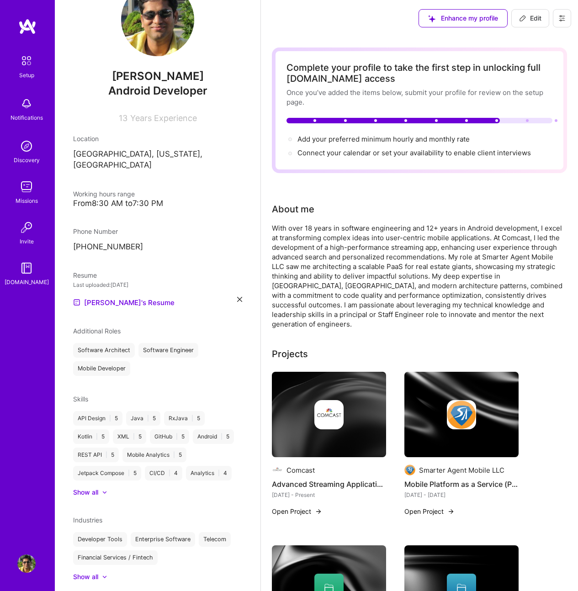
click at [531, 20] on span "Edit" at bounding box center [530, 18] width 22 height 9
select select "US"
